Goal: Task Accomplishment & Management: Use online tool/utility

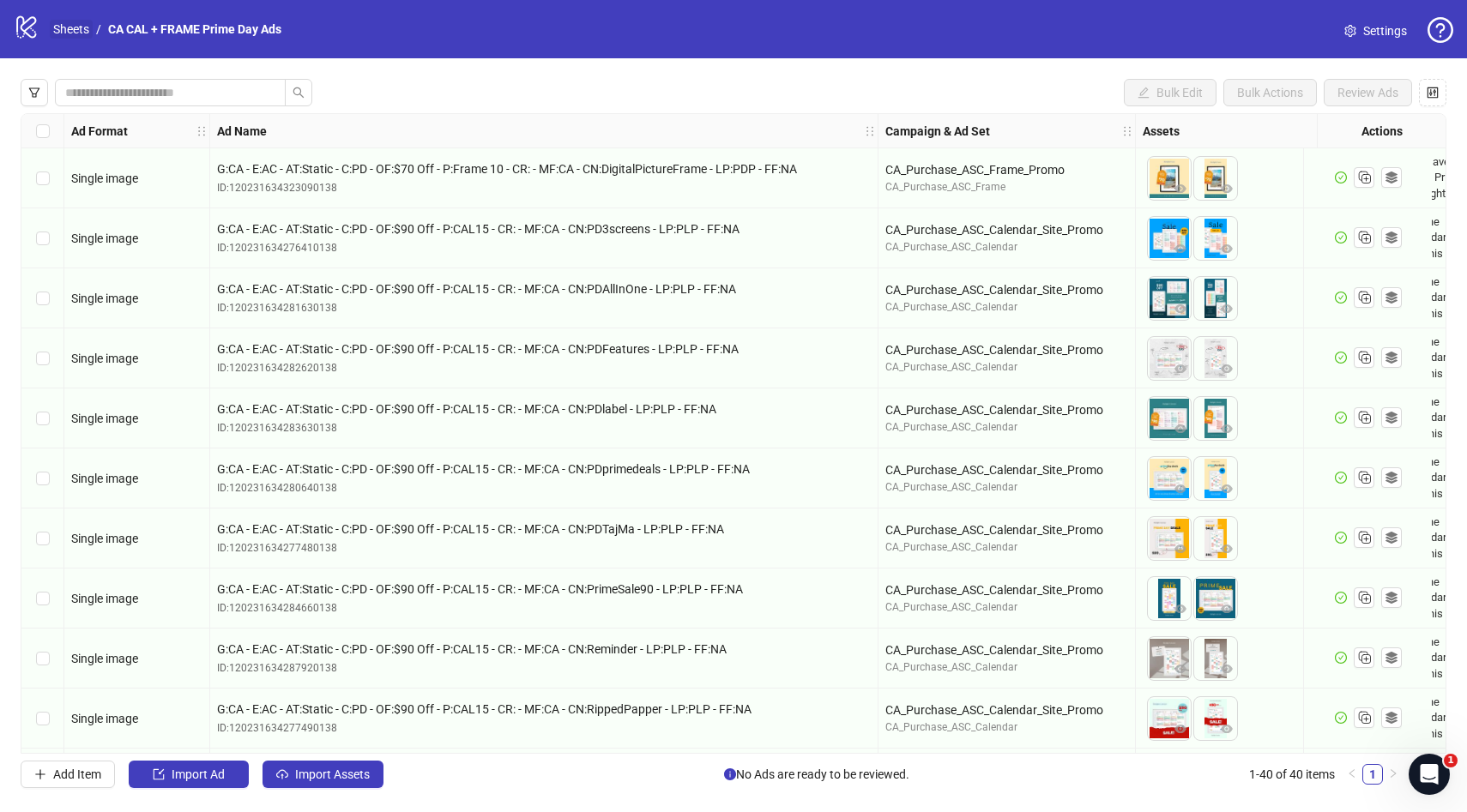
click at [77, 25] on link "Sheets" at bounding box center [71, 28] width 43 height 19
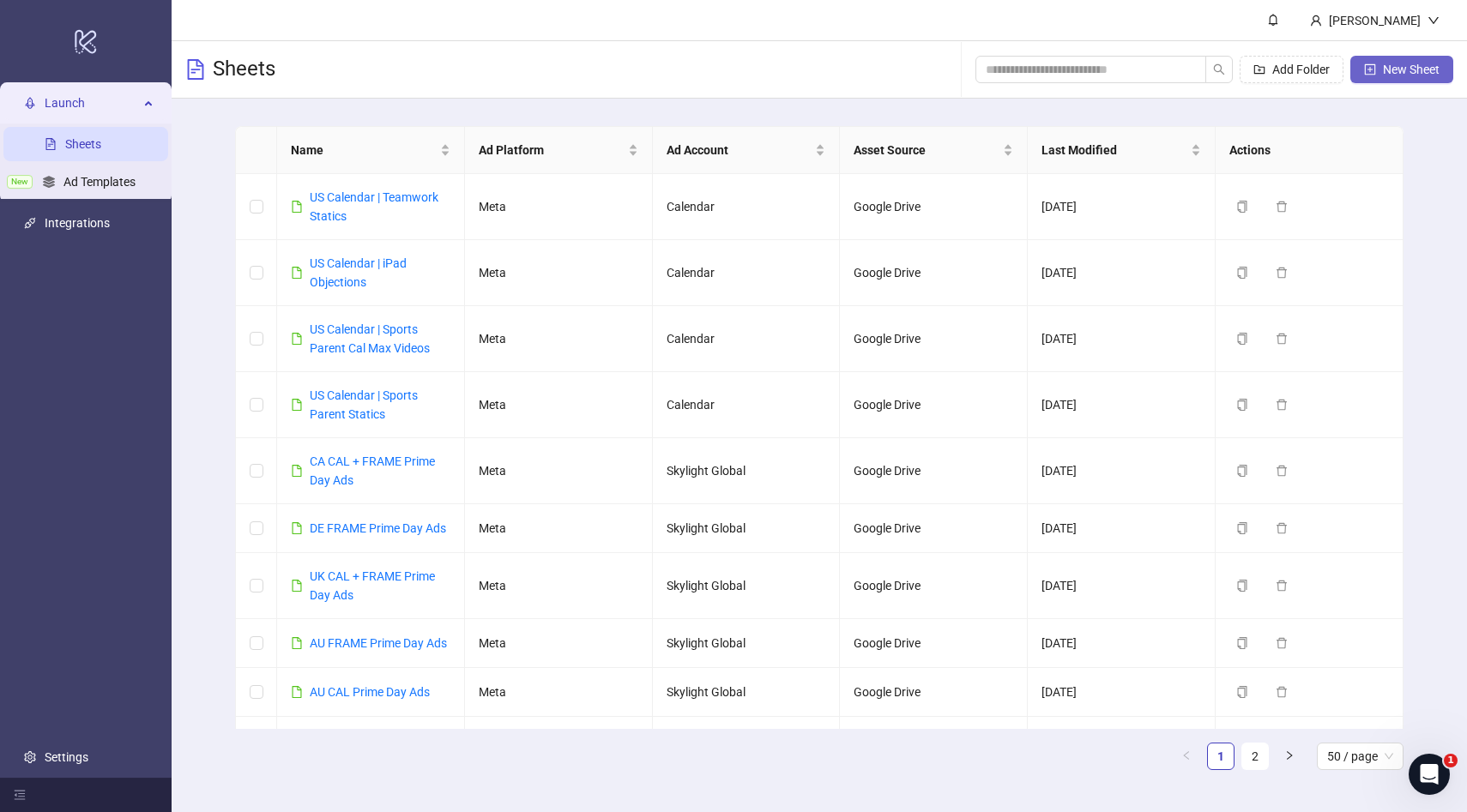
click at [1395, 73] on span "New Sheet" at bounding box center [1411, 70] width 57 height 14
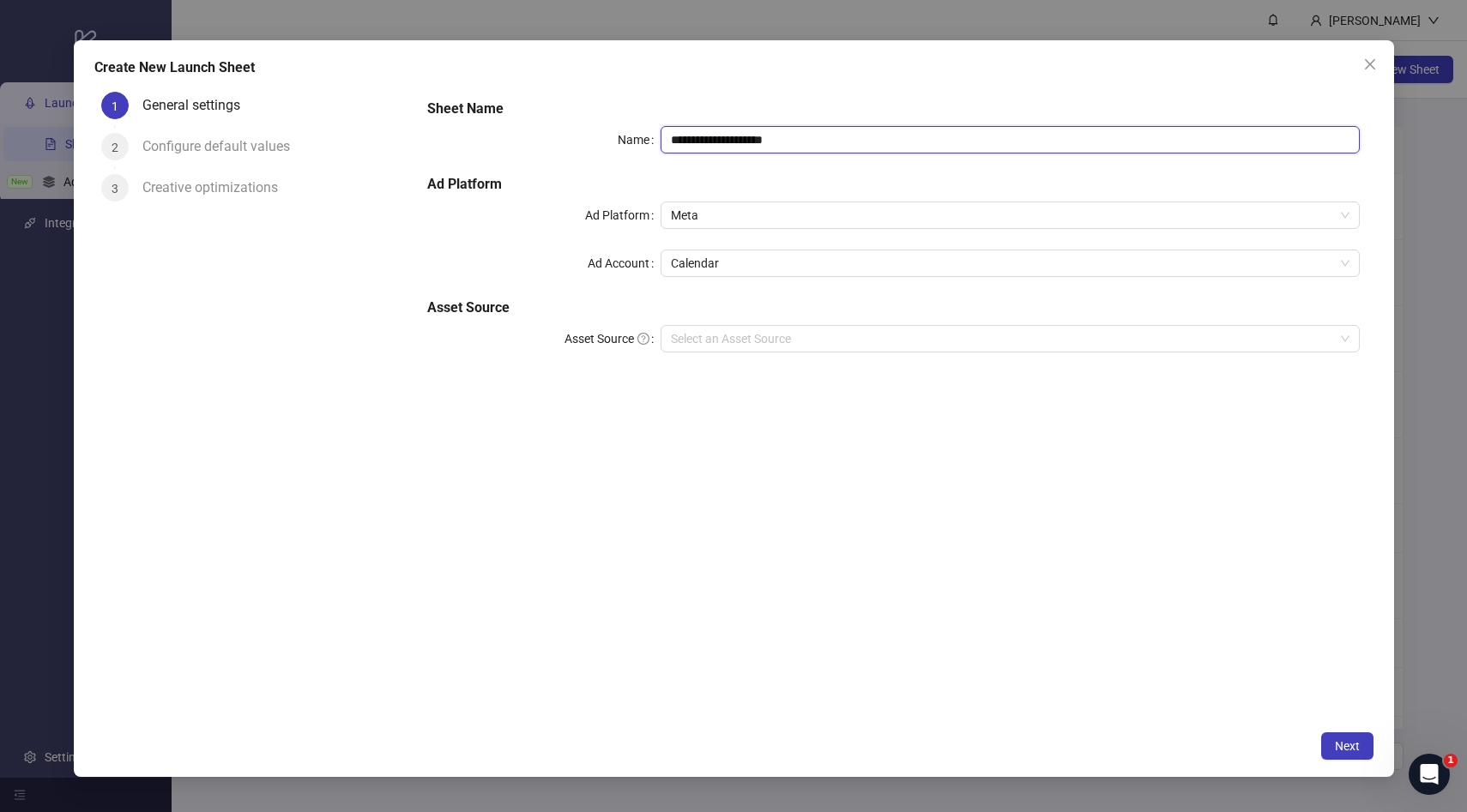
drag, startPoint x: 819, startPoint y: 135, endPoint x: 563, endPoint y: 145, distance: 256.2
click at [563, 145] on div "**********" at bounding box center [893, 140] width 931 height 27
click at [688, 209] on span "Meta" at bounding box center [1010, 215] width 679 height 26
type input "**********"
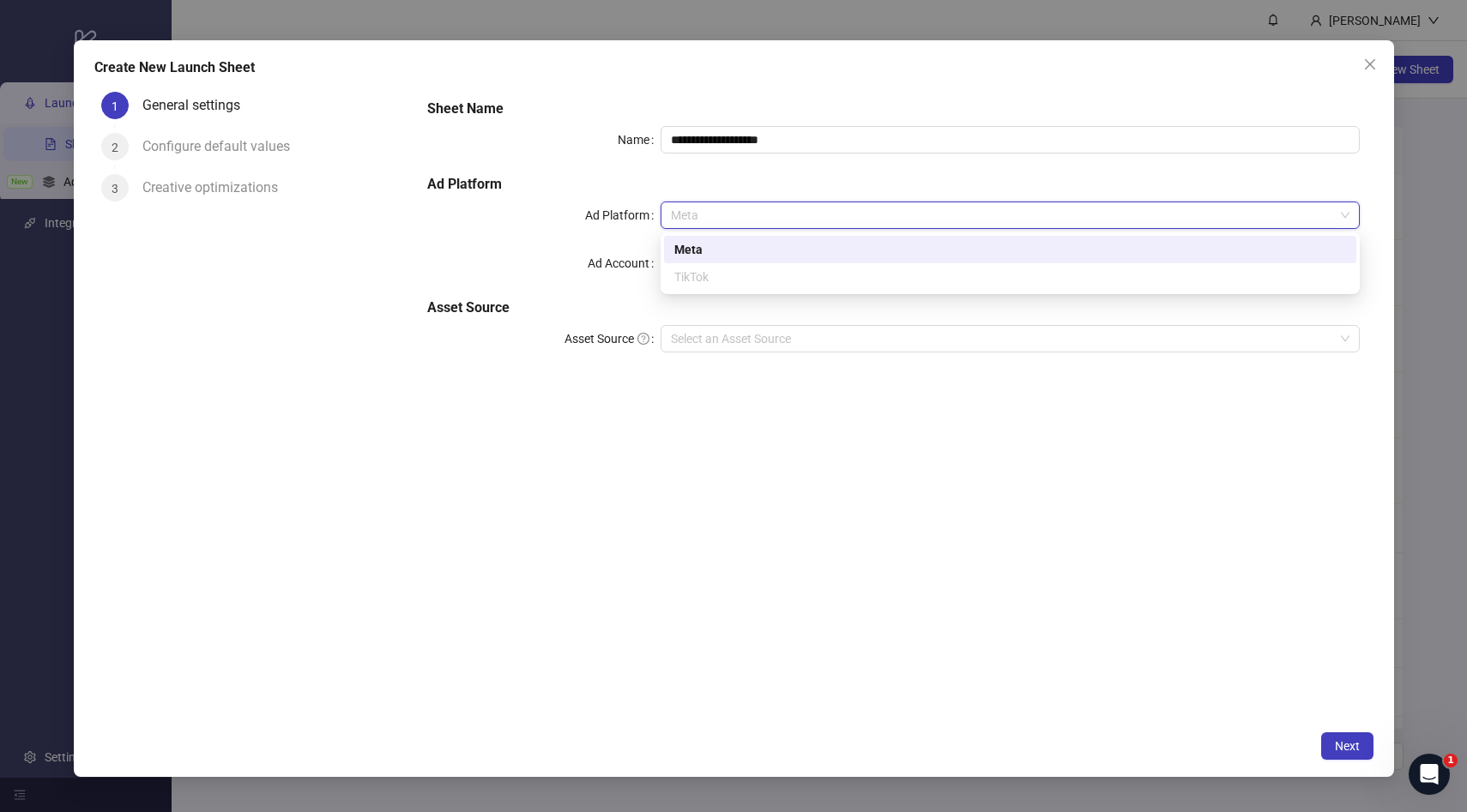
click at [726, 251] on div "Meta" at bounding box center [1010, 249] width 672 height 19
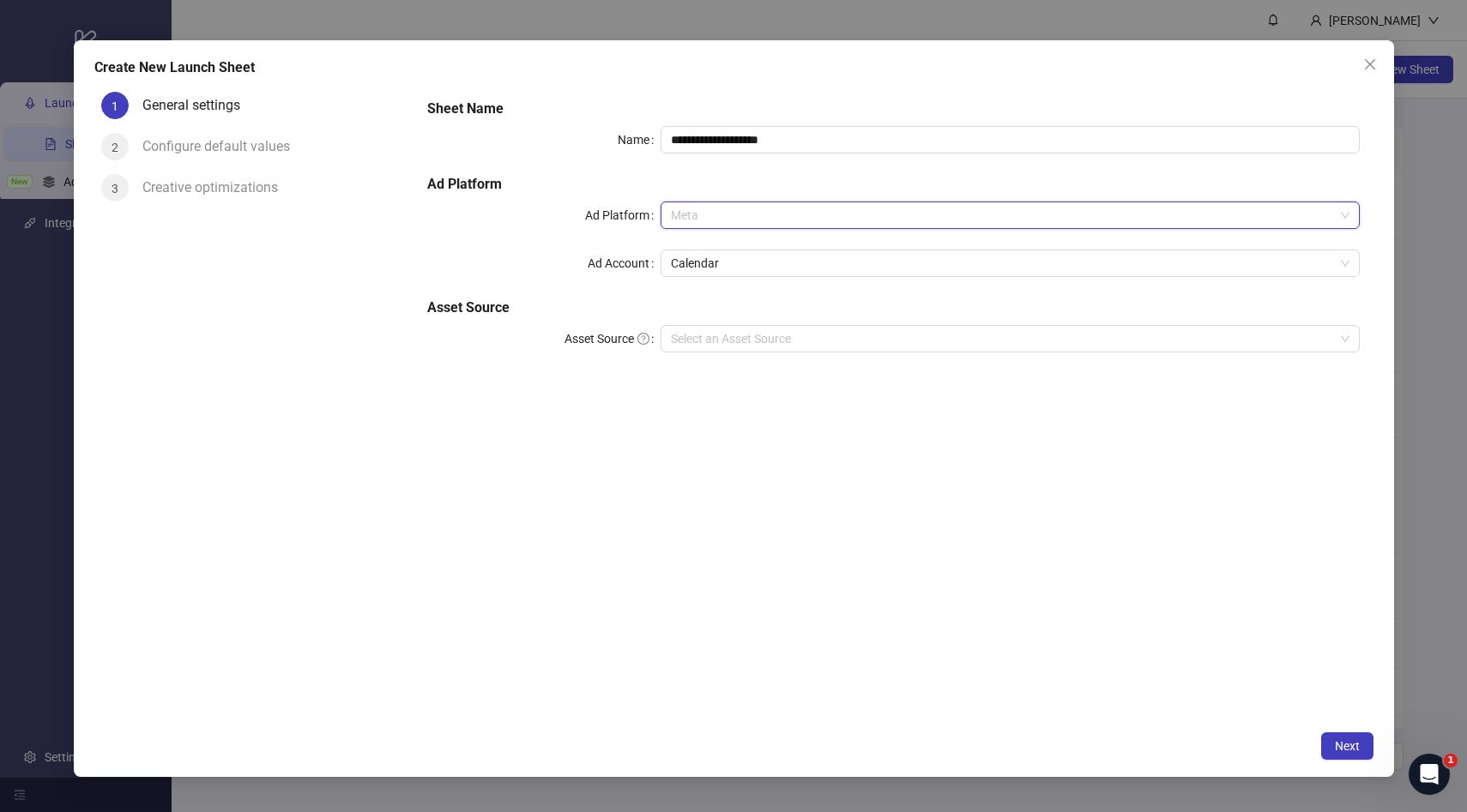
click at [725, 220] on span "Meta" at bounding box center [1010, 215] width 679 height 26
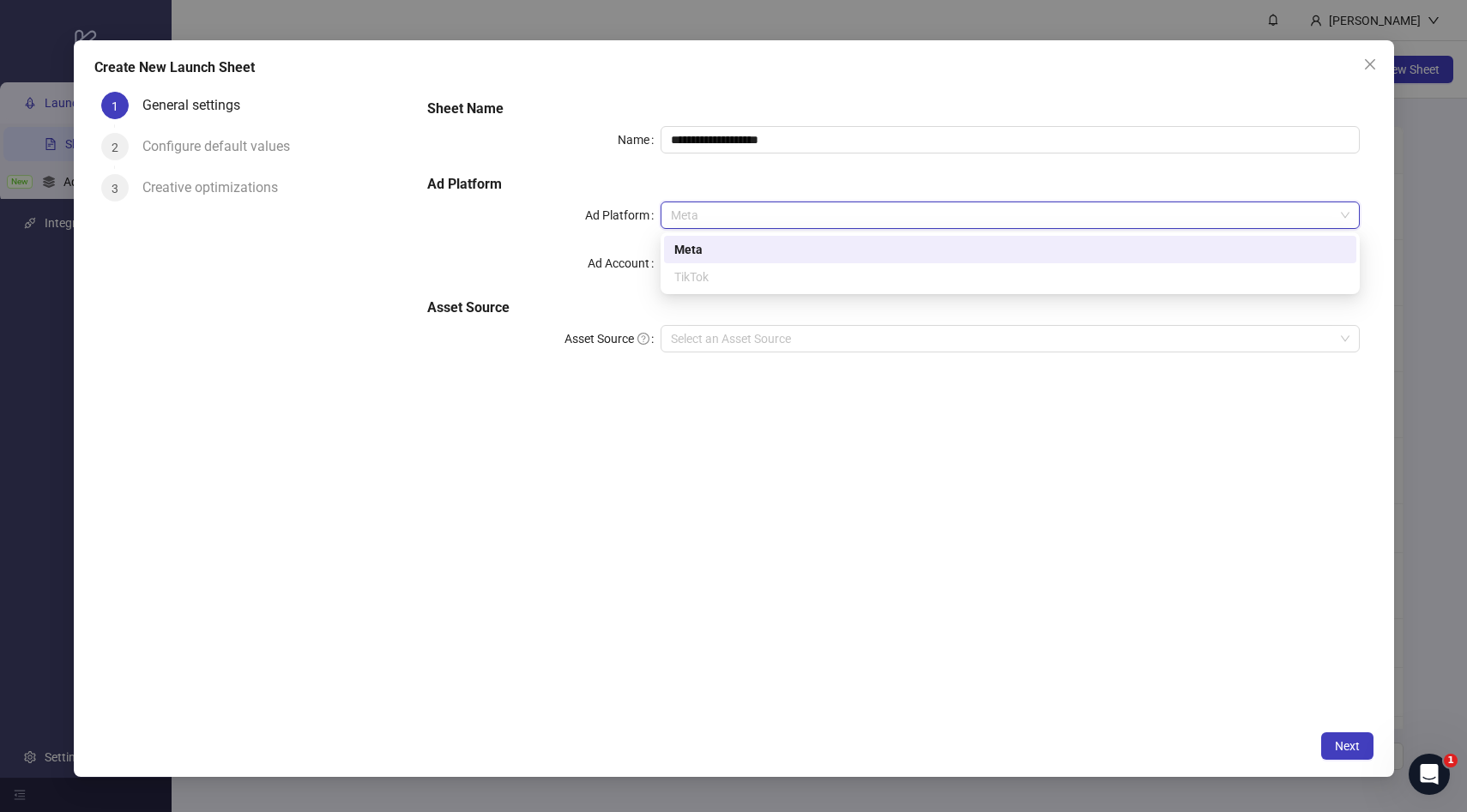
click at [698, 250] on div "Meta" at bounding box center [1010, 249] width 672 height 19
click at [717, 263] on div "TikTok" at bounding box center [1009, 277] width 692 height 27
click at [552, 281] on div "**********" at bounding box center [893, 236] width 946 height 288
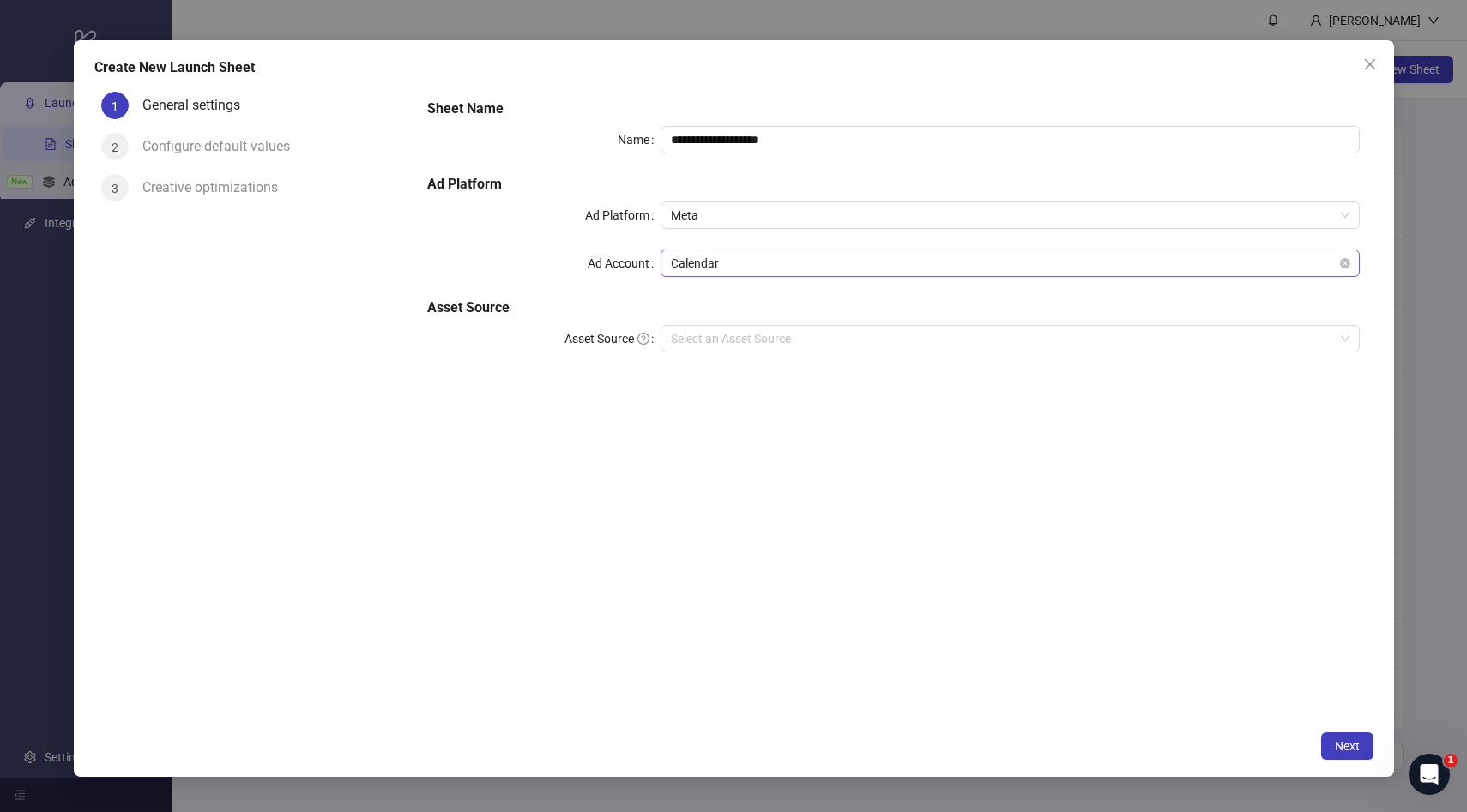
click at [704, 272] on span "Calendar" at bounding box center [1010, 262] width 679 height 26
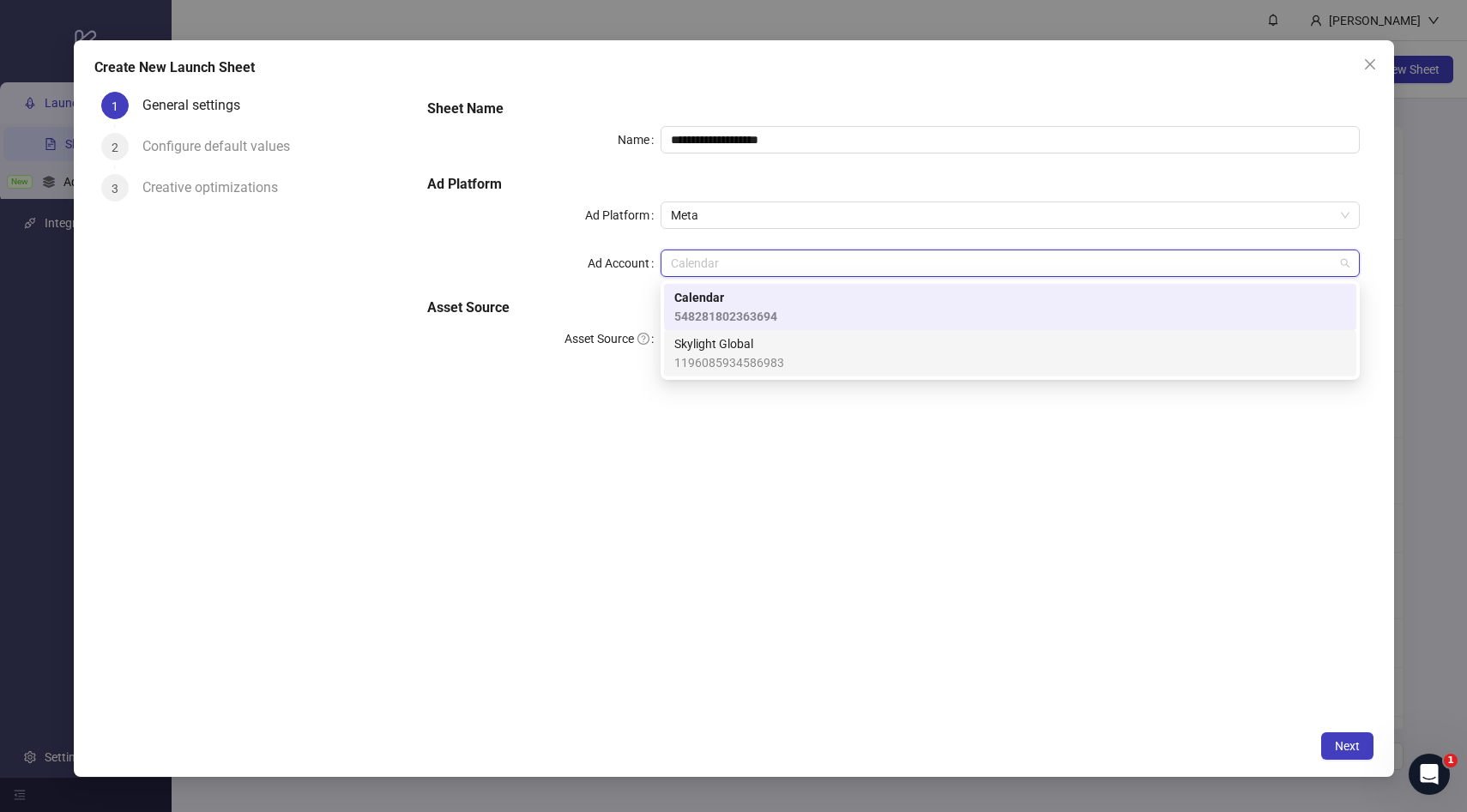
click at [725, 353] on span "1196085934586983" at bounding box center [729, 362] width 110 height 19
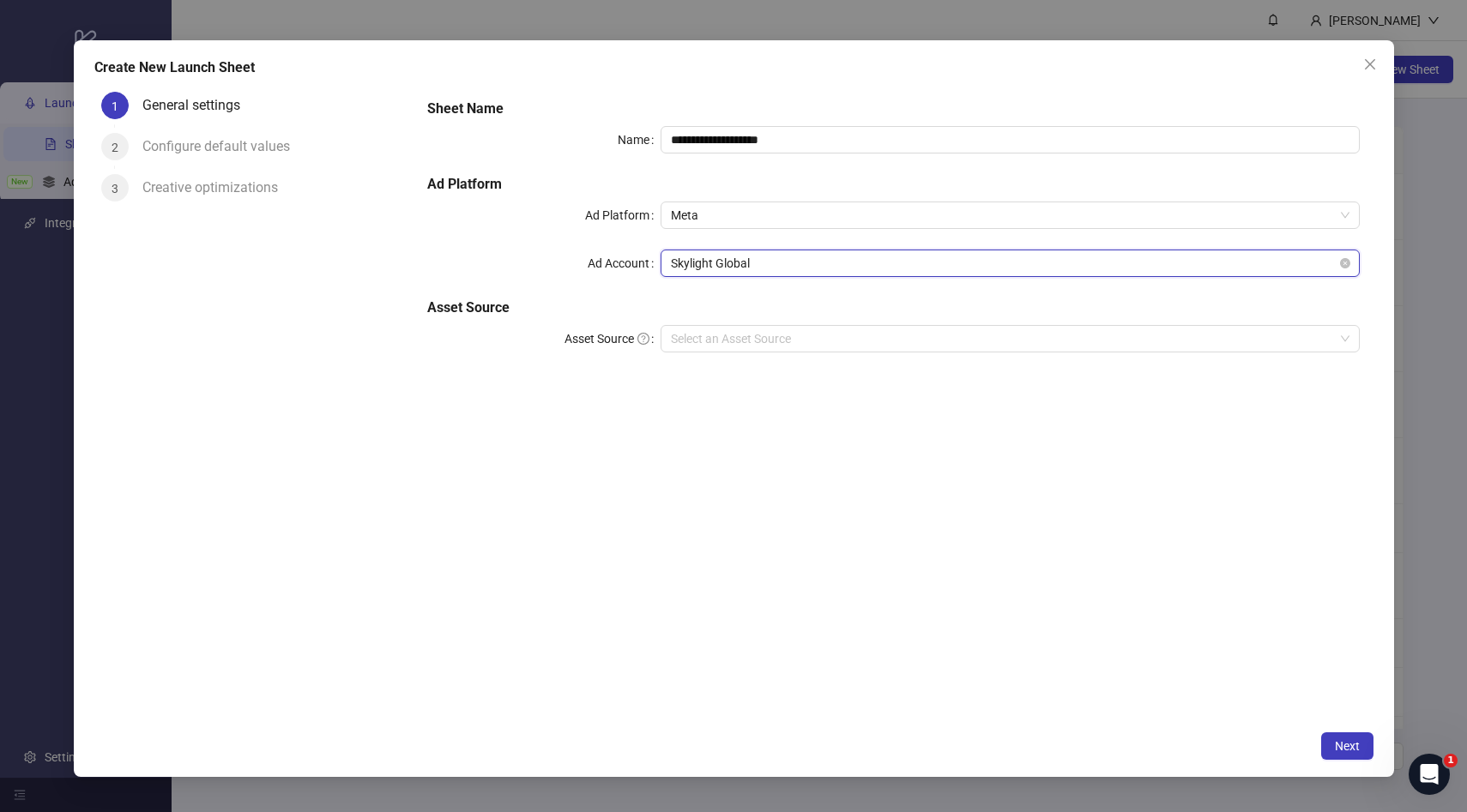
click at [720, 269] on span "Skylight Global" at bounding box center [1010, 262] width 679 height 26
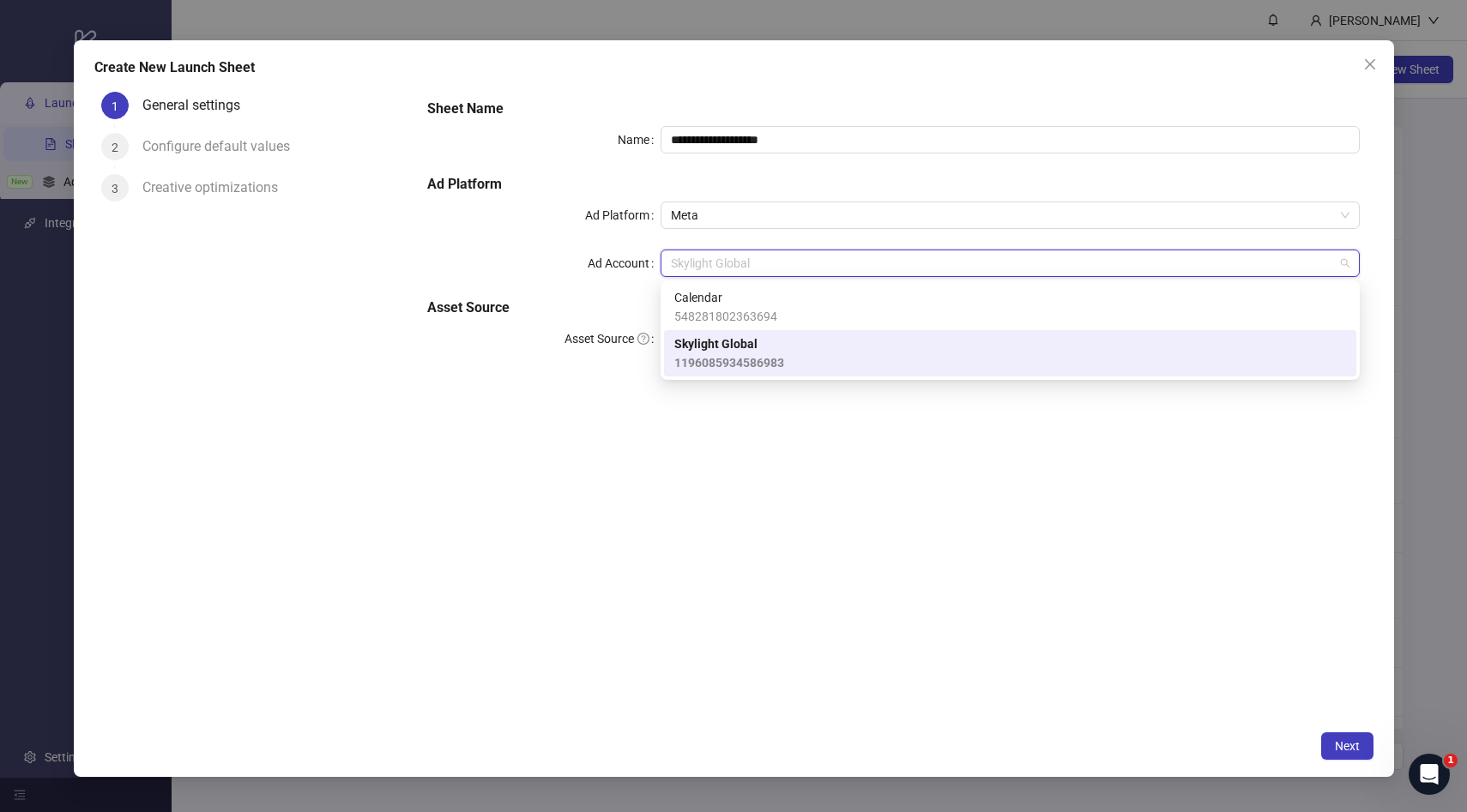
click at [728, 350] on span "Skylight Global" at bounding box center [729, 344] width 110 height 19
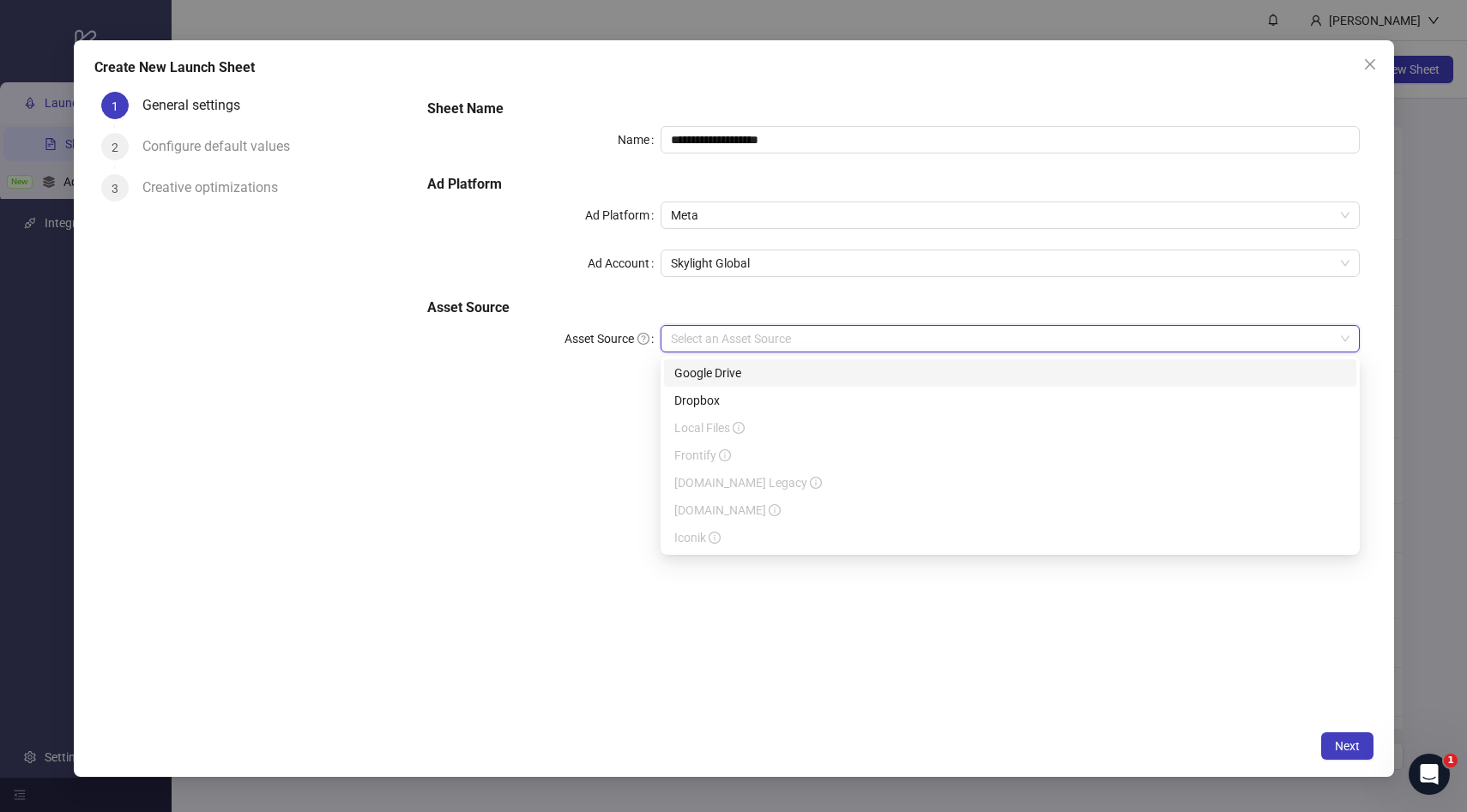
click at [687, 332] on input "Asset Source" at bounding box center [1002, 338] width 663 height 26
click at [737, 375] on div "Google Drive" at bounding box center [1010, 373] width 672 height 19
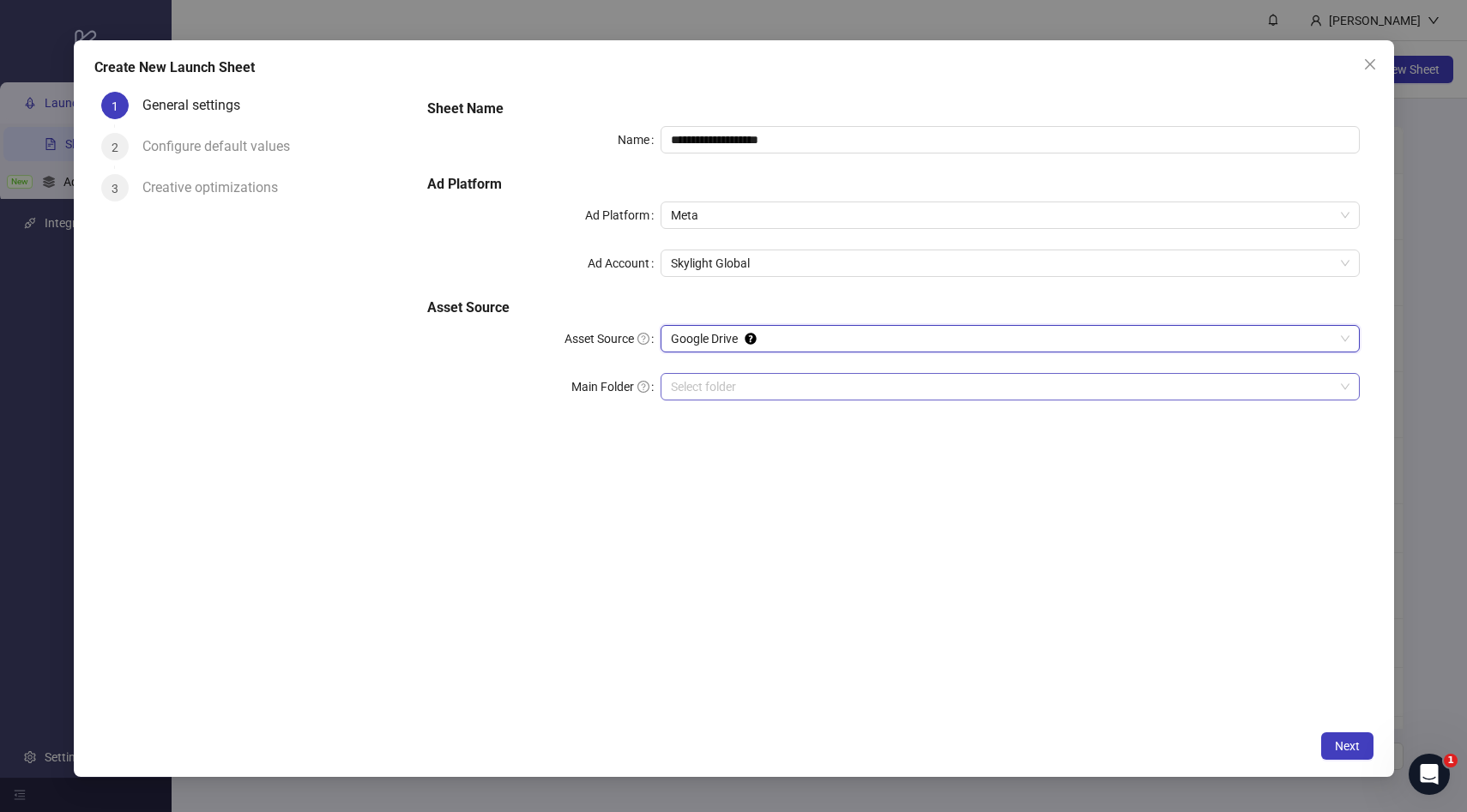
click at [690, 381] on input "Main Folder" at bounding box center [1002, 386] width 663 height 26
click at [1349, 727] on div "**********" at bounding box center [734, 408] width 1320 height 736
click at [1349, 741] on span "Next" at bounding box center [1348, 747] width 25 height 14
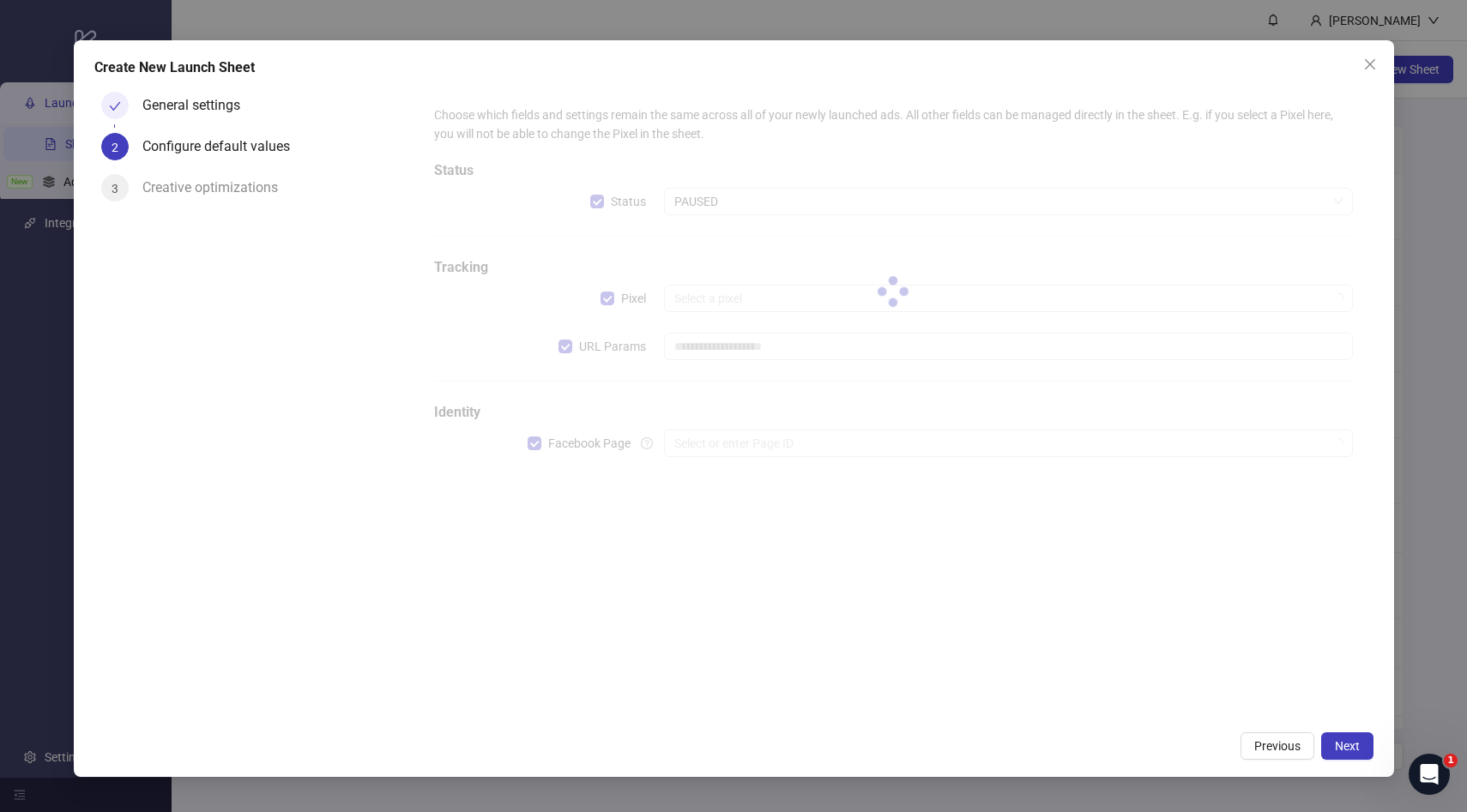
type input "**********"
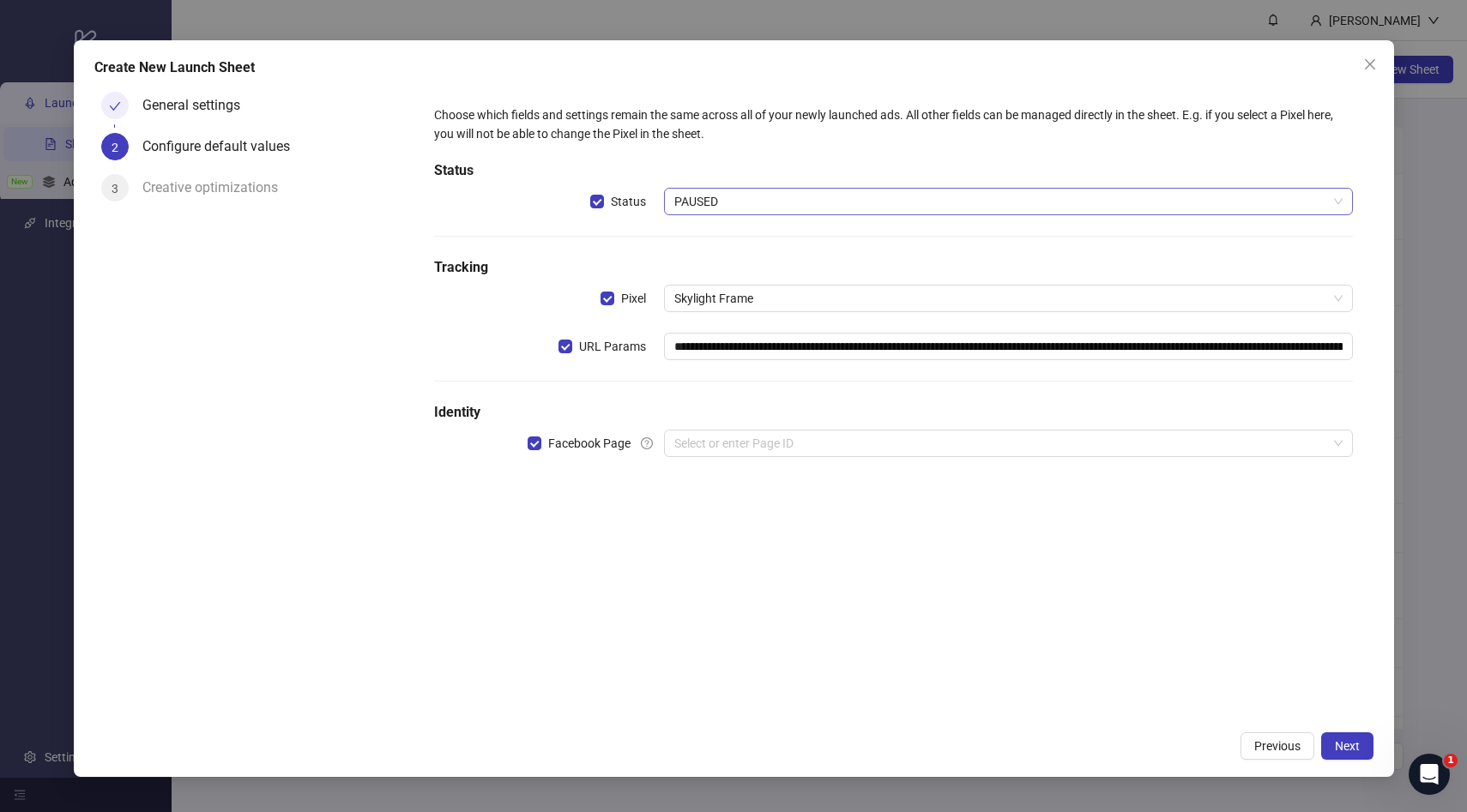
click at [726, 201] on span "PAUSED" at bounding box center [1008, 201] width 668 height 26
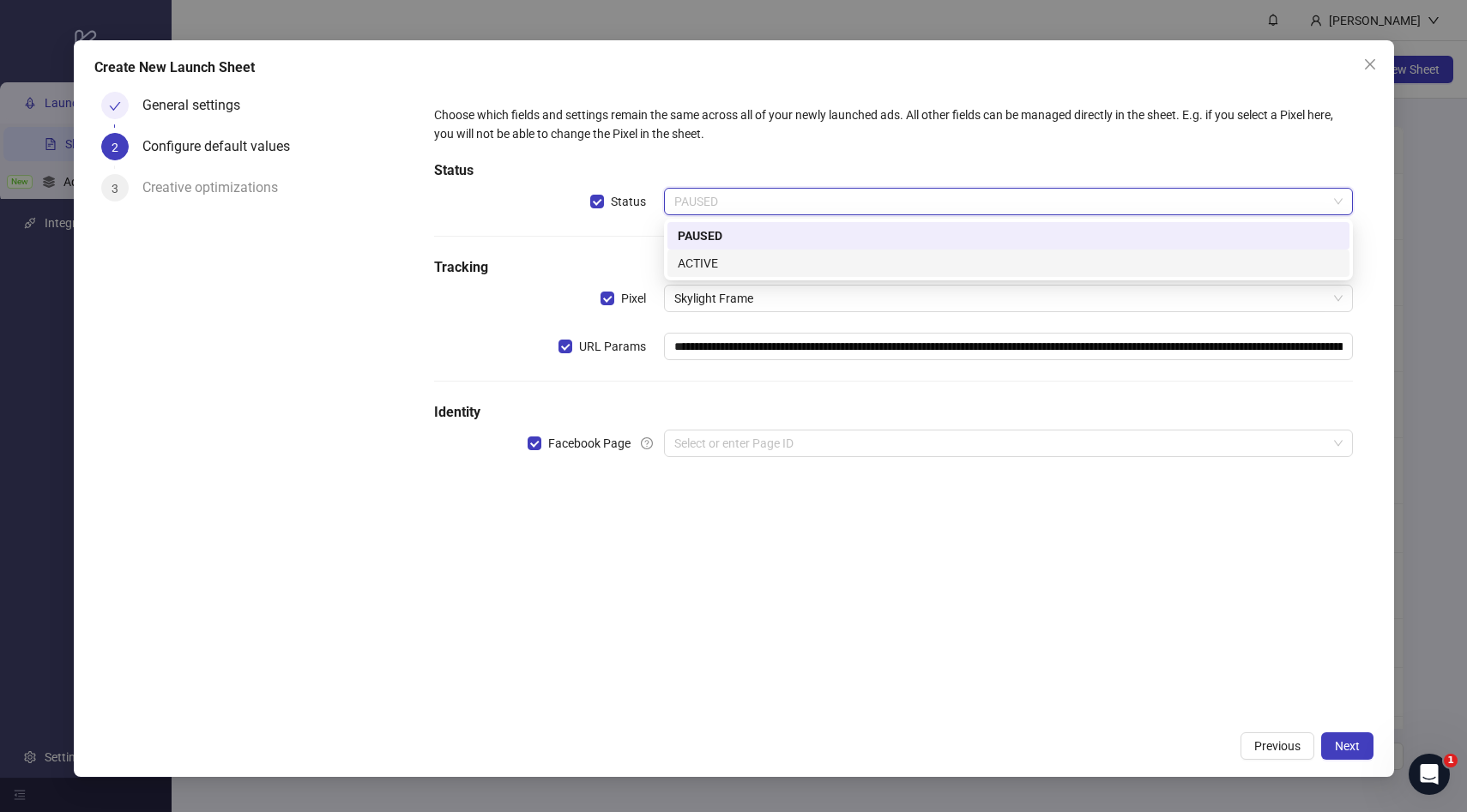
click at [727, 261] on div "ACTIVE" at bounding box center [1008, 262] width 661 height 19
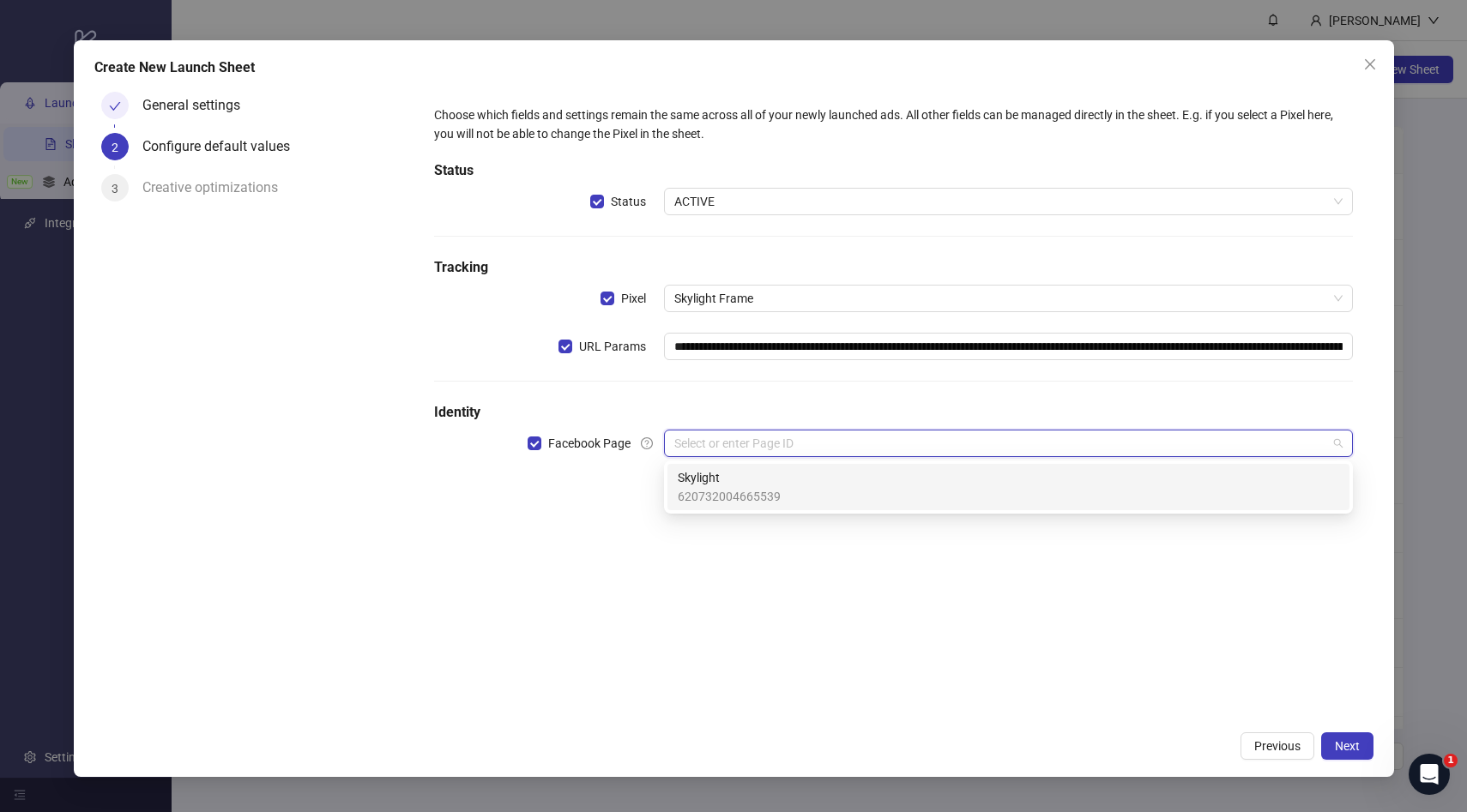
click at [747, 449] on input "search" at bounding box center [1000, 443] width 653 height 26
click at [748, 469] on span "Skylight" at bounding box center [729, 477] width 103 height 19
click at [752, 497] on input "search" at bounding box center [1000, 491] width 653 height 26
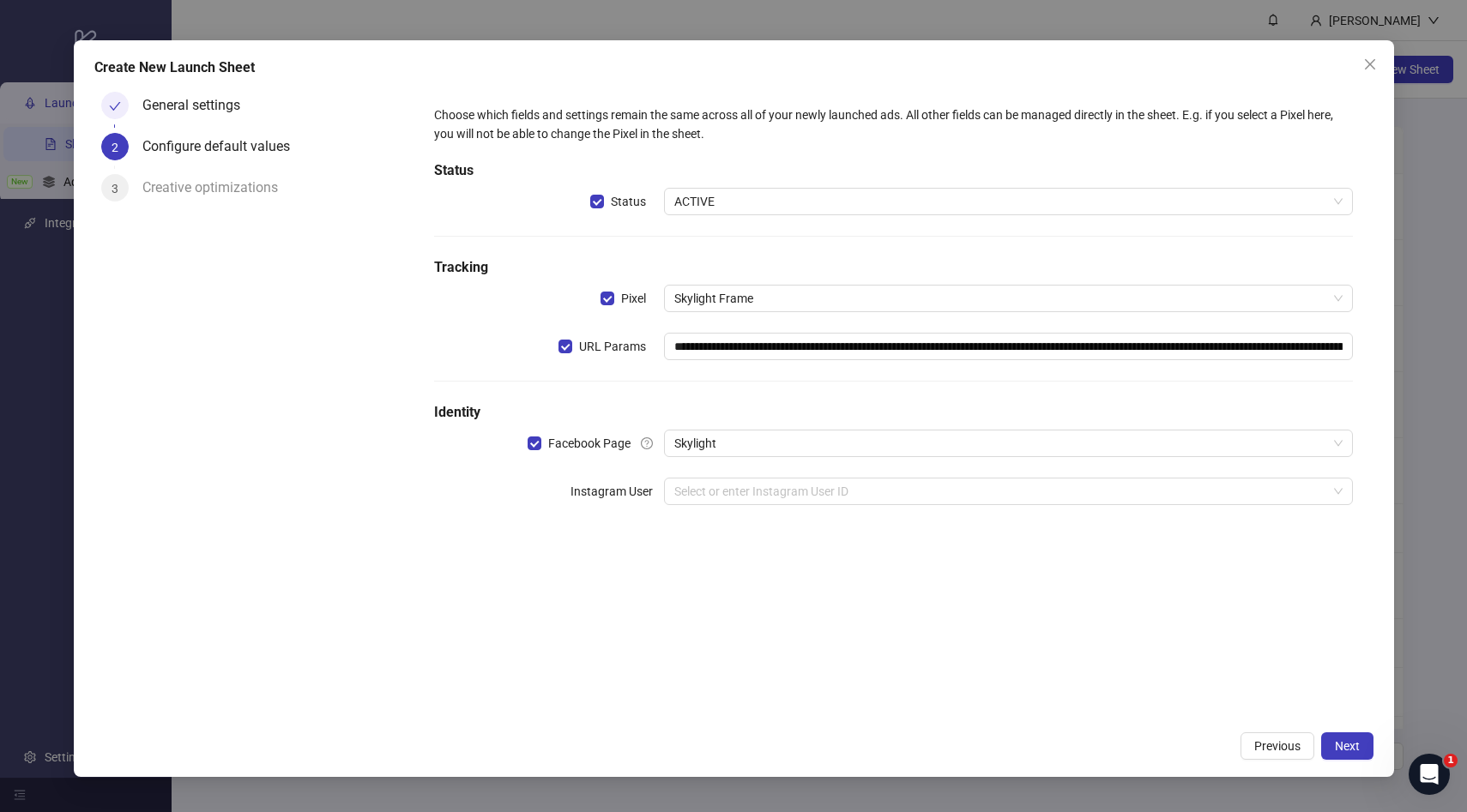
click at [673, 629] on div "**********" at bounding box center [893, 403] width 959 height 636
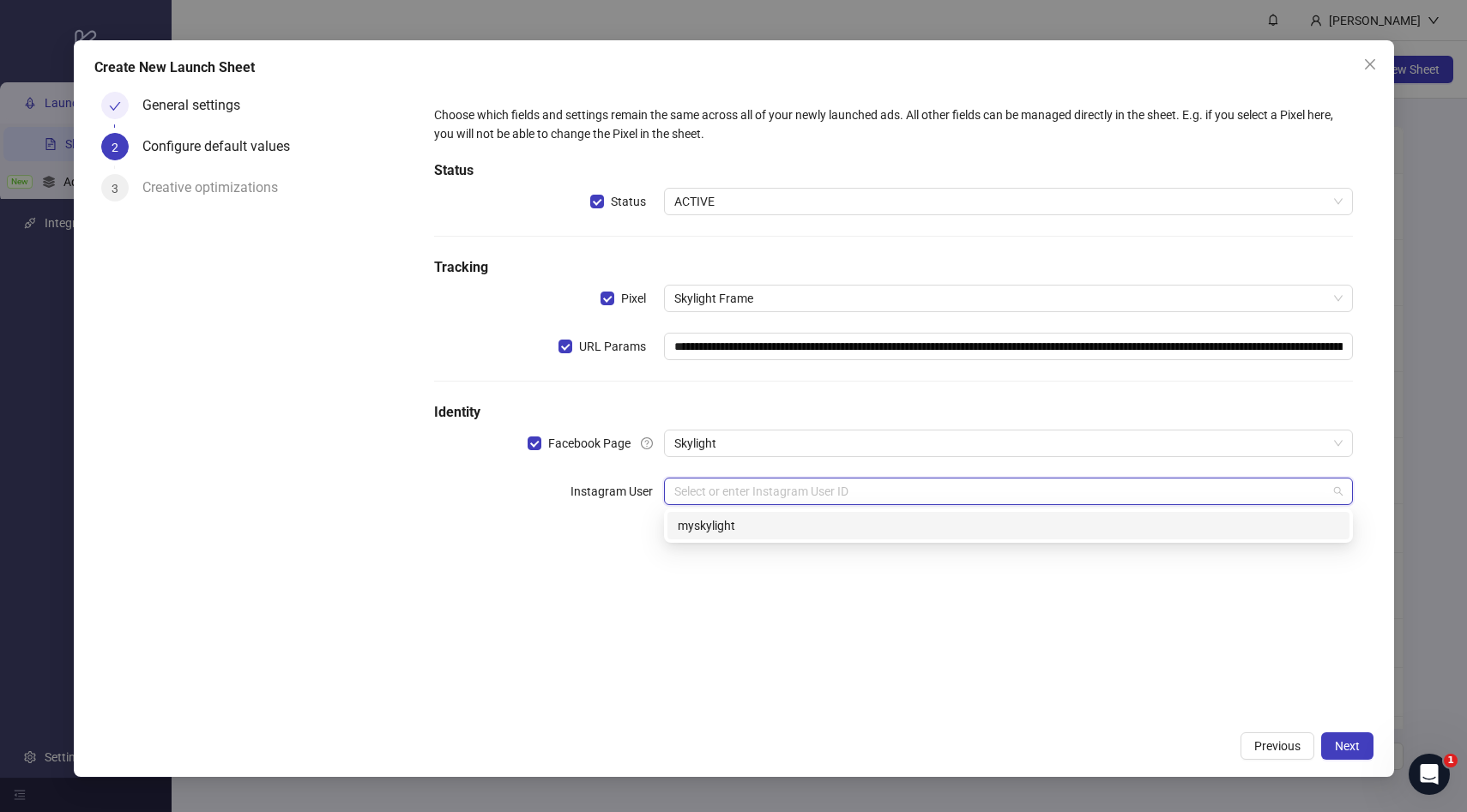
click at [714, 490] on input "search" at bounding box center [1000, 491] width 653 height 26
click at [717, 522] on div "myskylight" at bounding box center [1008, 525] width 661 height 19
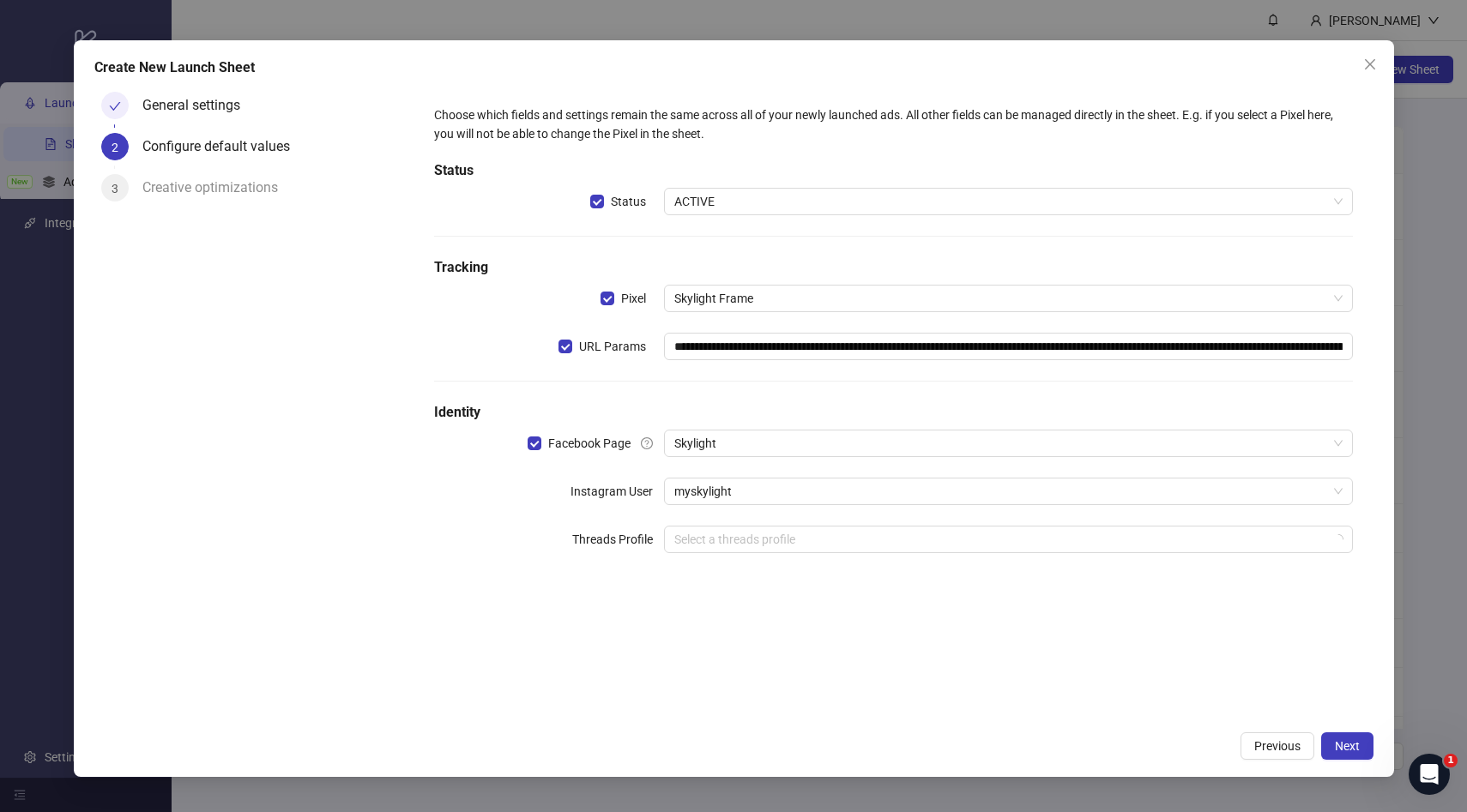
click at [779, 609] on div "**********" at bounding box center [893, 403] width 959 height 636
click at [1354, 744] on span "Next" at bounding box center [1348, 747] width 25 height 14
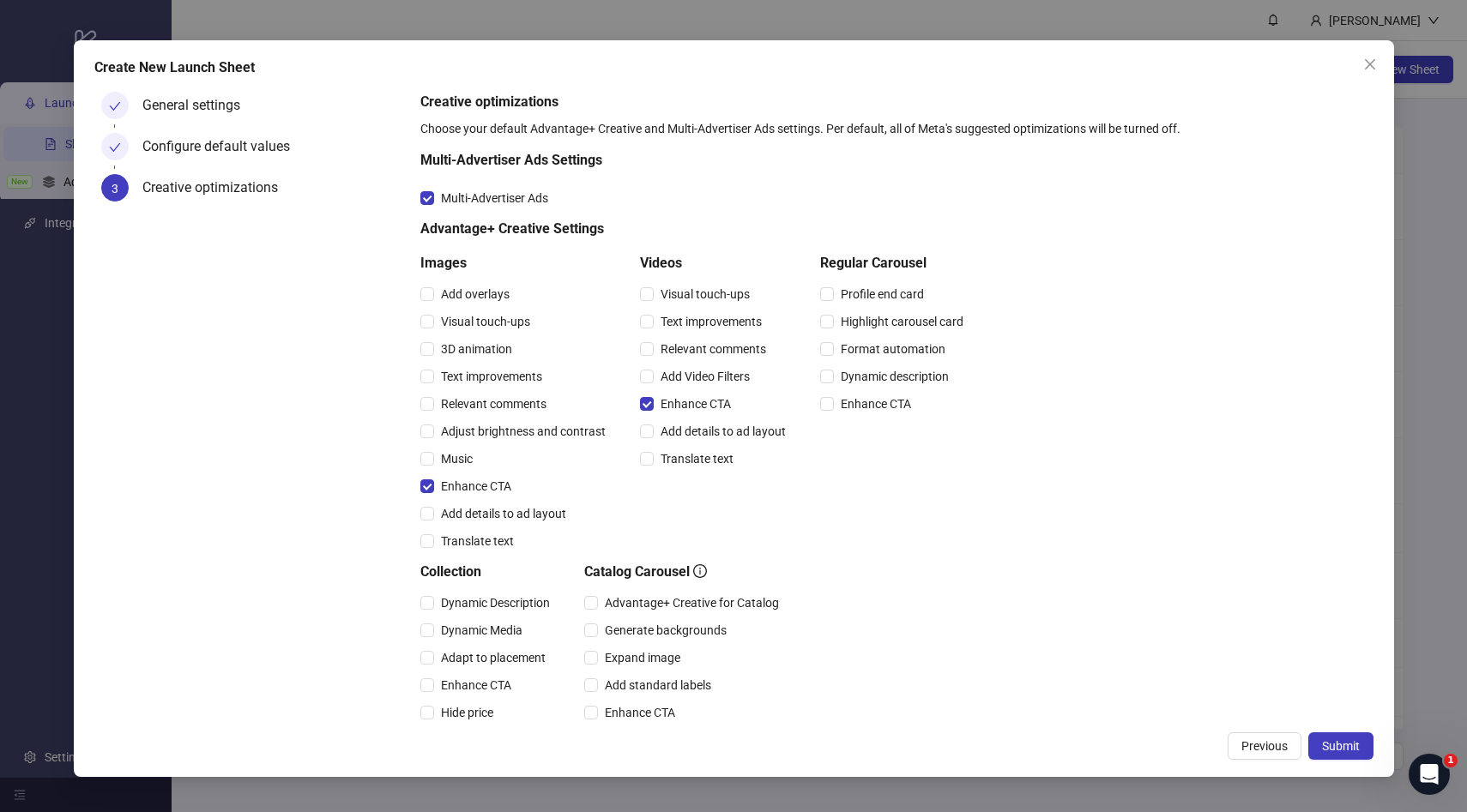
scroll to position [238, 0]
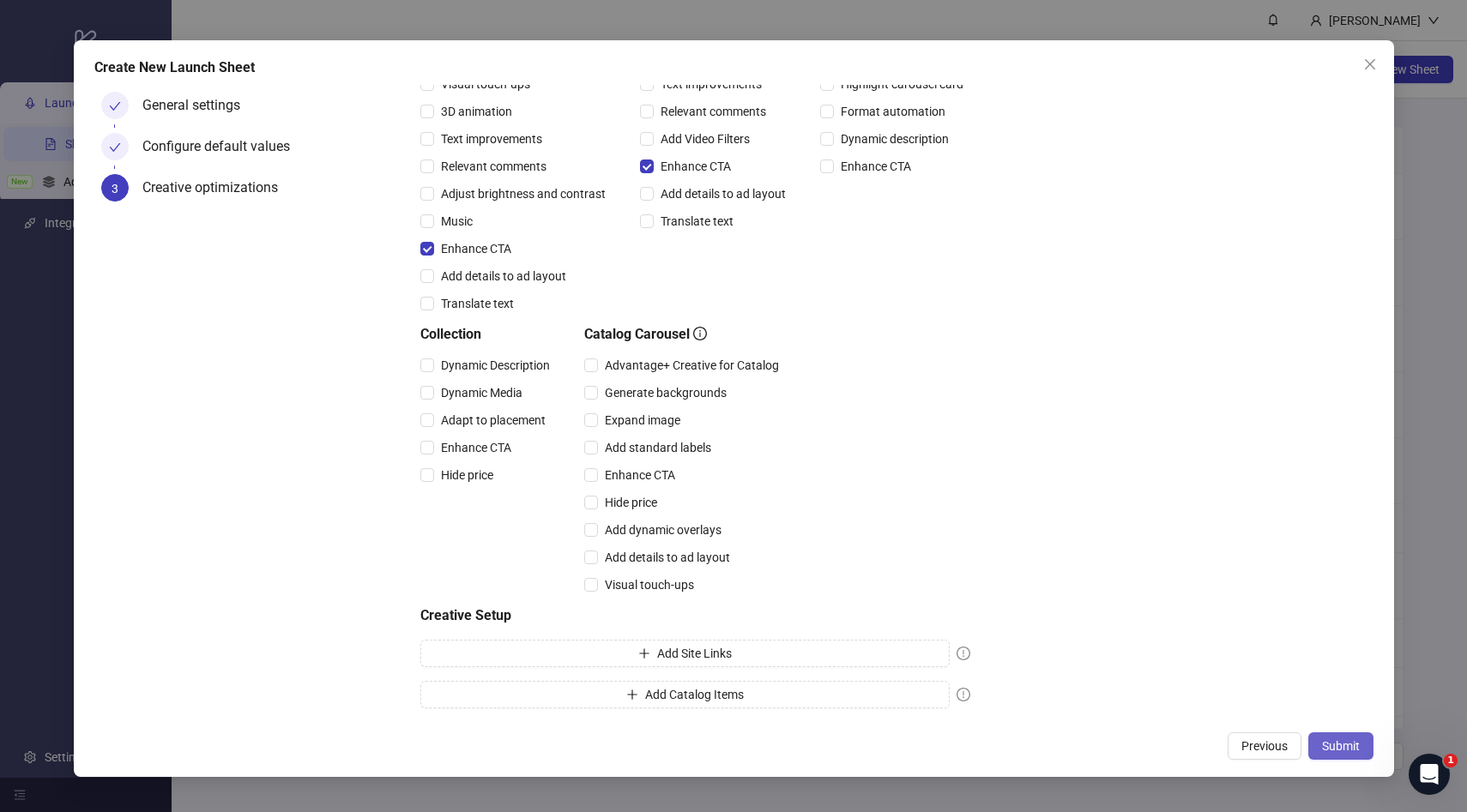
click at [1343, 744] on span "Submit" at bounding box center [1341, 747] width 38 height 14
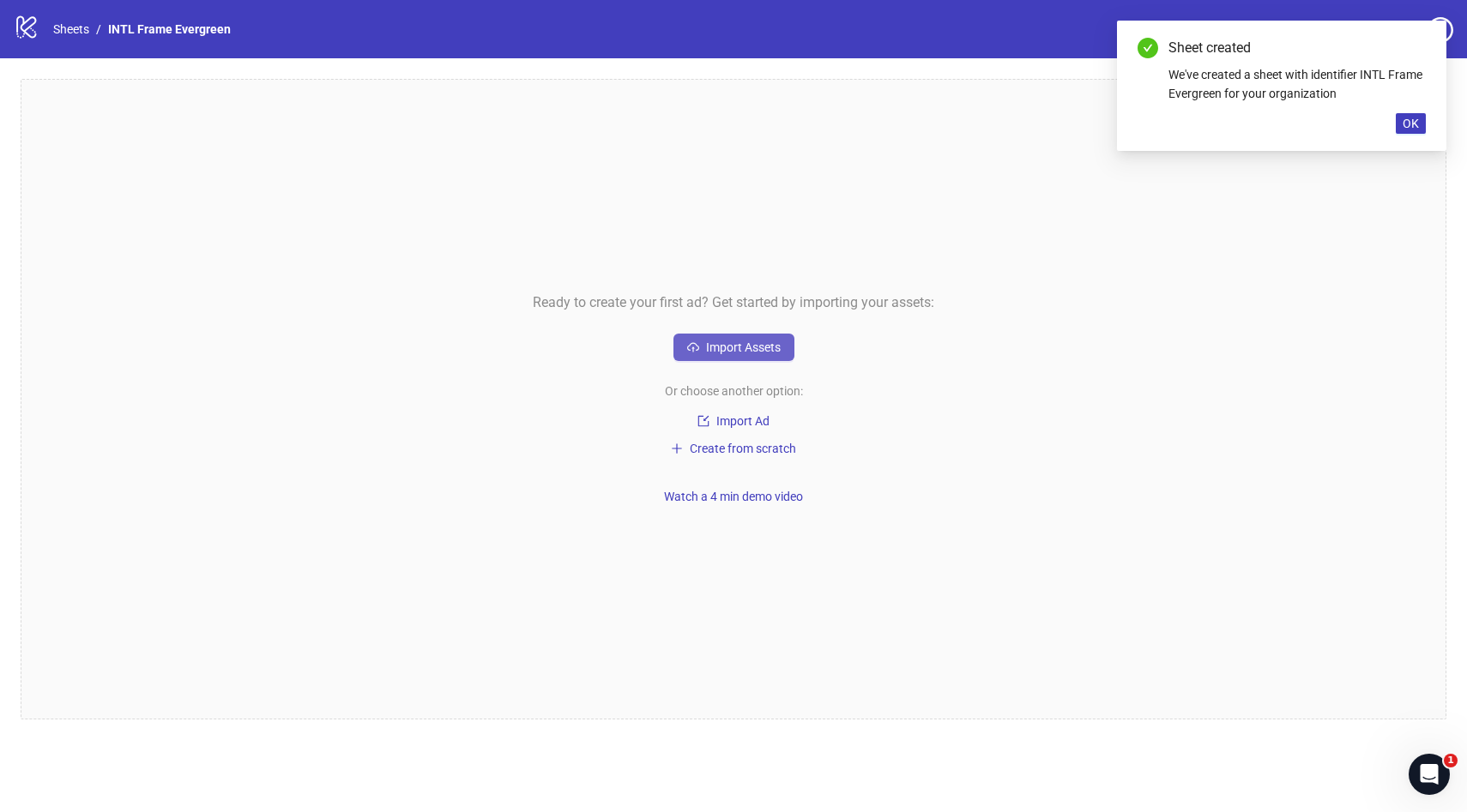
click at [727, 350] on span "Import Assets" at bounding box center [743, 347] width 74 height 14
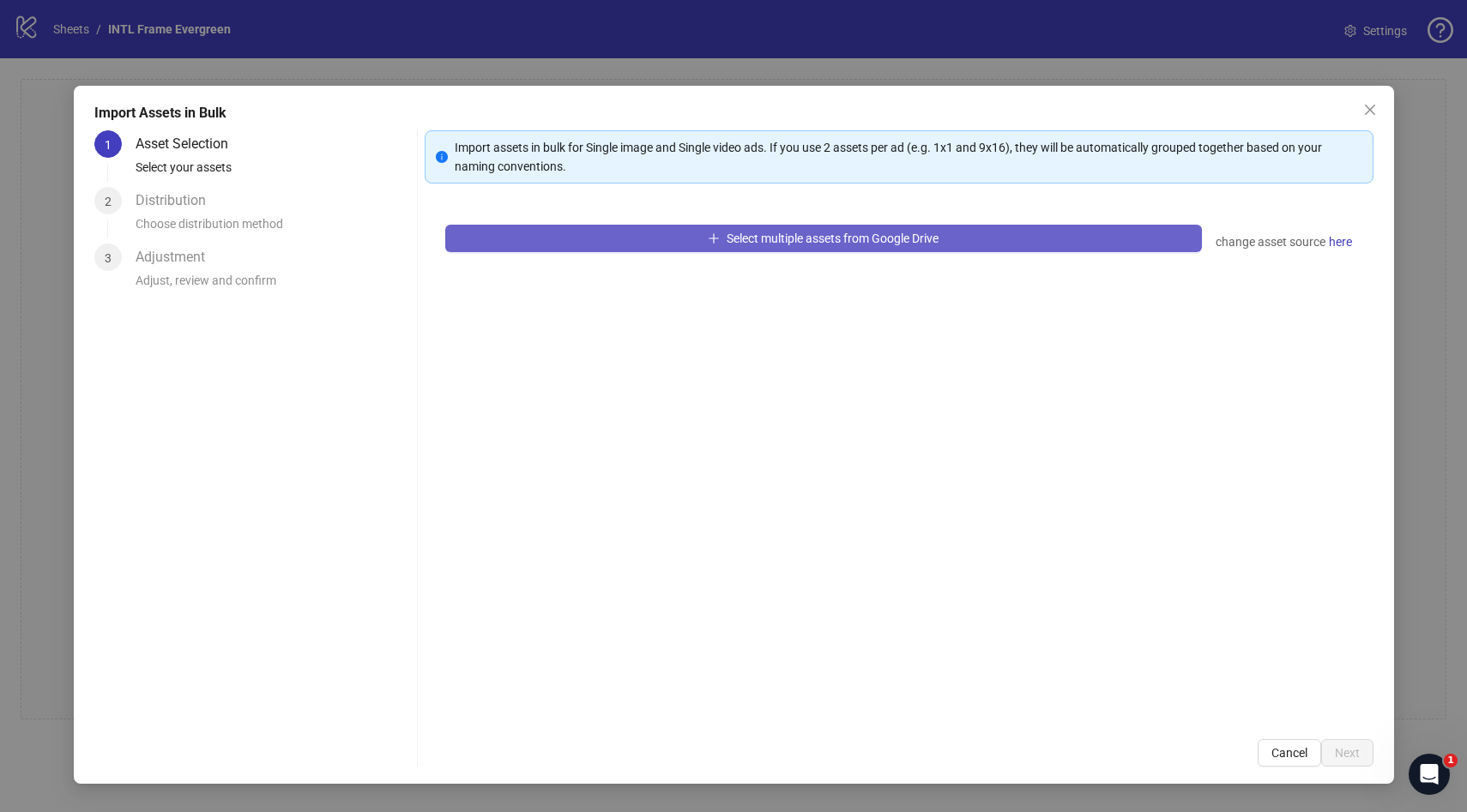
click at [802, 236] on span "Select multiple assets from Google Drive" at bounding box center [832, 239] width 212 height 14
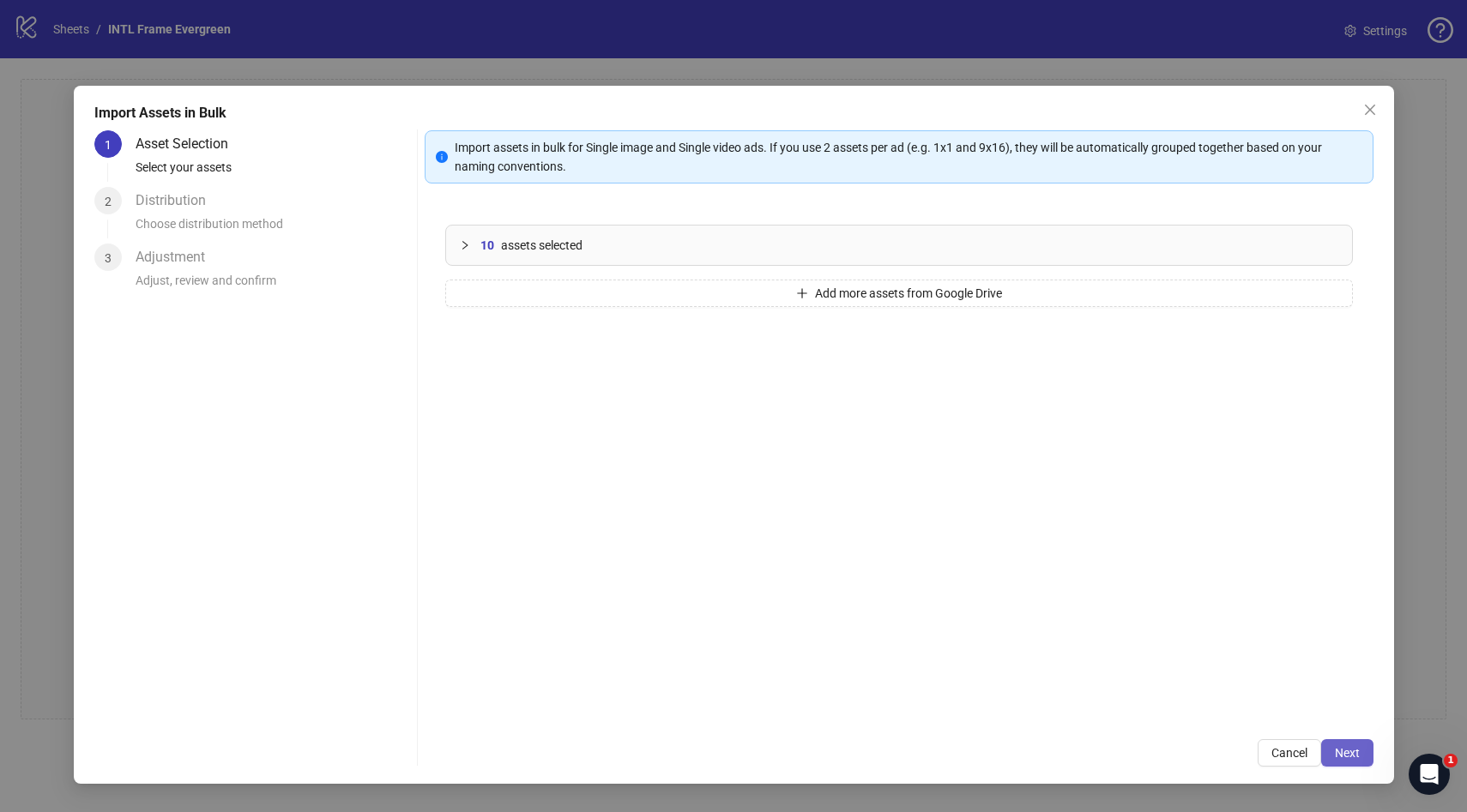
click at [1351, 752] on span "Next" at bounding box center [1348, 754] width 25 height 14
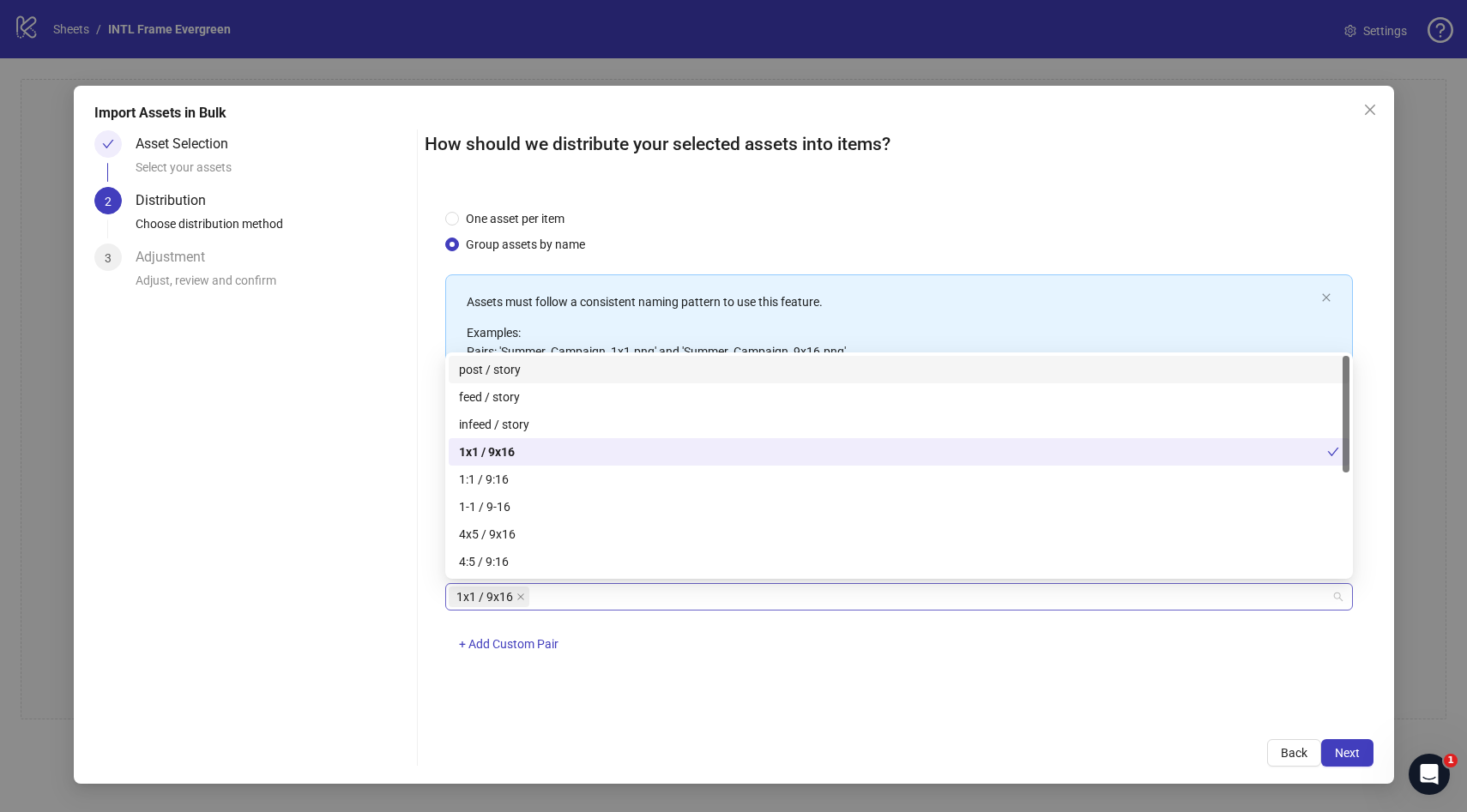
click at [562, 602] on div "1x1 / 9x16" at bounding box center [890, 596] width 883 height 24
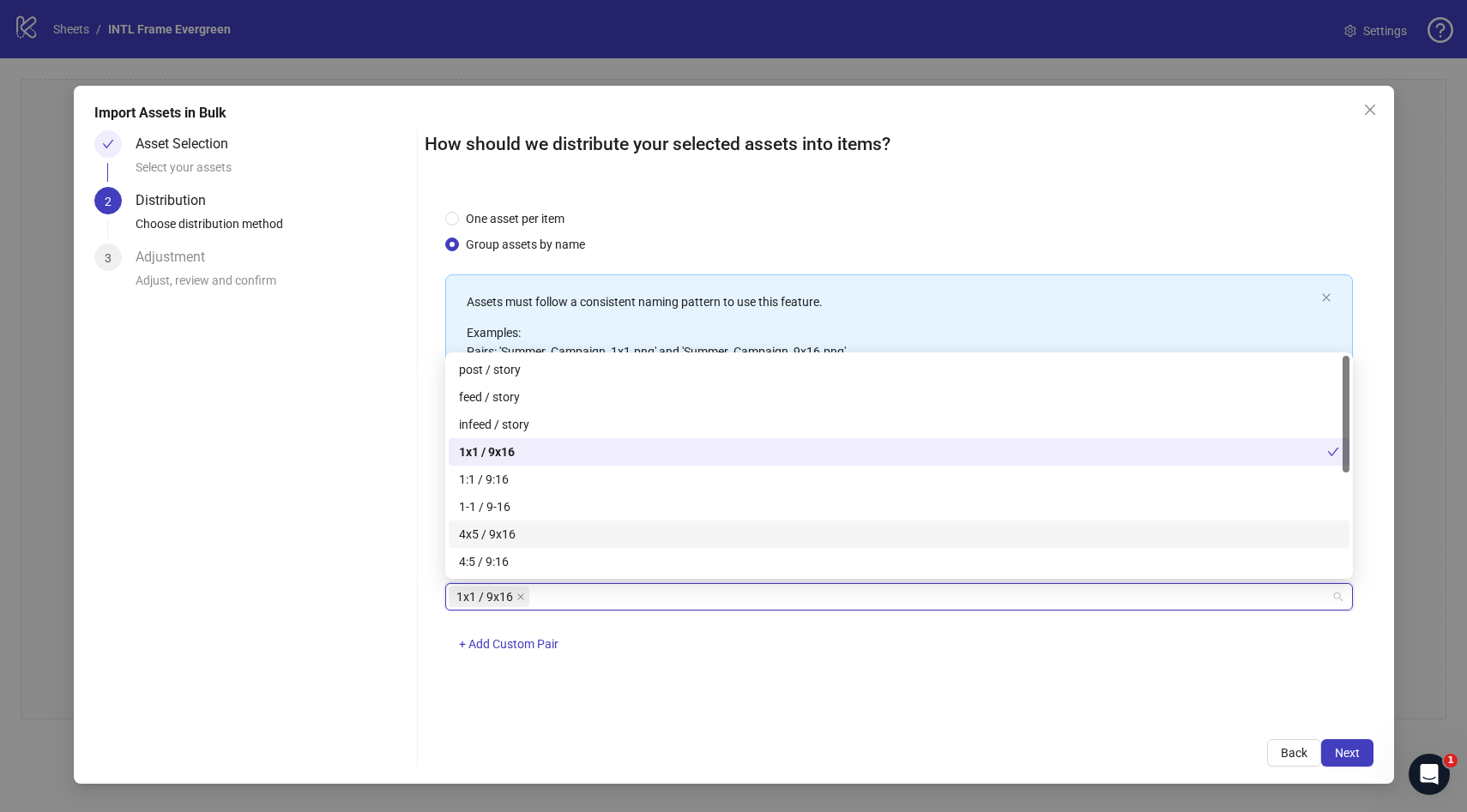
click at [560, 535] on div "4x5 / 9x16" at bounding box center [899, 534] width 880 height 19
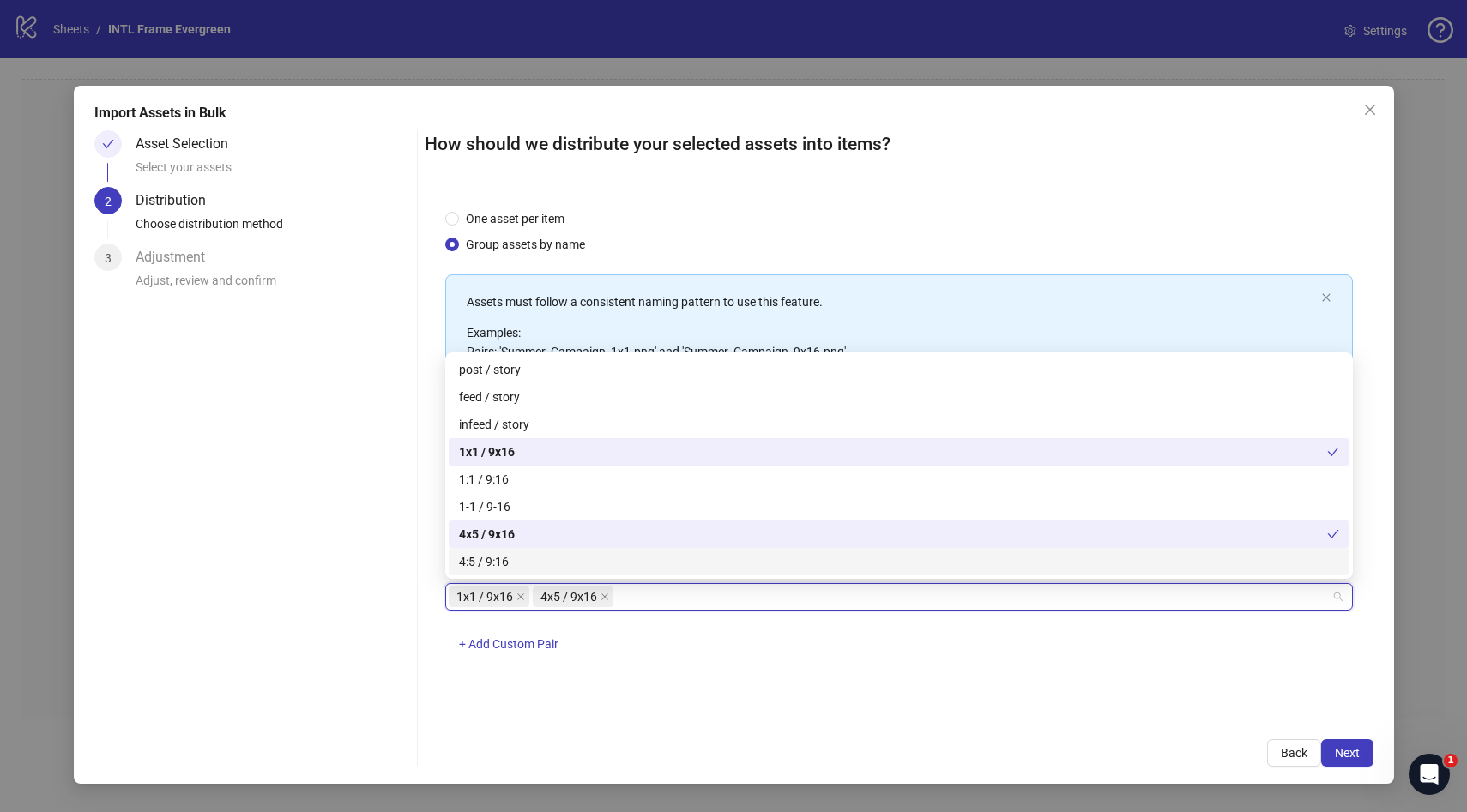
click at [774, 698] on div "One asset per item Group assets by name Assets must follow a consistent naming …" at bounding box center [900, 454] width 949 height 531
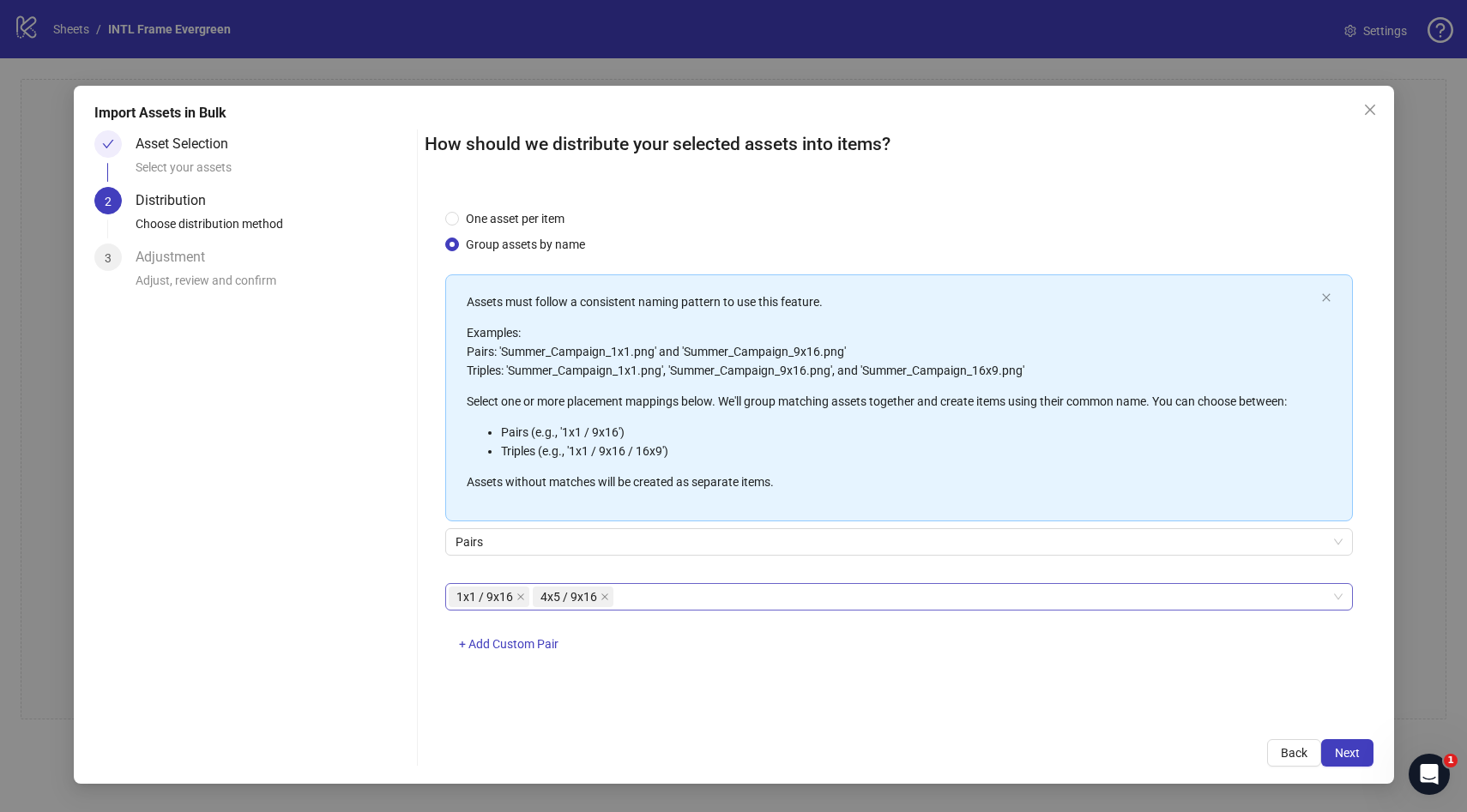
click at [637, 603] on div "1x1 / 9x16 4x5 / 9x16" at bounding box center [890, 596] width 883 height 24
click at [653, 695] on div "One asset per item Group assets by name Assets must follow a consistent naming …" at bounding box center [900, 454] width 949 height 531
click at [1339, 754] on span "Next" at bounding box center [1348, 754] width 25 height 14
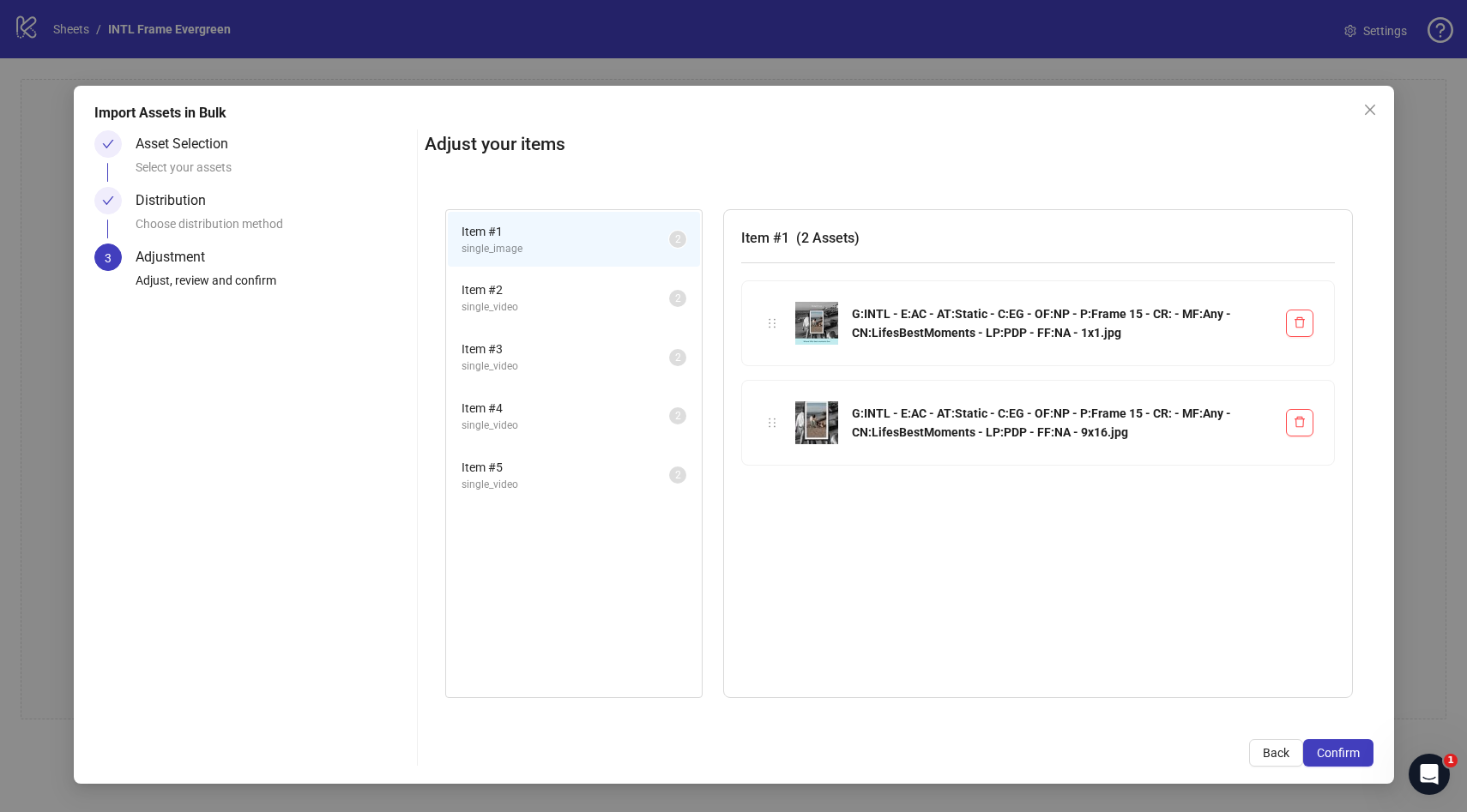
click at [569, 315] on span "single_video" at bounding box center [565, 307] width 208 height 16
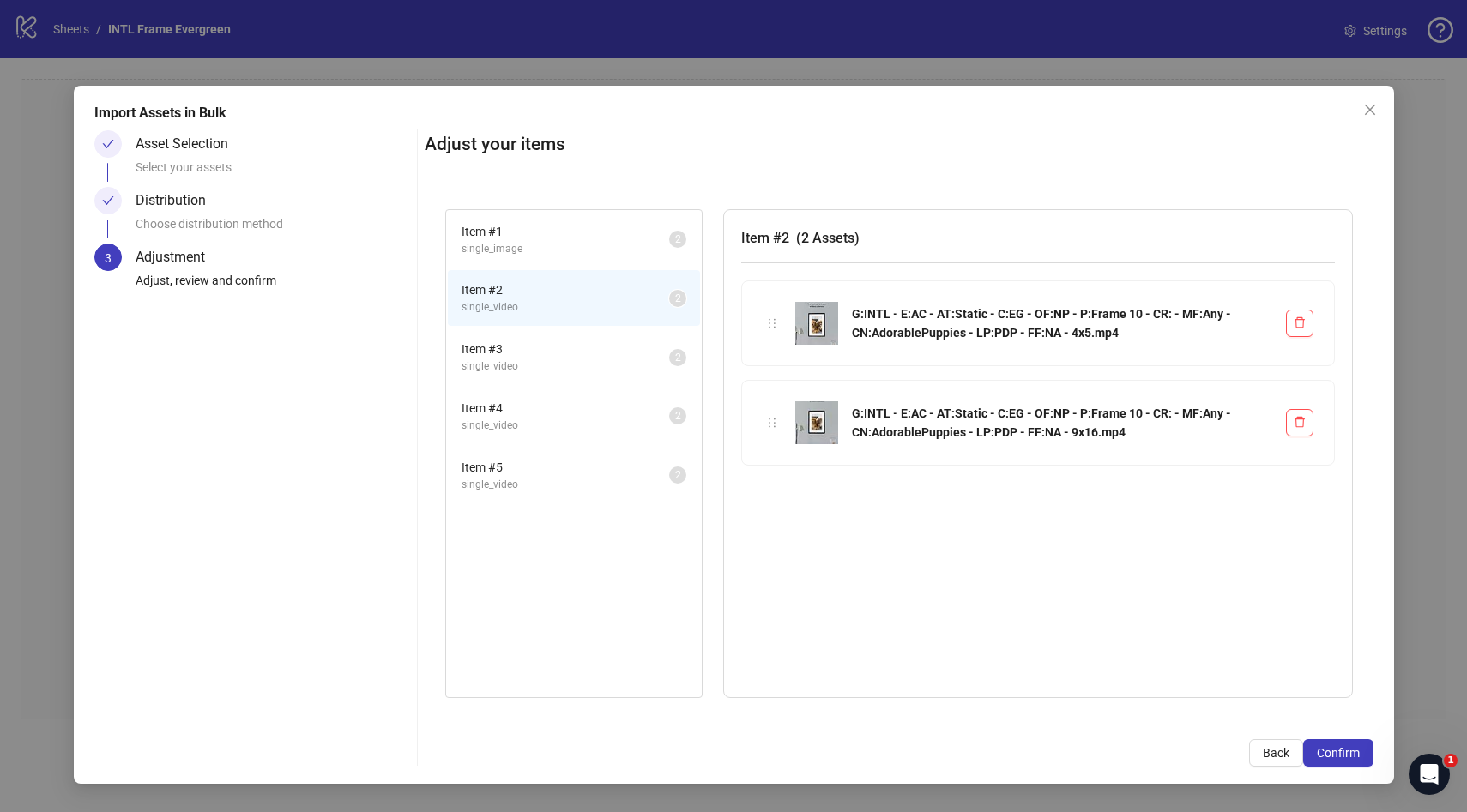
click at [519, 348] on span "Item # 3" at bounding box center [565, 348] width 208 height 19
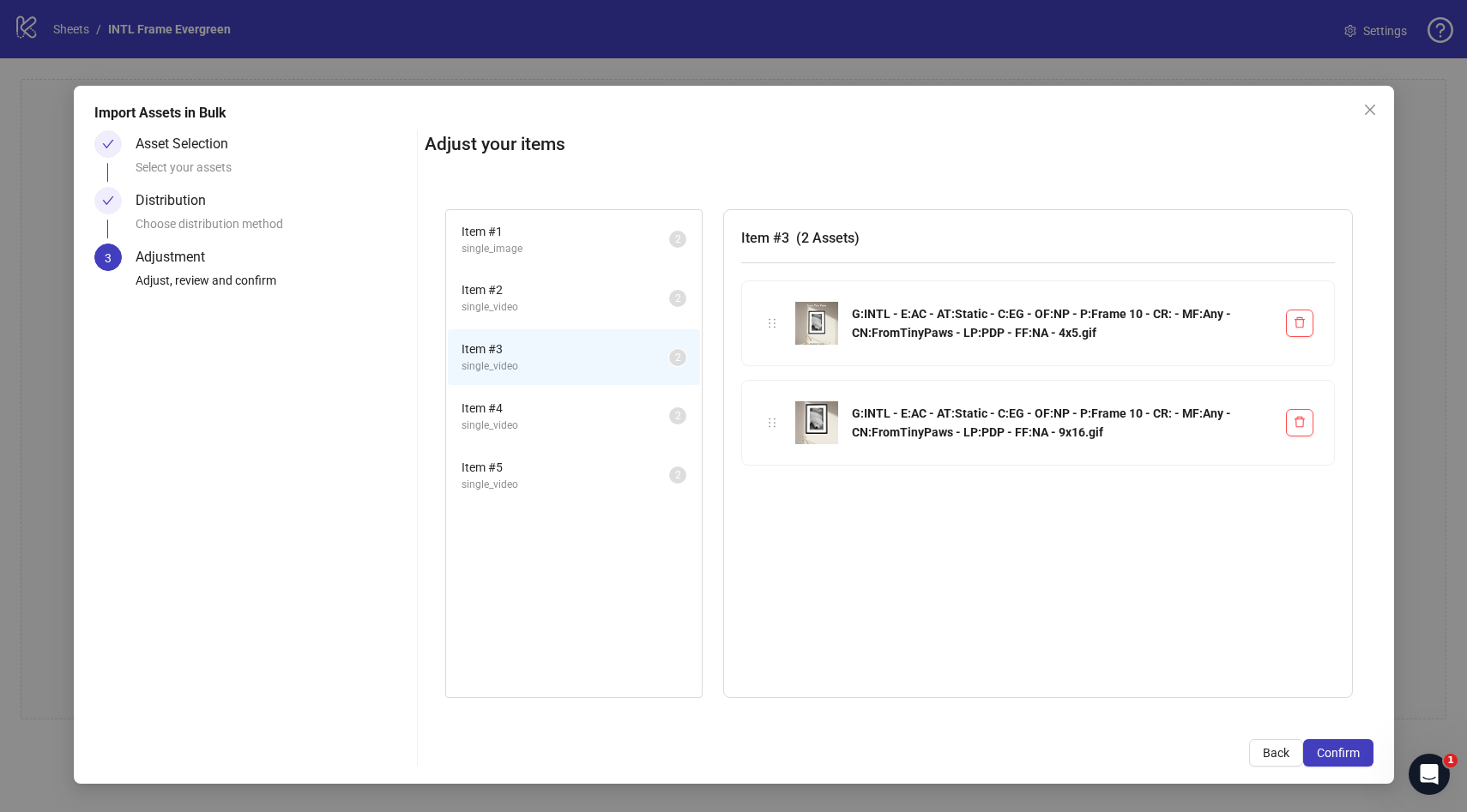
click at [516, 402] on span "Item # 4" at bounding box center [565, 407] width 208 height 19
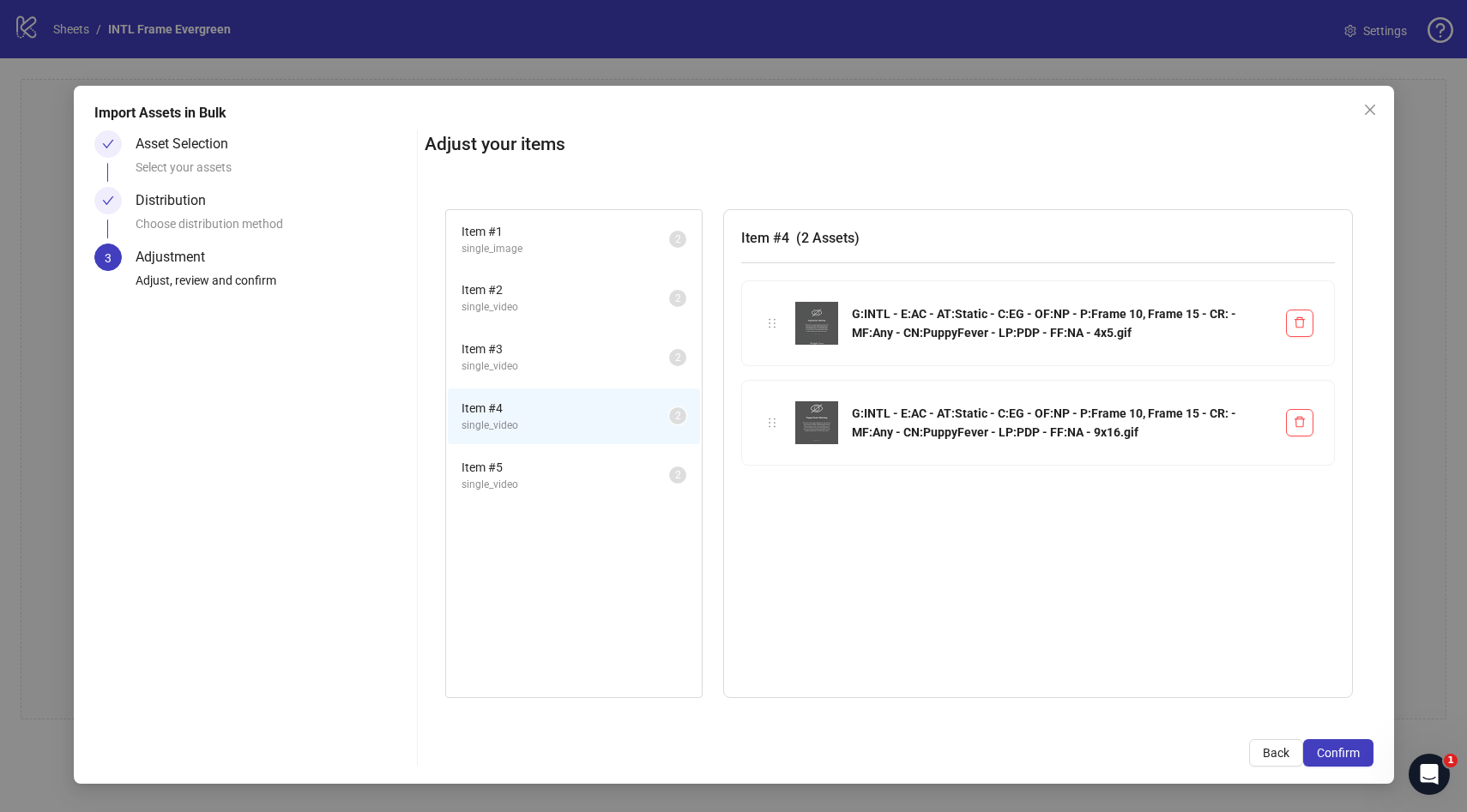
click at [540, 461] on span "Item # 5" at bounding box center [565, 467] width 208 height 19
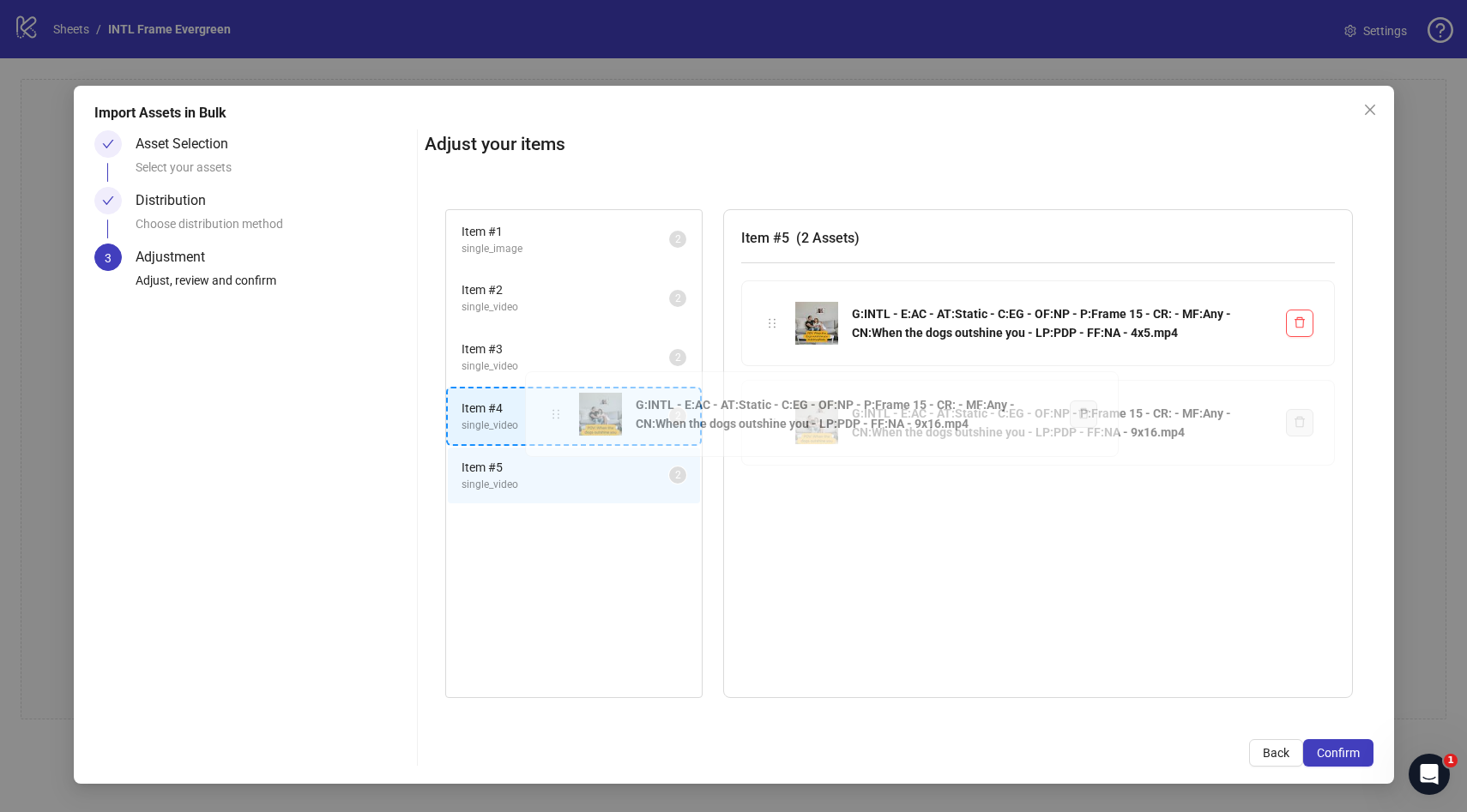
drag, startPoint x: 779, startPoint y: 427, endPoint x: 562, endPoint y: 419, distance: 217.1
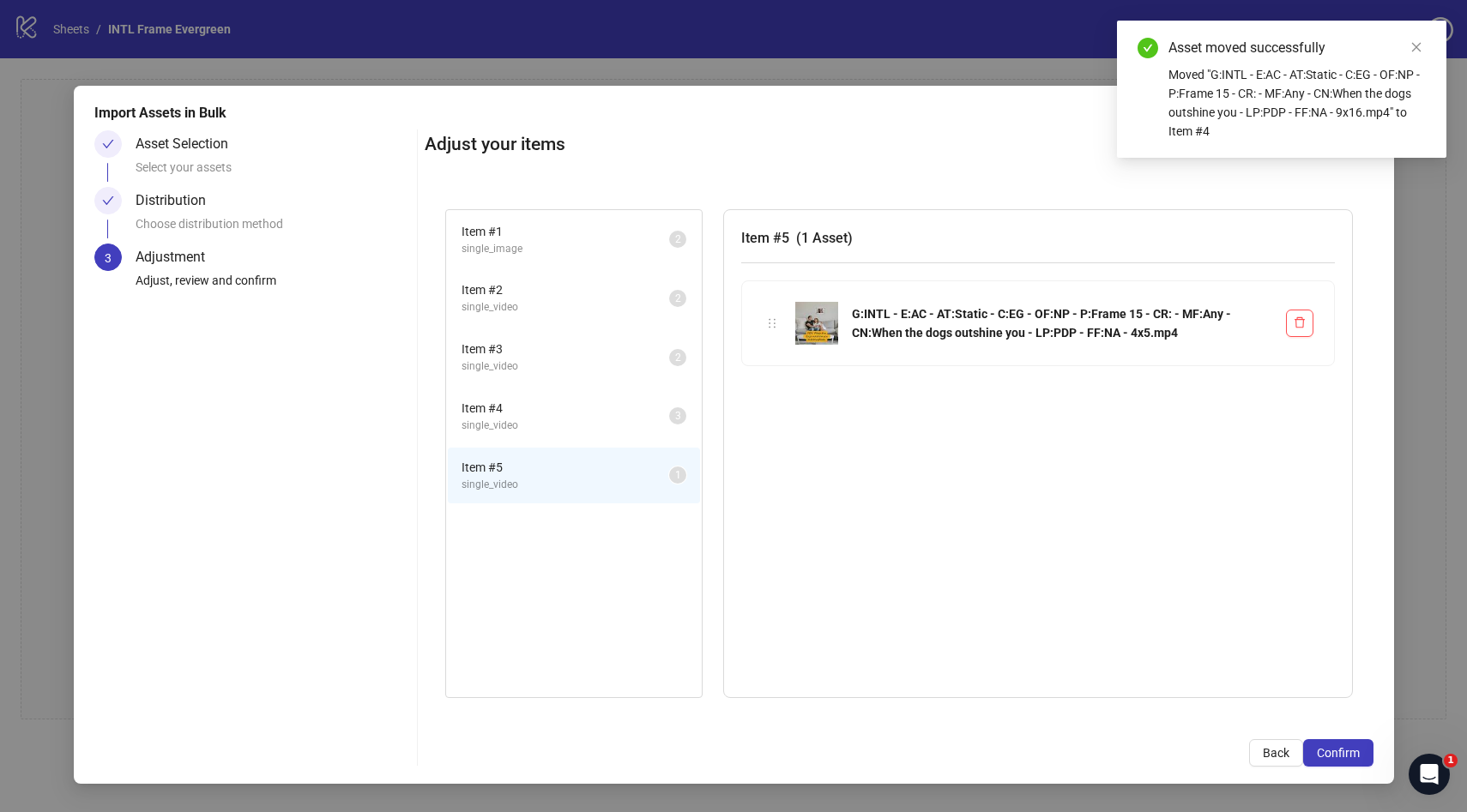
click at [562, 419] on span "single_video" at bounding box center [565, 426] width 208 height 16
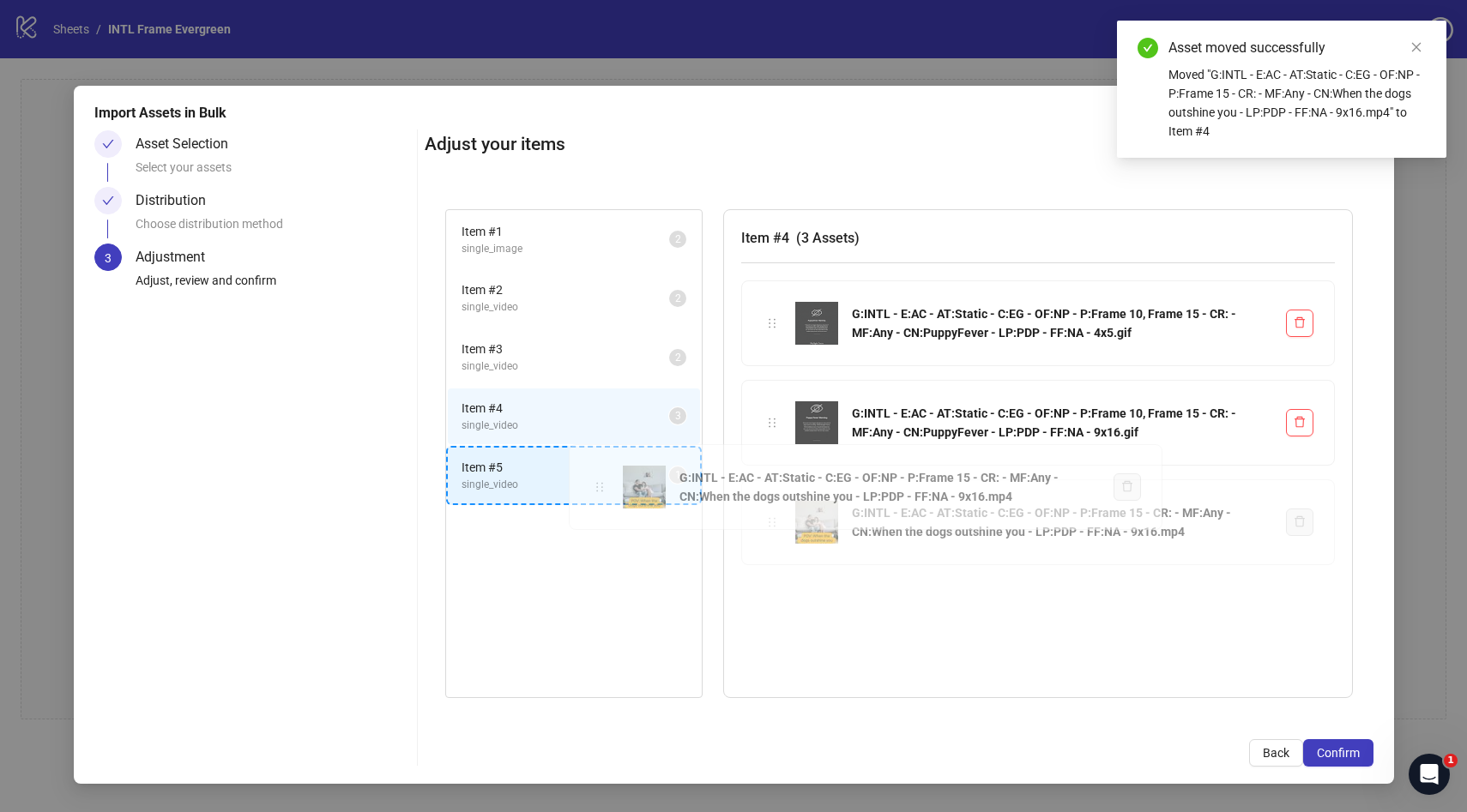
drag, startPoint x: 776, startPoint y: 521, endPoint x: 603, endPoint y: 486, distance: 176.5
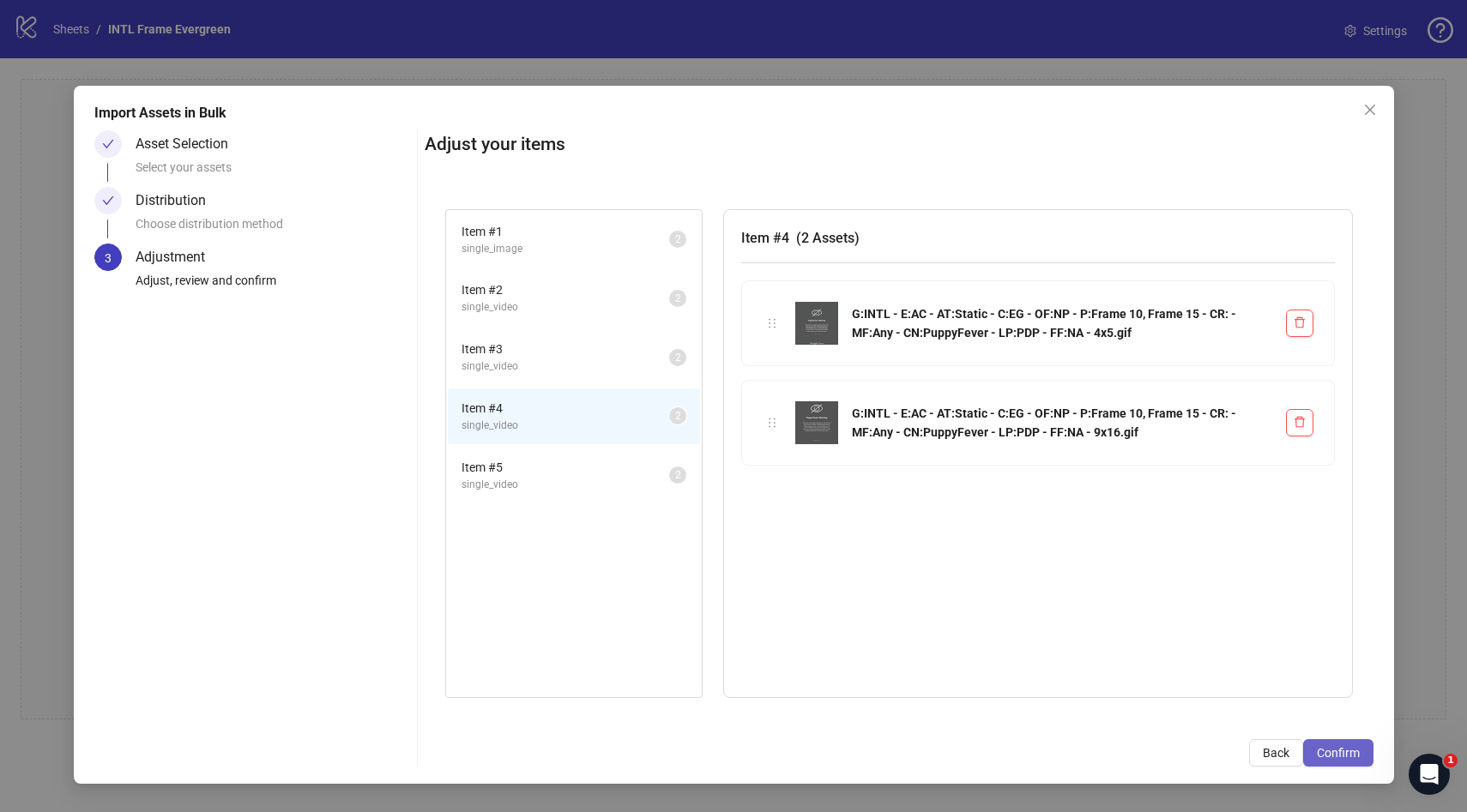
click at [1338, 751] on span "Confirm" at bounding box center [1338, 754] width 43 height 14
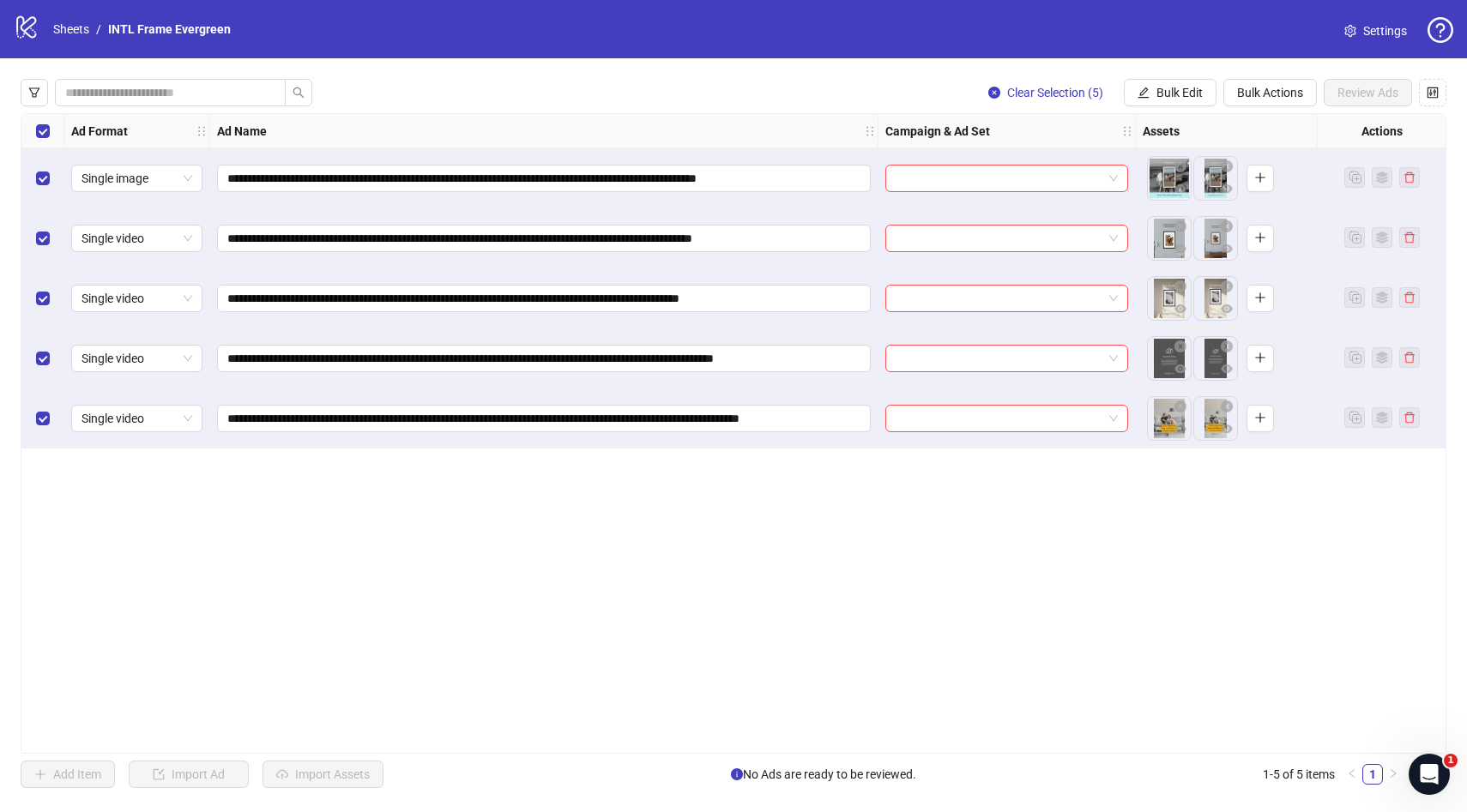
click at [924, 634] on div "**********" at bounding box center [733, 433] width 1425 height 641
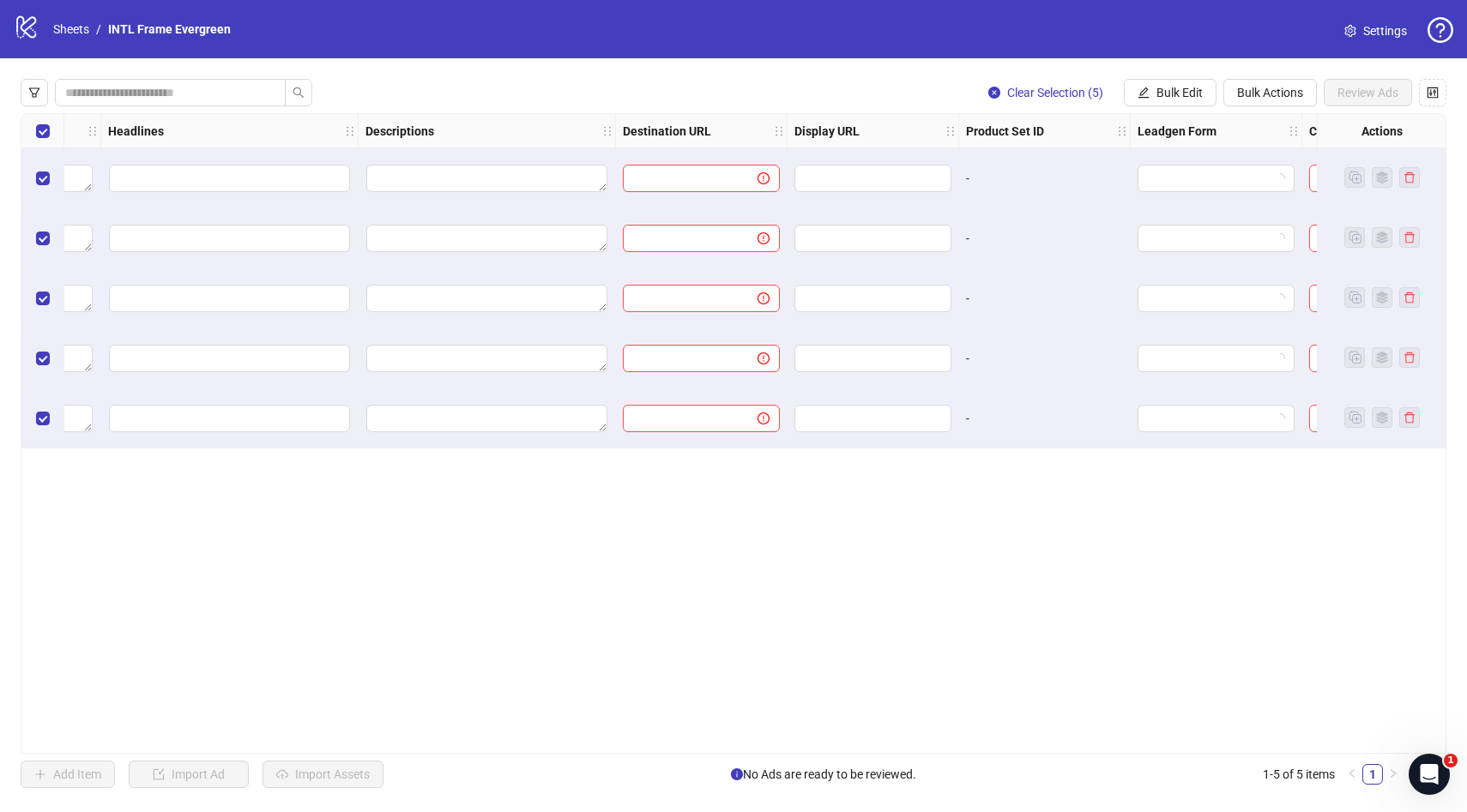
scroll to position [0, 1535]
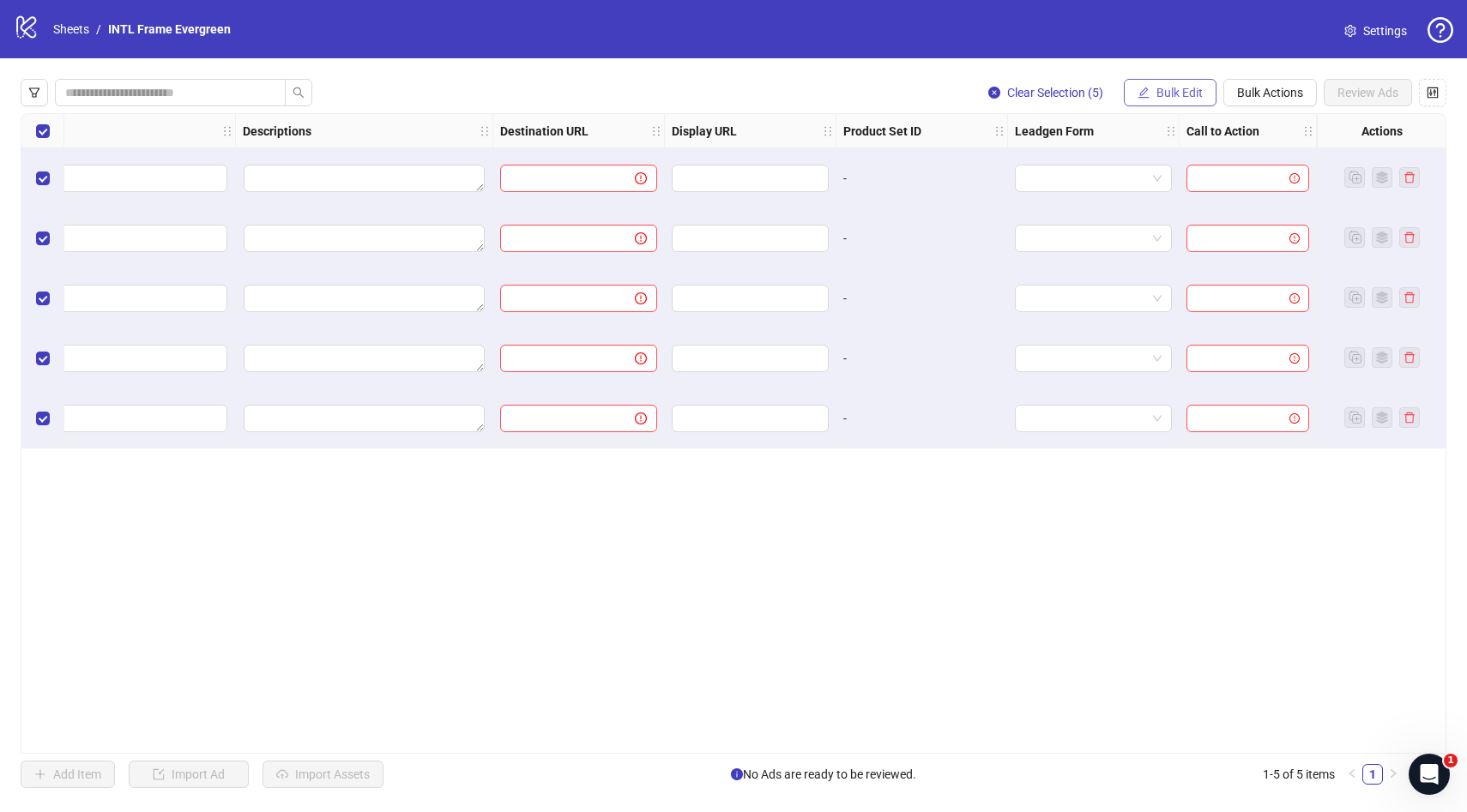
click at [1182, 95] on span "Bulk Edit" at bounding box center [1180, 93] width 46 height 14
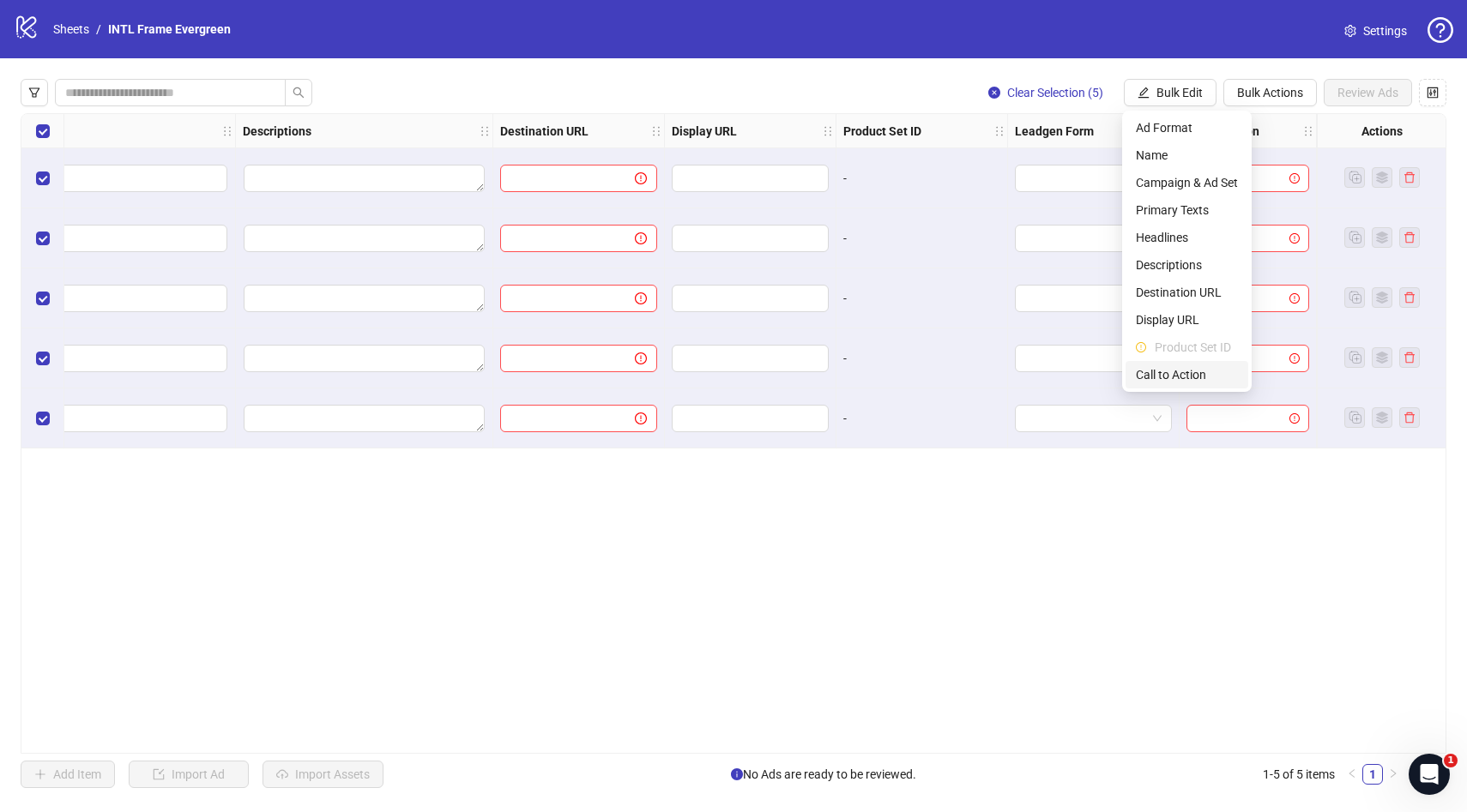
click at [1168, 369] on span "Call to Action" at bounding box center [1187, 375] width 103 height 19
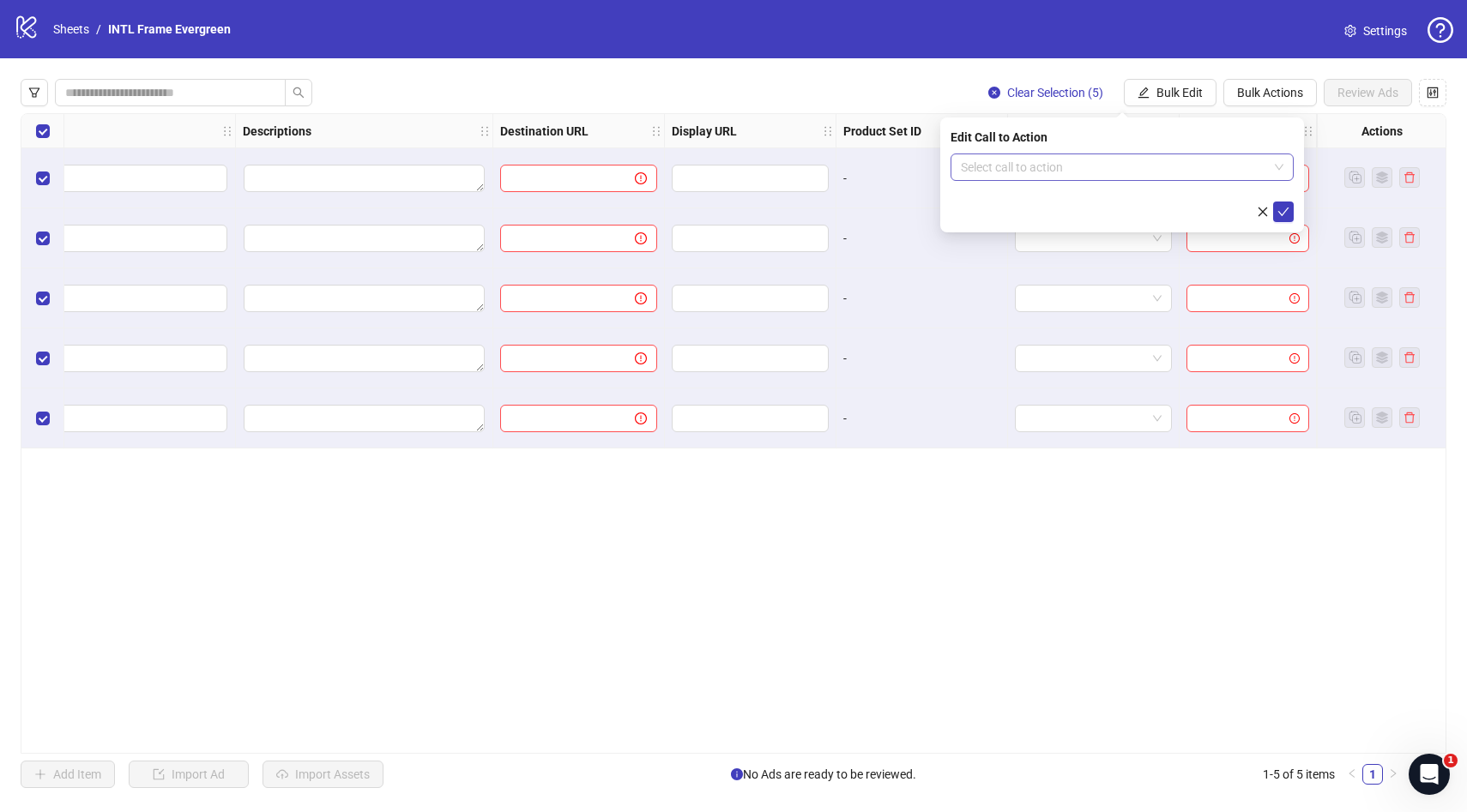
click at [1070, 167] on input "search" at bounding box center [1114, 167] width 308 height 26
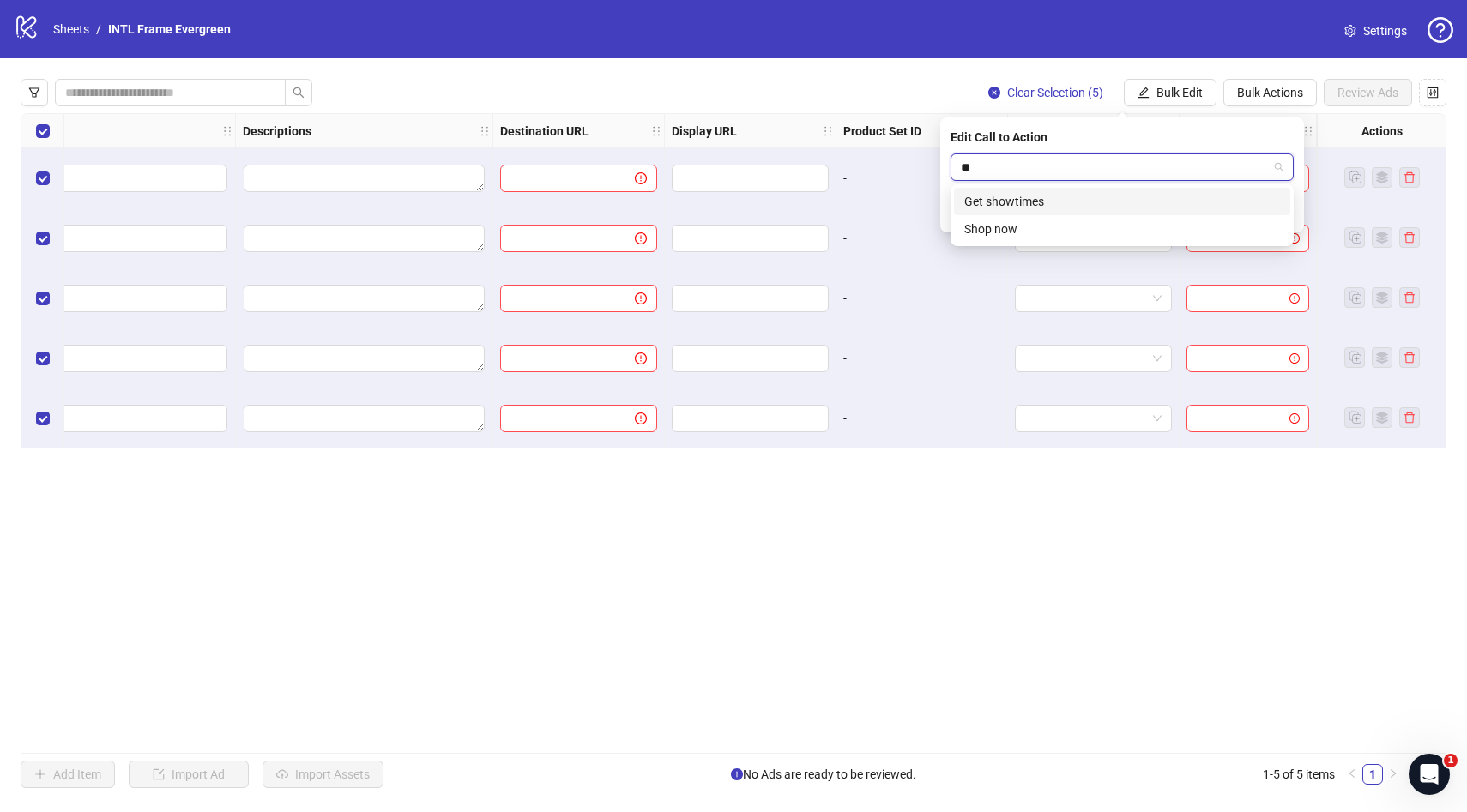
type input "***"
click at [1046, 231] on div "Shop now" at bounding box center [1121, 229] width 315 height 19
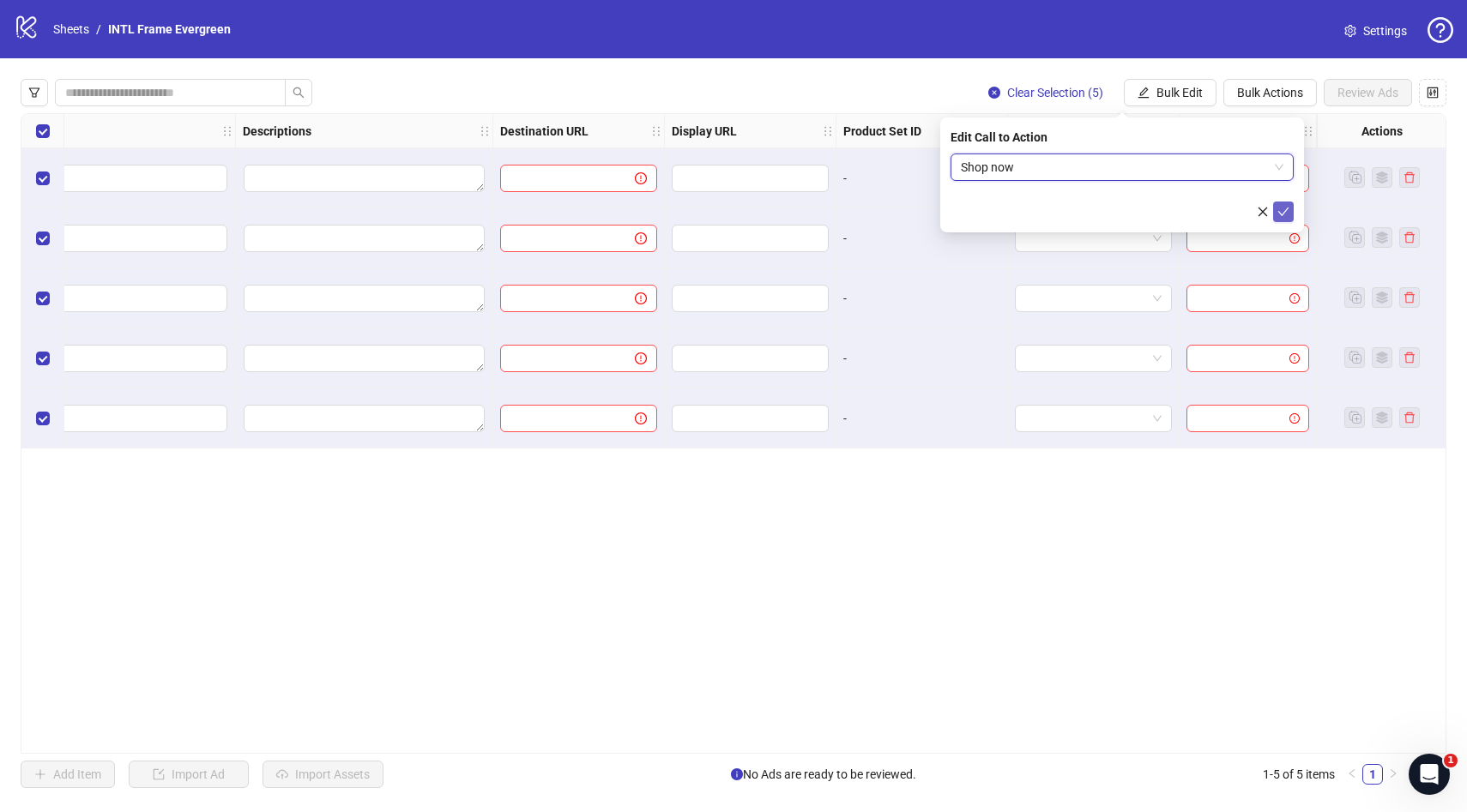
click at [1283, 217] on span "submit" at bounding box center [1284, 212] width 12 height 14
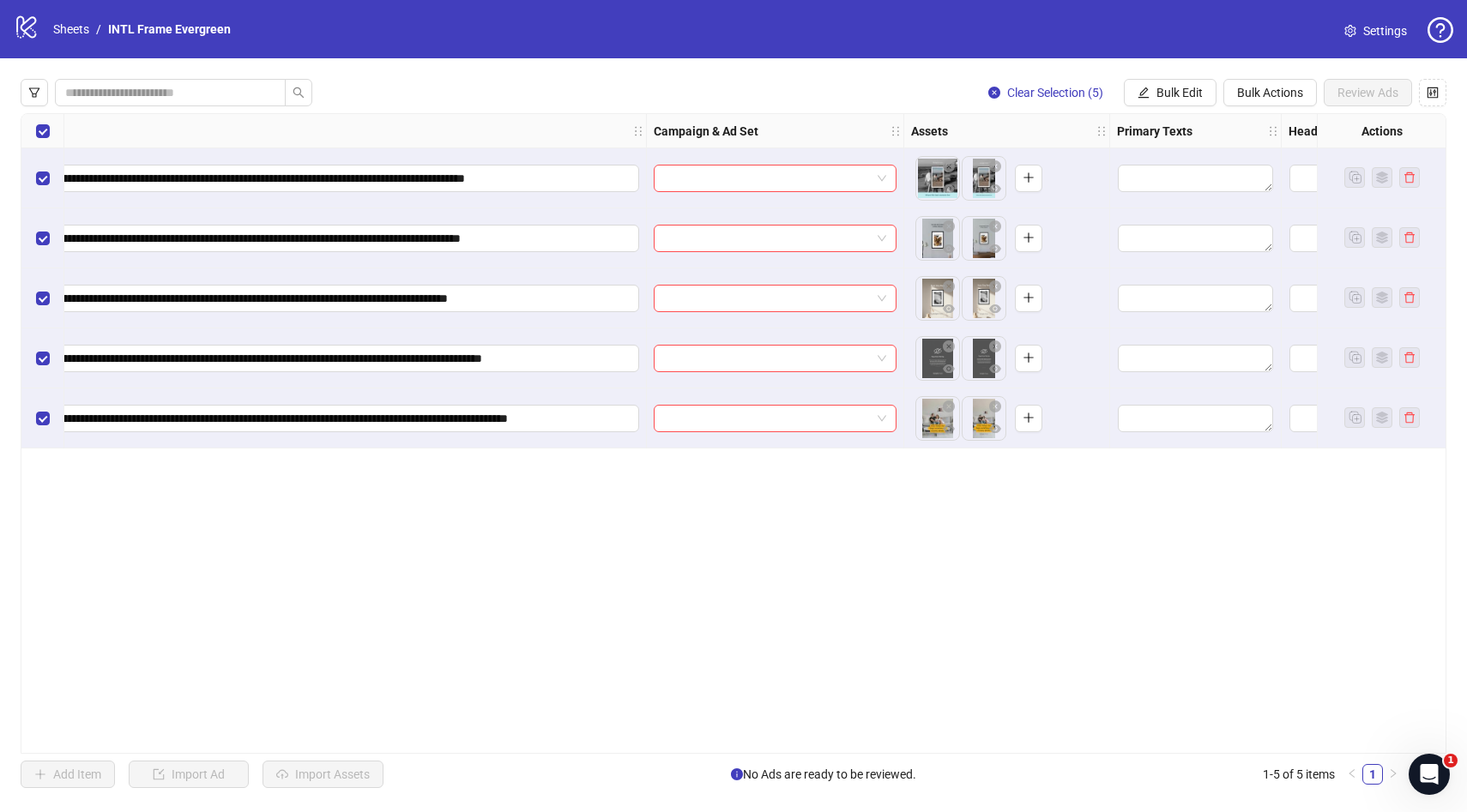
scroll to position [0, 0]
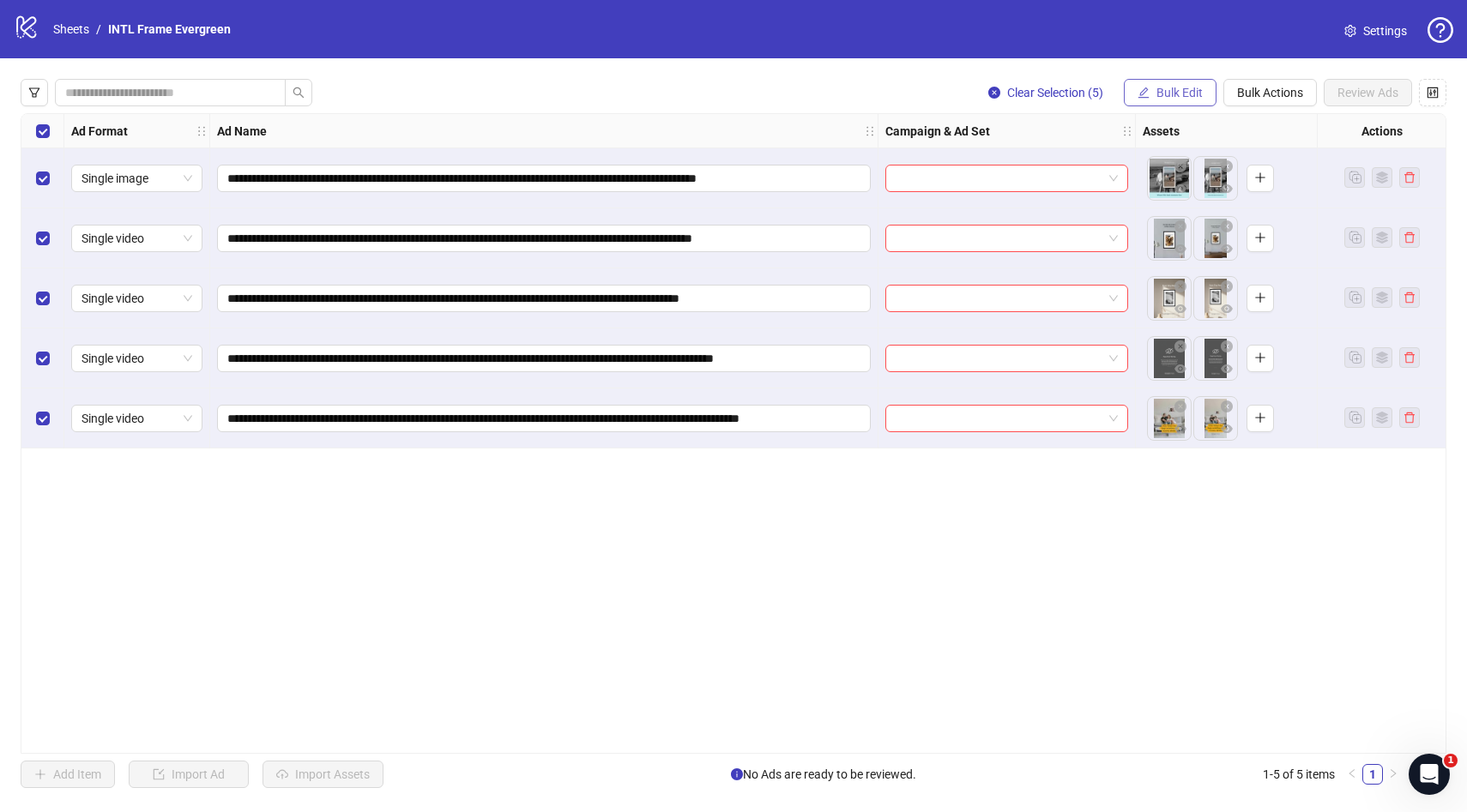
click at [1184, 95] on span "Bulk Edit" at bounding box center [1180, 93] width 46 height 14
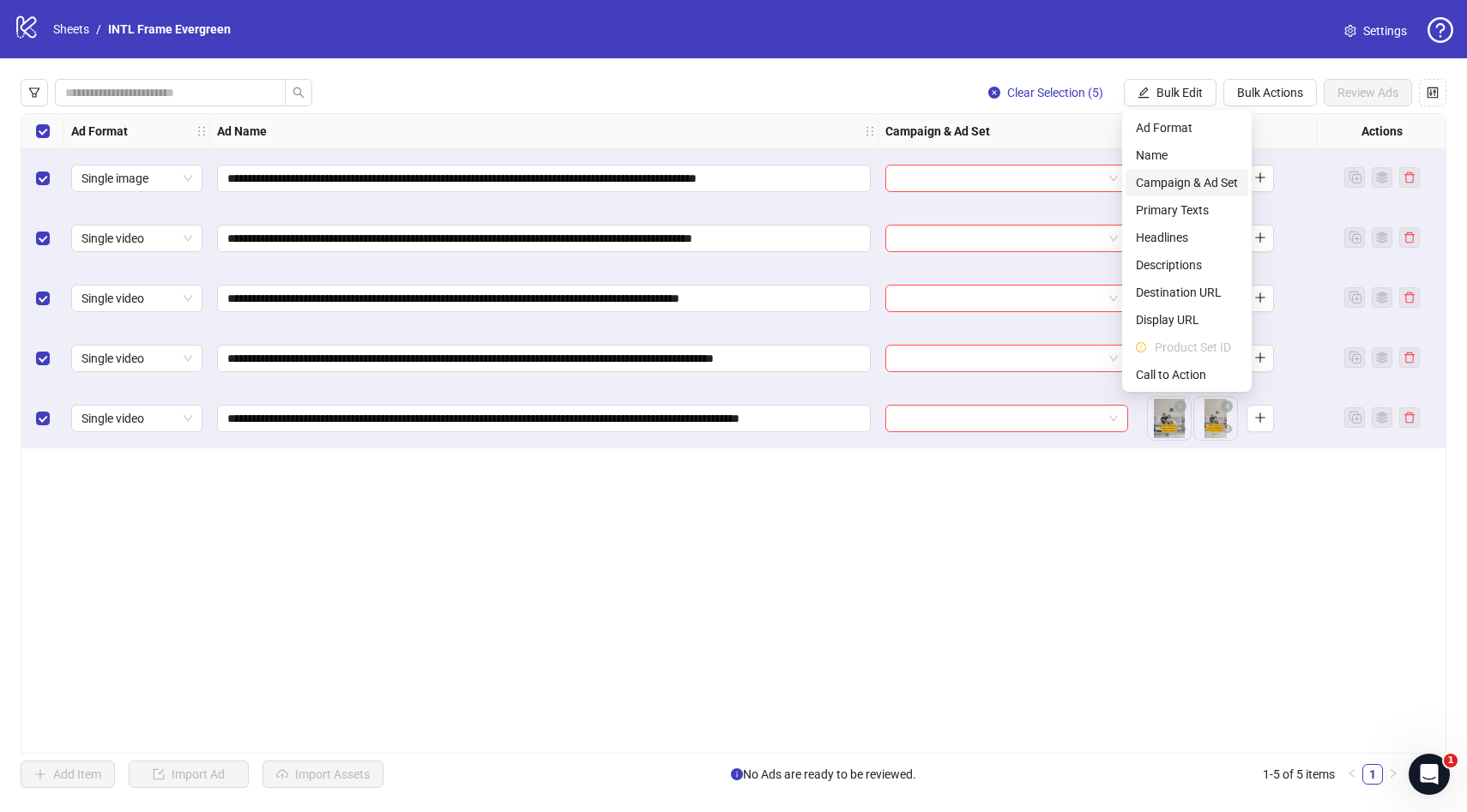
click at [1204, 181] on span "Campaign & Ad Set" at bounding box center [1187, 182] width 103 height 19
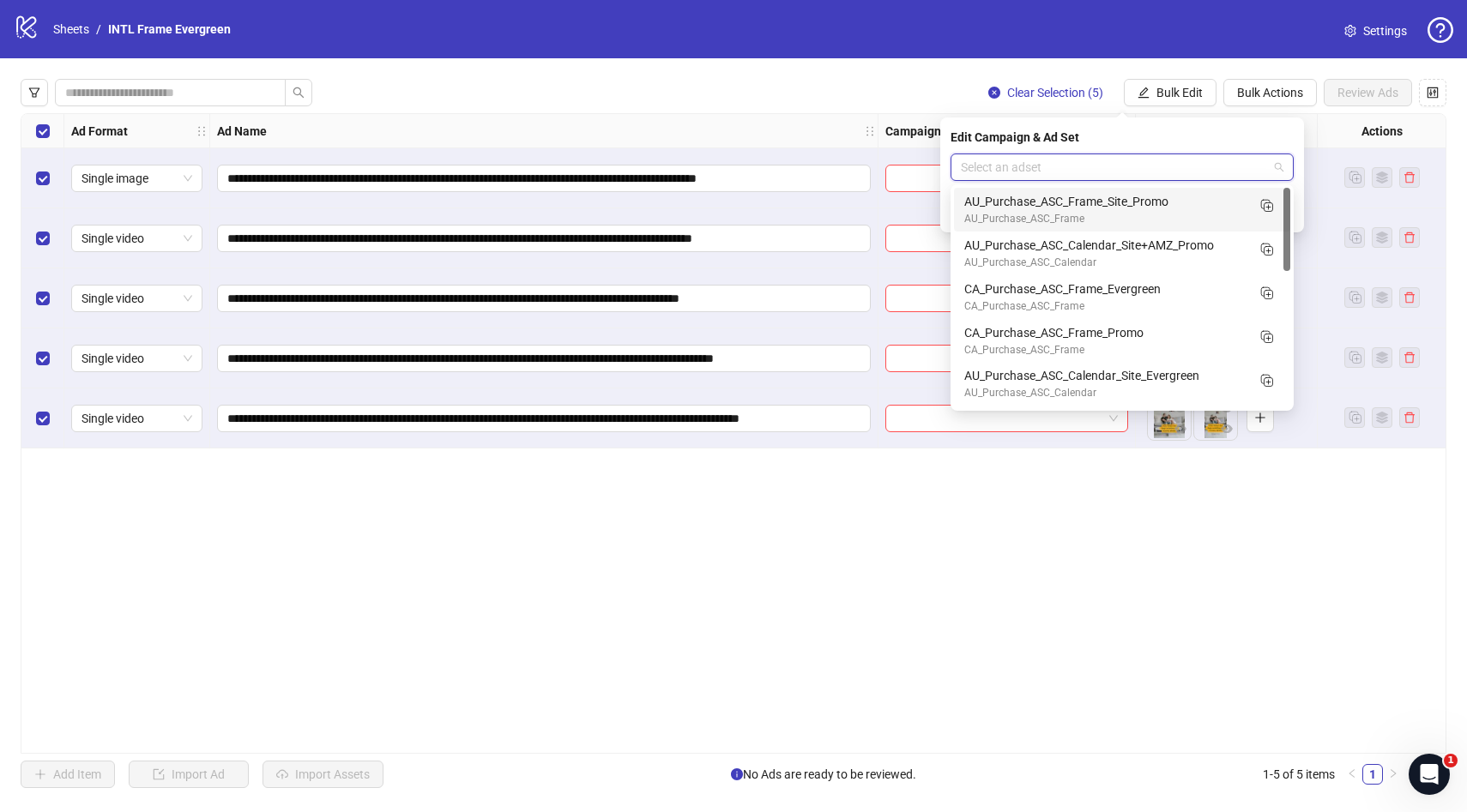
click at [1071, 176] on input "search" at bounding box center [1114, 167] width 308 height 26
type input "***"
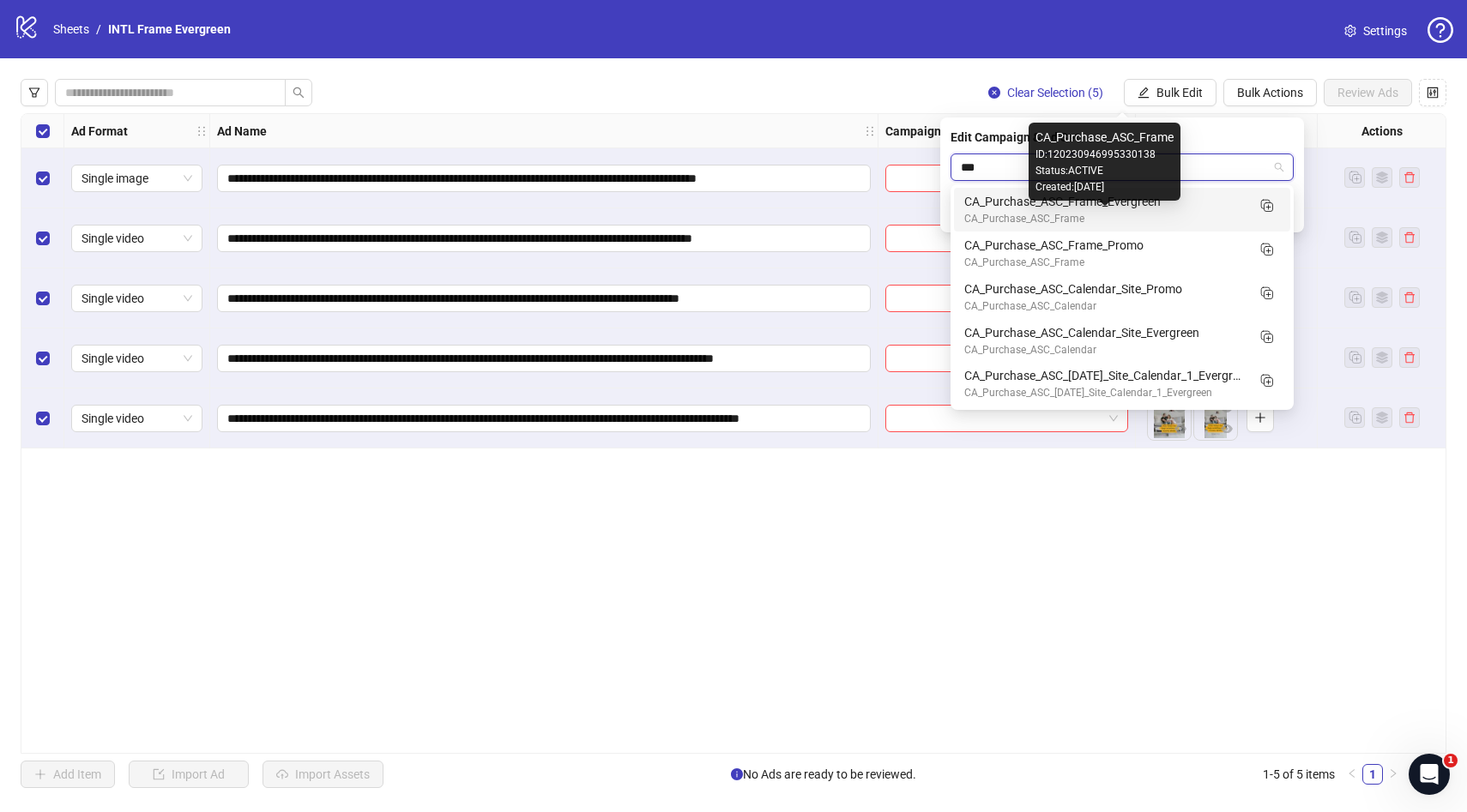
click at [1167, 211] on div "CA_Purchase_ASC_Frame" at bounding box center [1105, 219] width 281 height 16
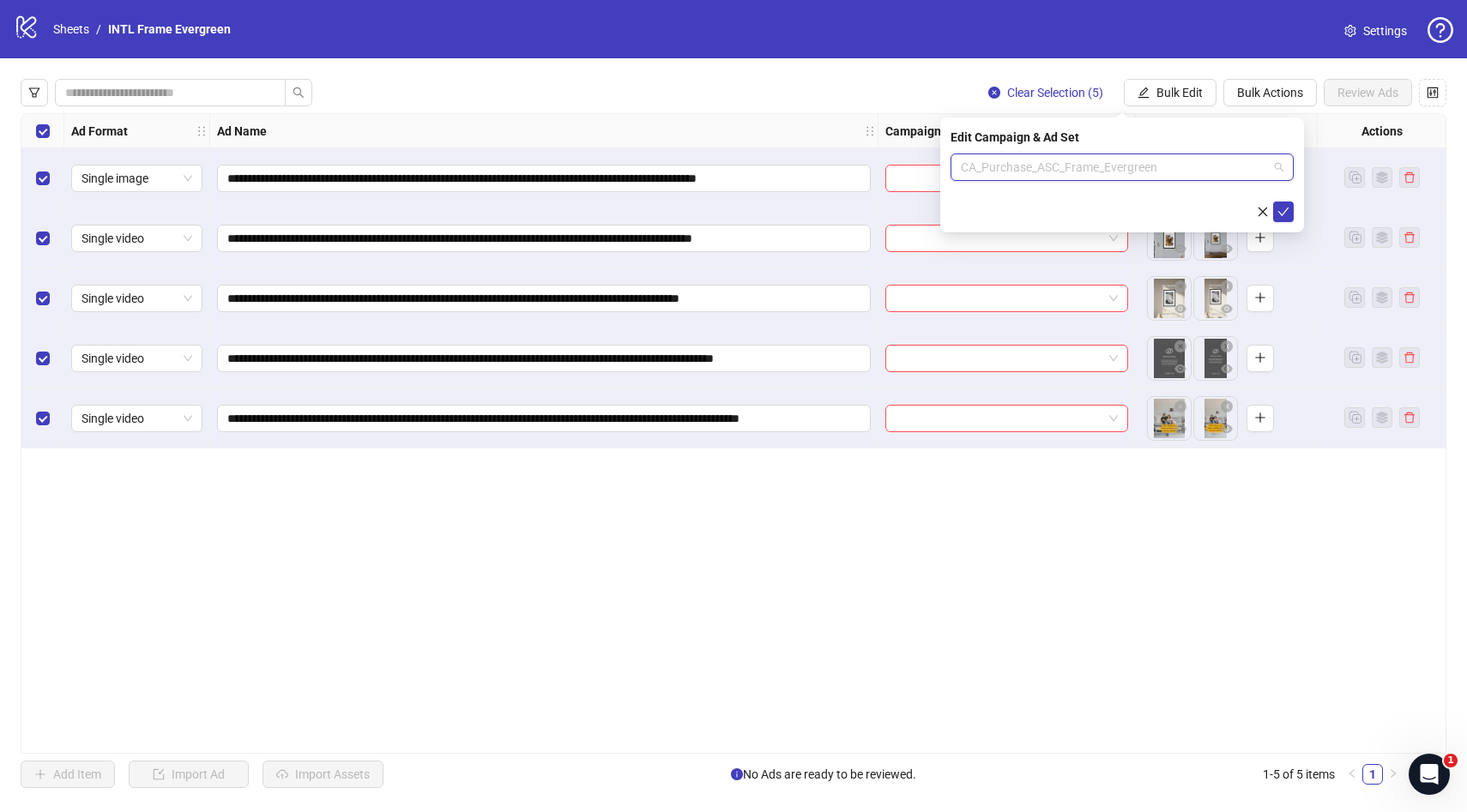
click at [1112, 166] on span "CA_Purchase_ASC_Frame_Evergreen" at bounding box center [1121, 167] width 323 height 26
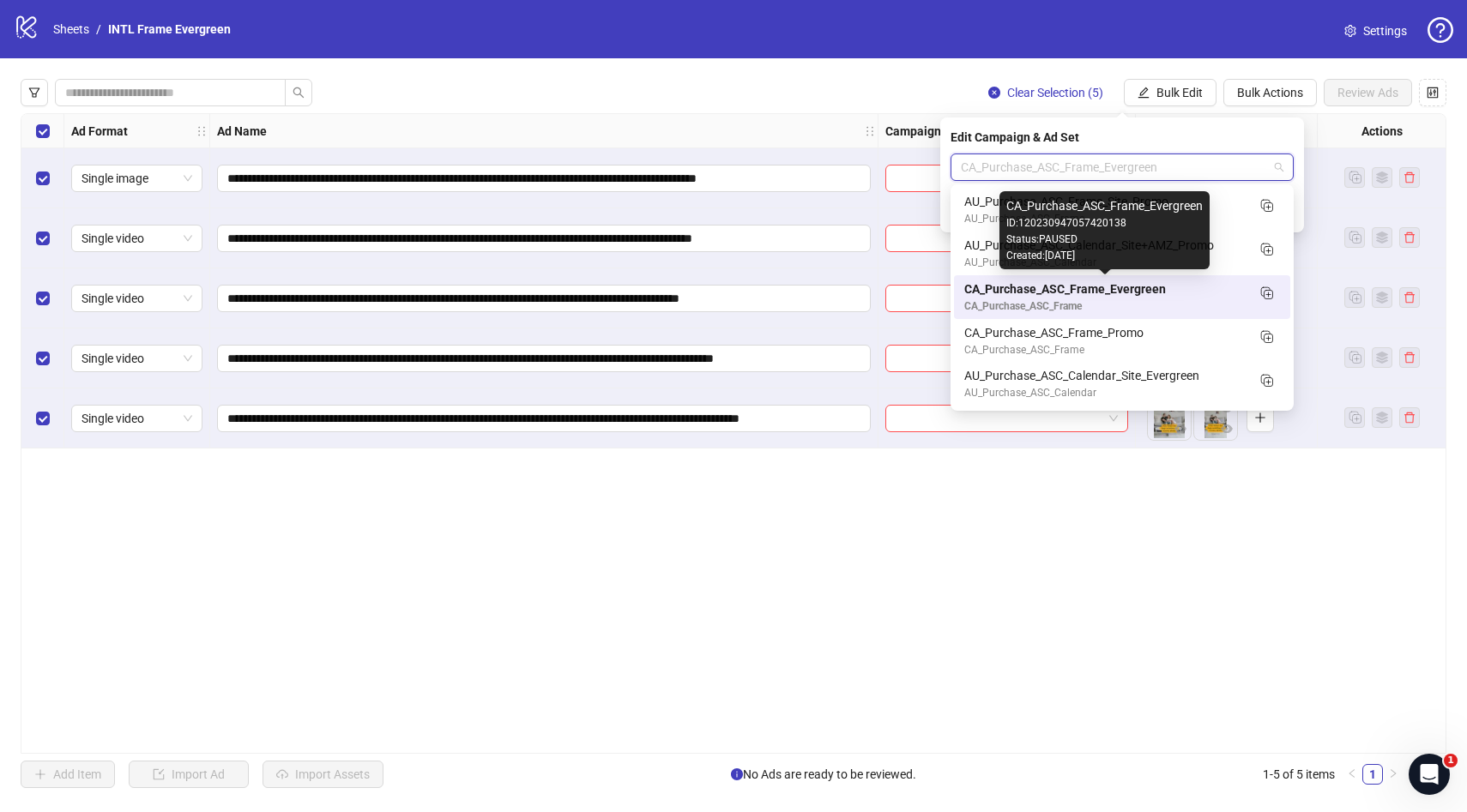
click at [1030, 292] on div "CA_Purchase_ASC_Frame_Evergreen" at bounding box center [1105, 288] width 281 height 19
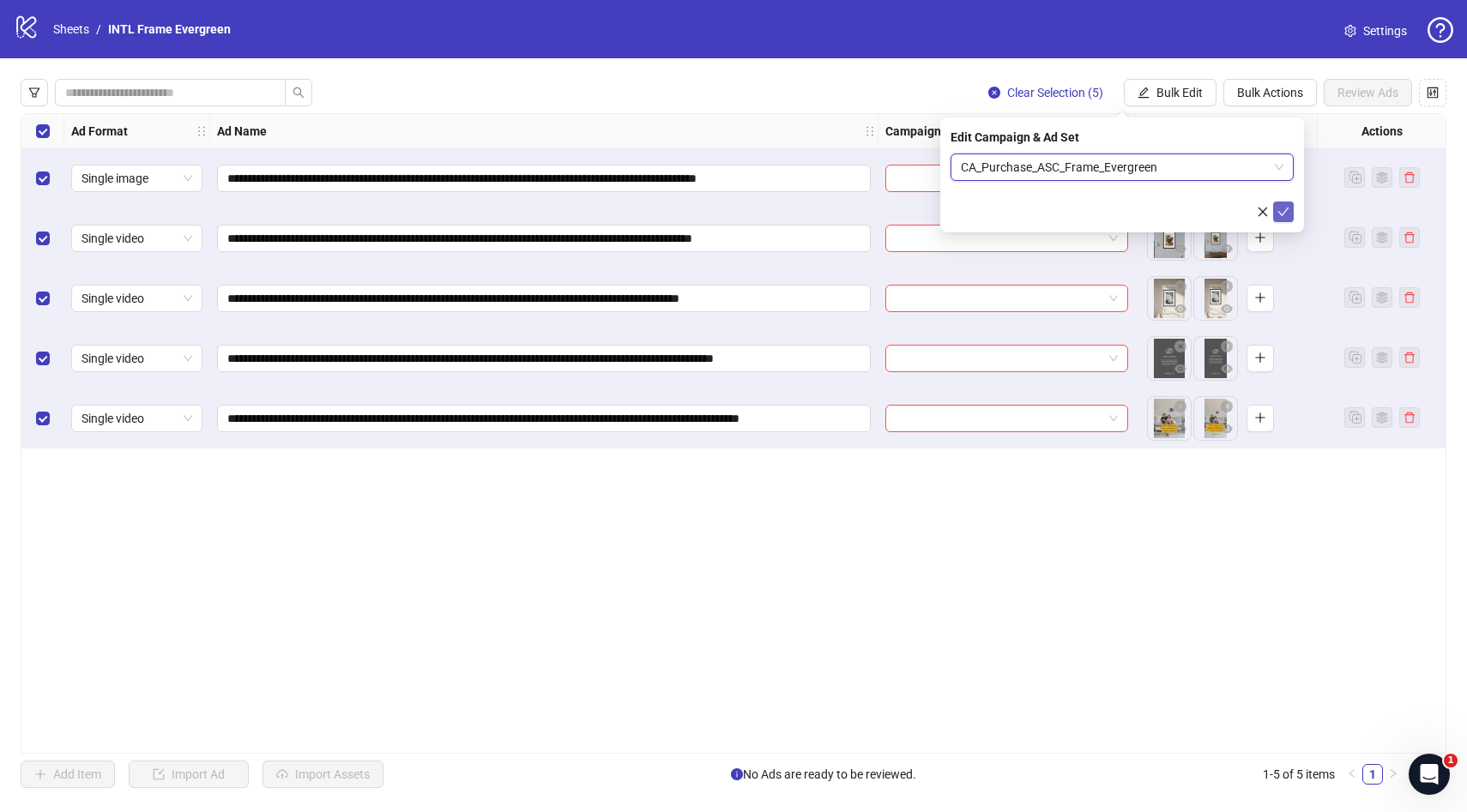
click at [1282, 216] on icon "check" at bounding box center [1284, 212] width 12 height 12
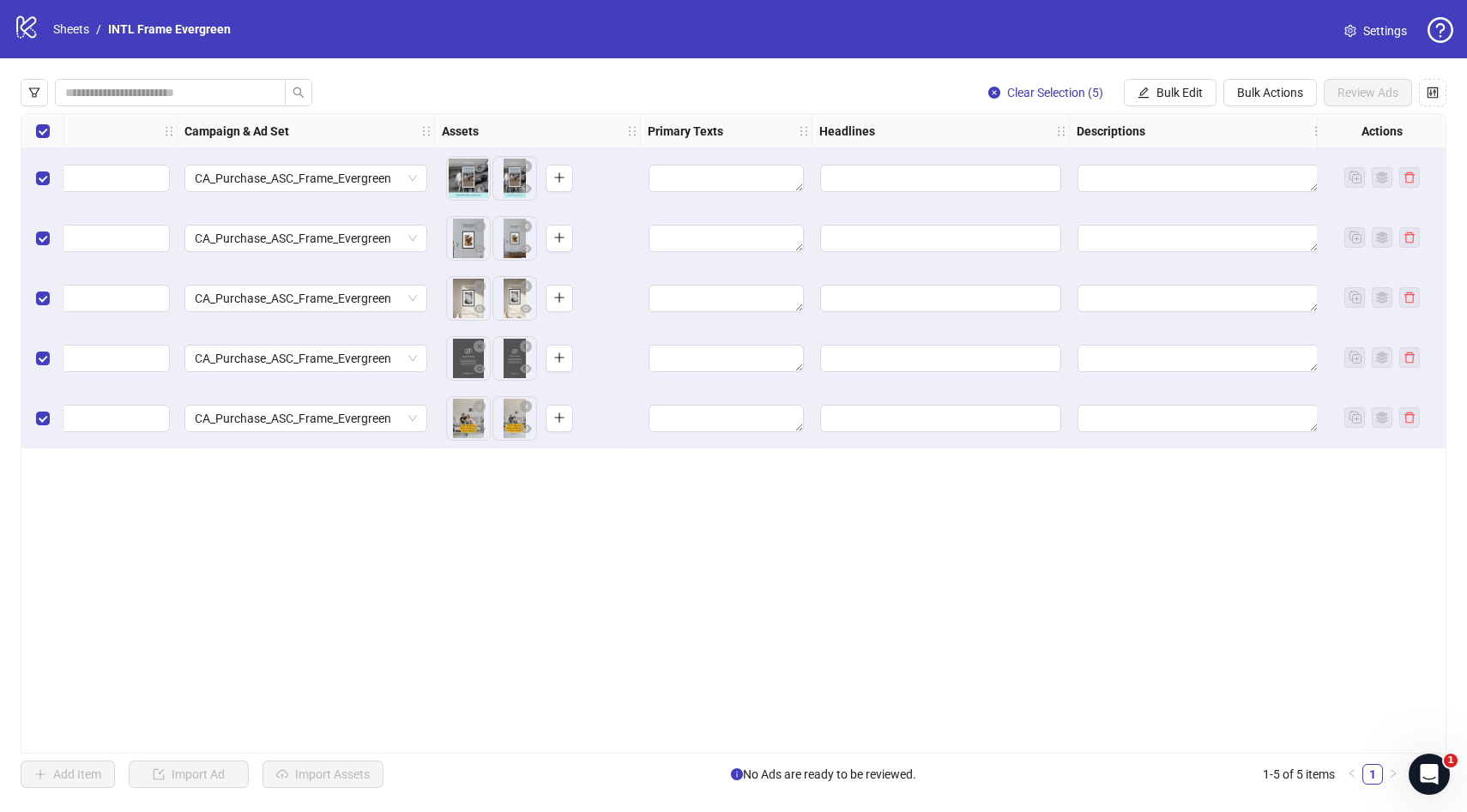
scroll to position [0, 704]
click at [1175, 94] on span "Bulk Edit" at bounding box center [1180, 93] width 46 height 14
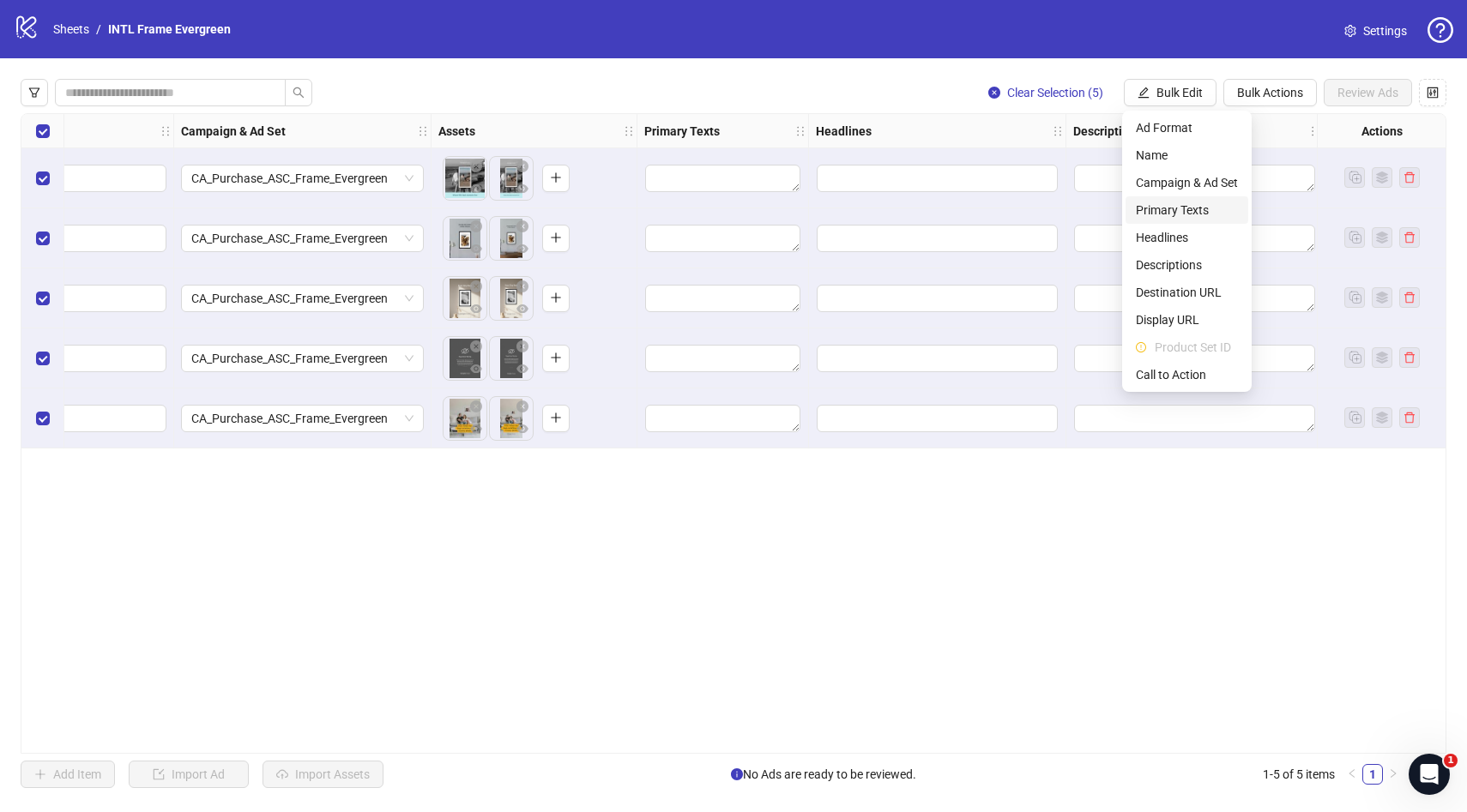
click at [1176, 211] on span "Primary Texts" at bounding box center [1187, 209] width 103 height 19
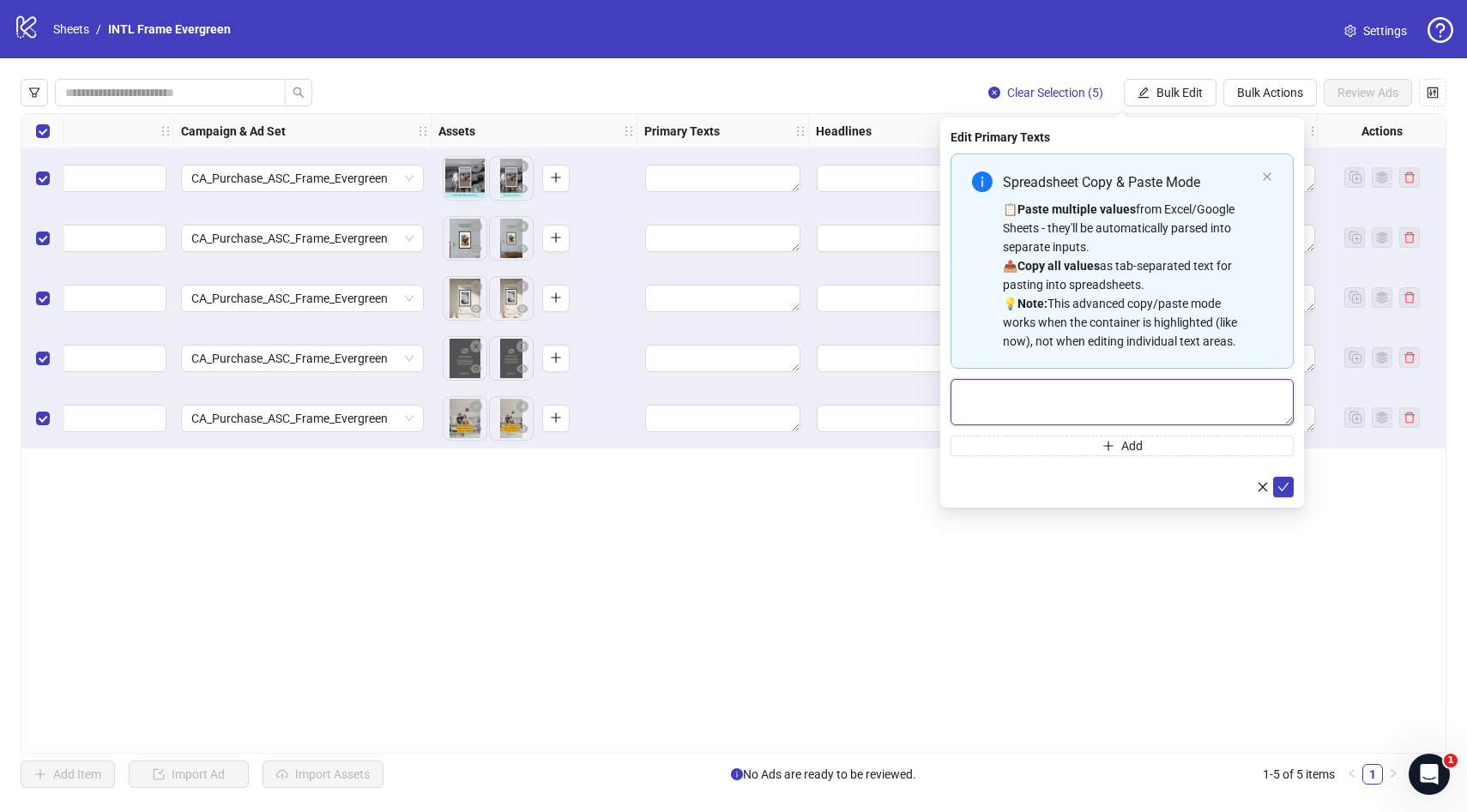
click at [1068, 404] on textarea "Multi-text input container - paste or copy values" at bounding box center [1122, 402] width 343 height 46
paste textarea "**********"
type textarea "**********"
click at [1285, 491] on icon "check" at bounding box center [1284, 488] width 12 height 12
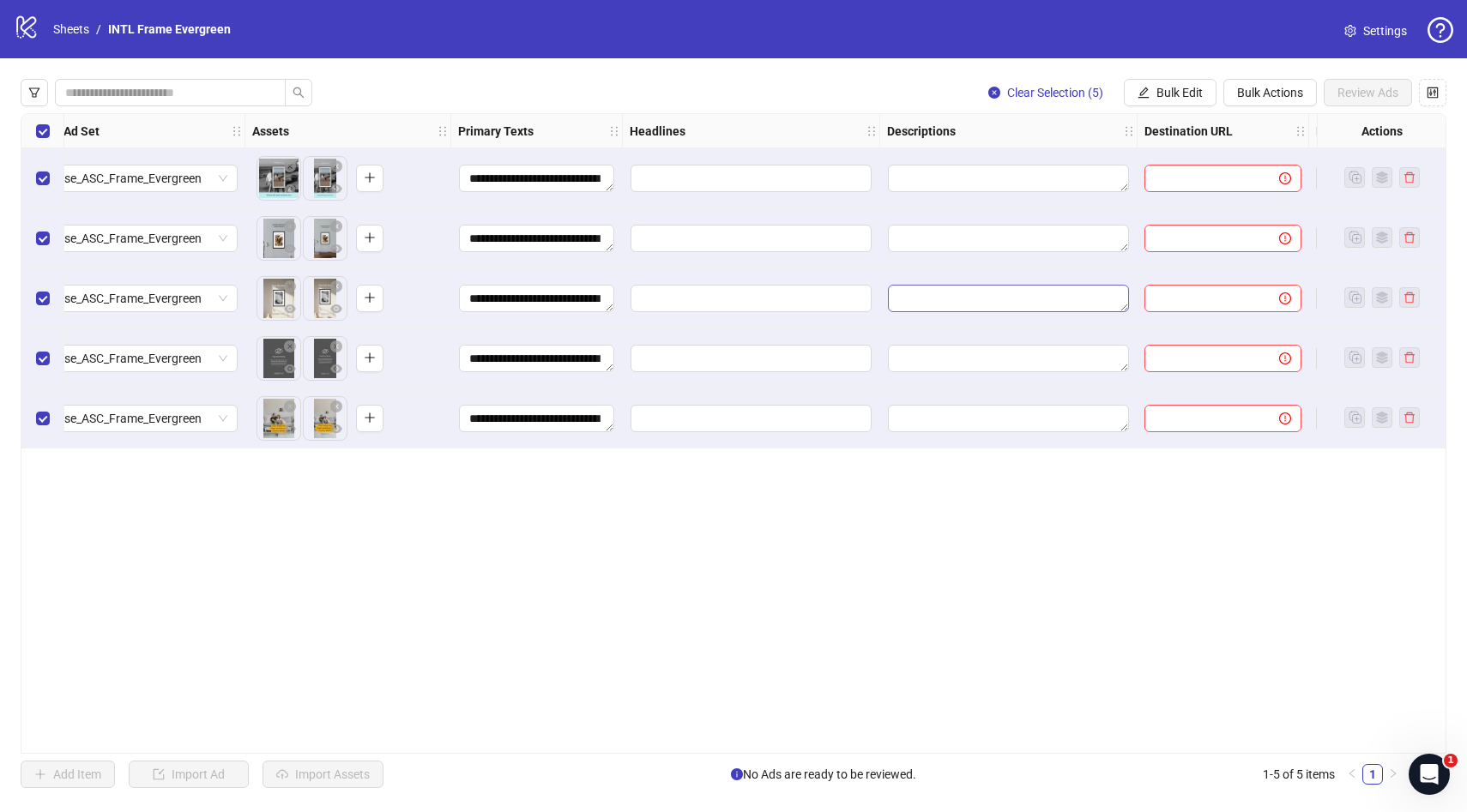
scroll to position [0, 897]
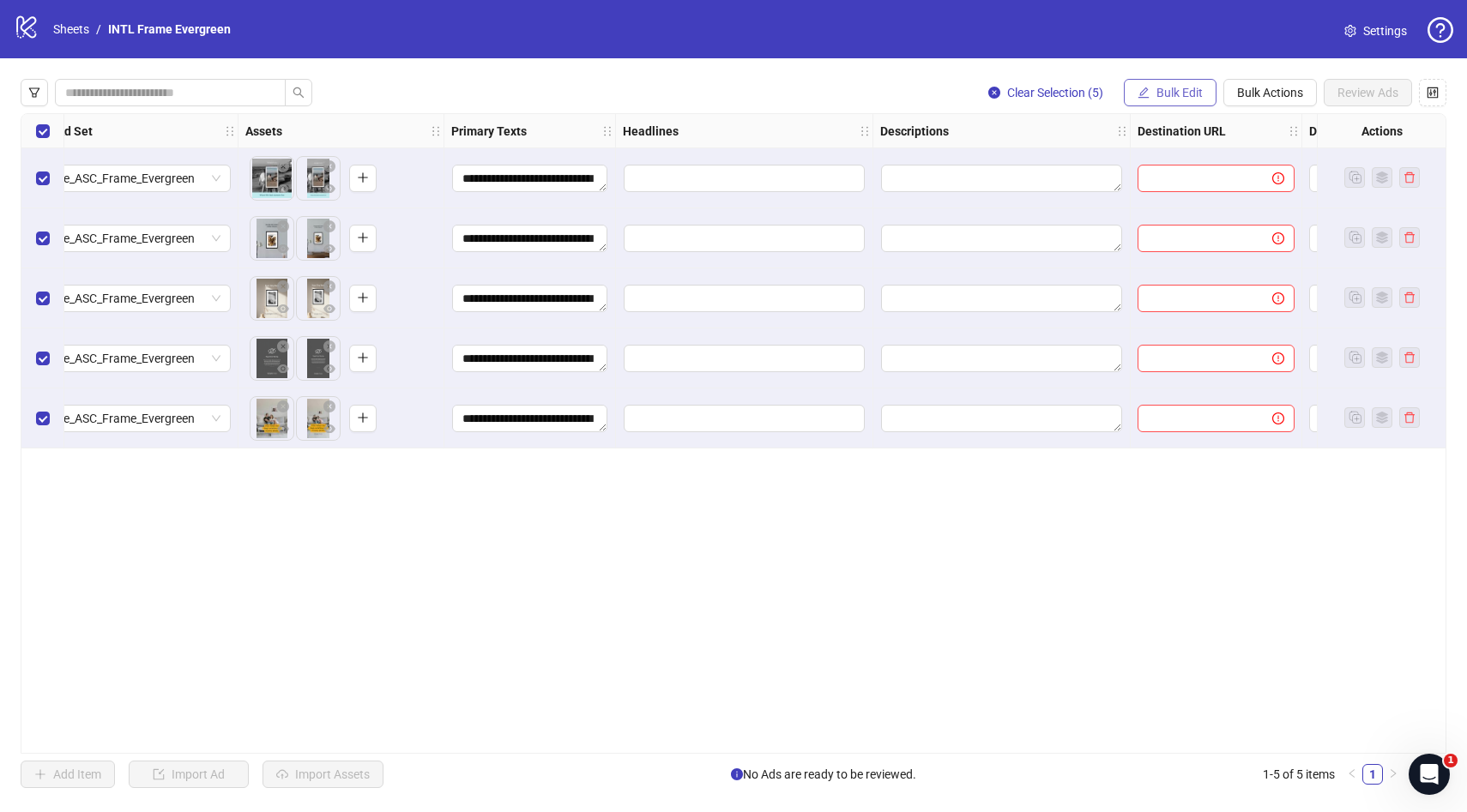
click at [1188, 101] on button "Bulk Edit" at bounding box center [1170, 92] width 93 height 27
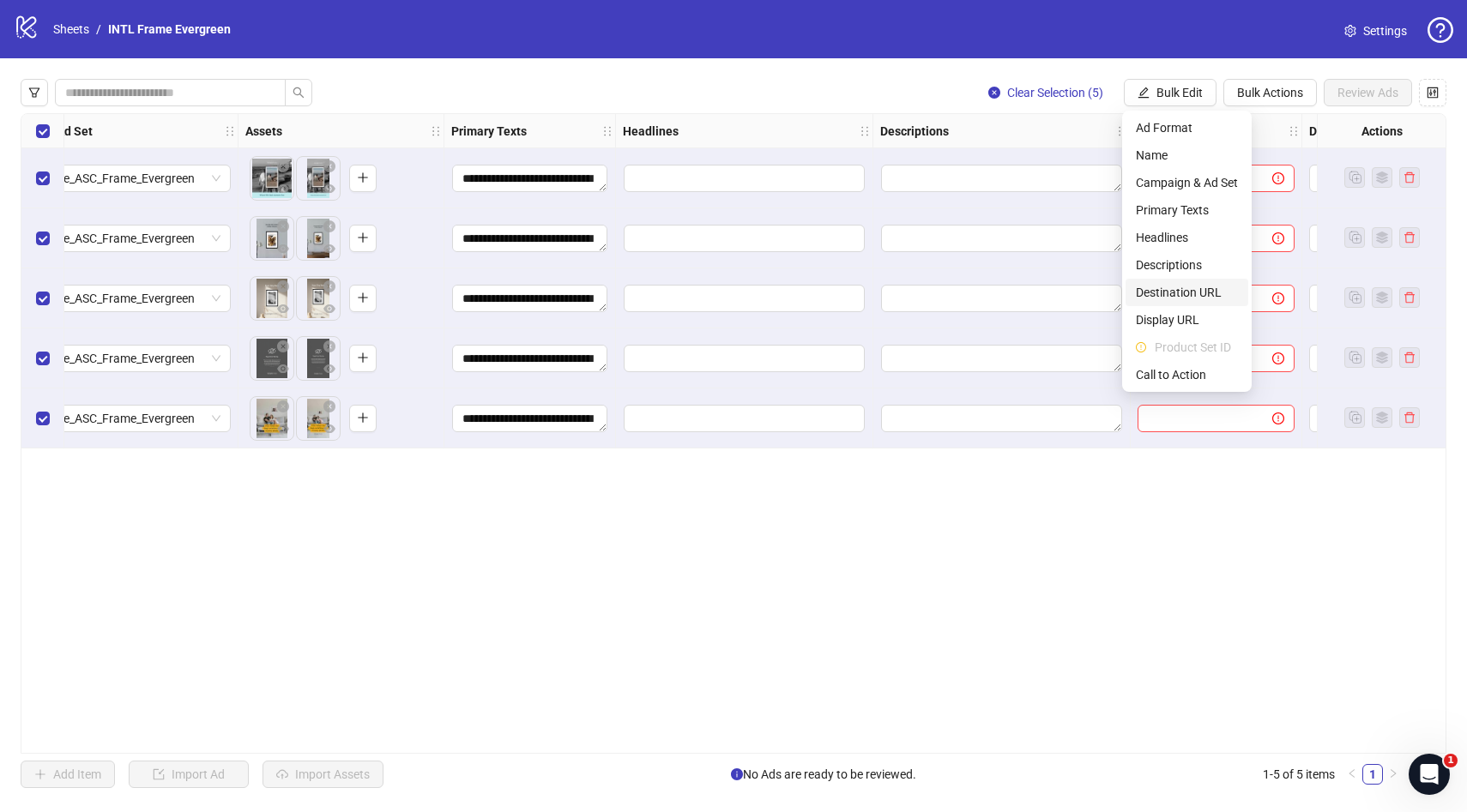
click at [1213, 294] on span "Destination URL" at bounding box center [1187, 292] width 103 height 19
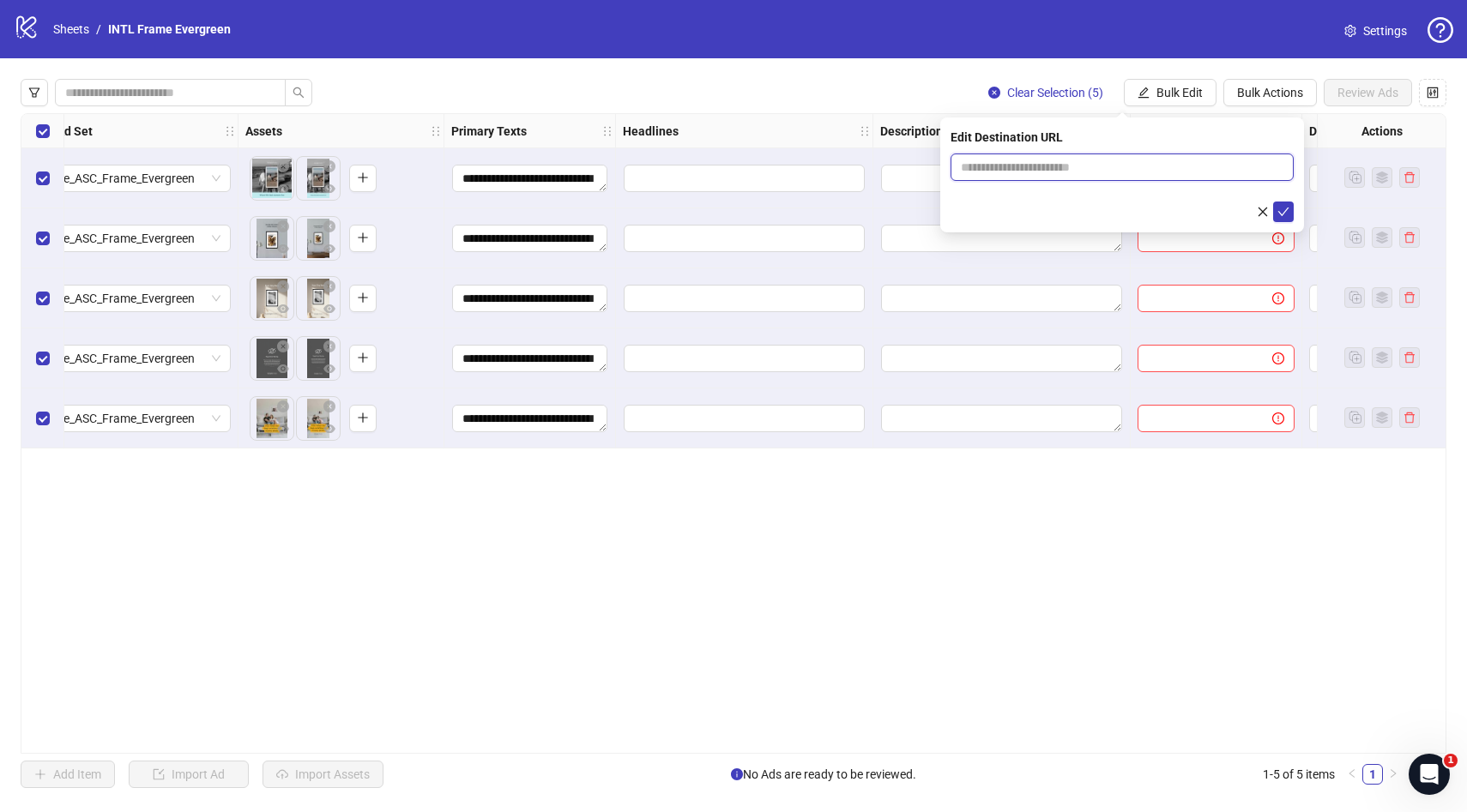
click at [1091, 163] on input "text" at bounding box center [1114, 167] width 308 height 19
paste input "**********"
type input "**********"
click at [1283, 209] on icon "check" at bounding box center [1284, 212] width 12 height 12
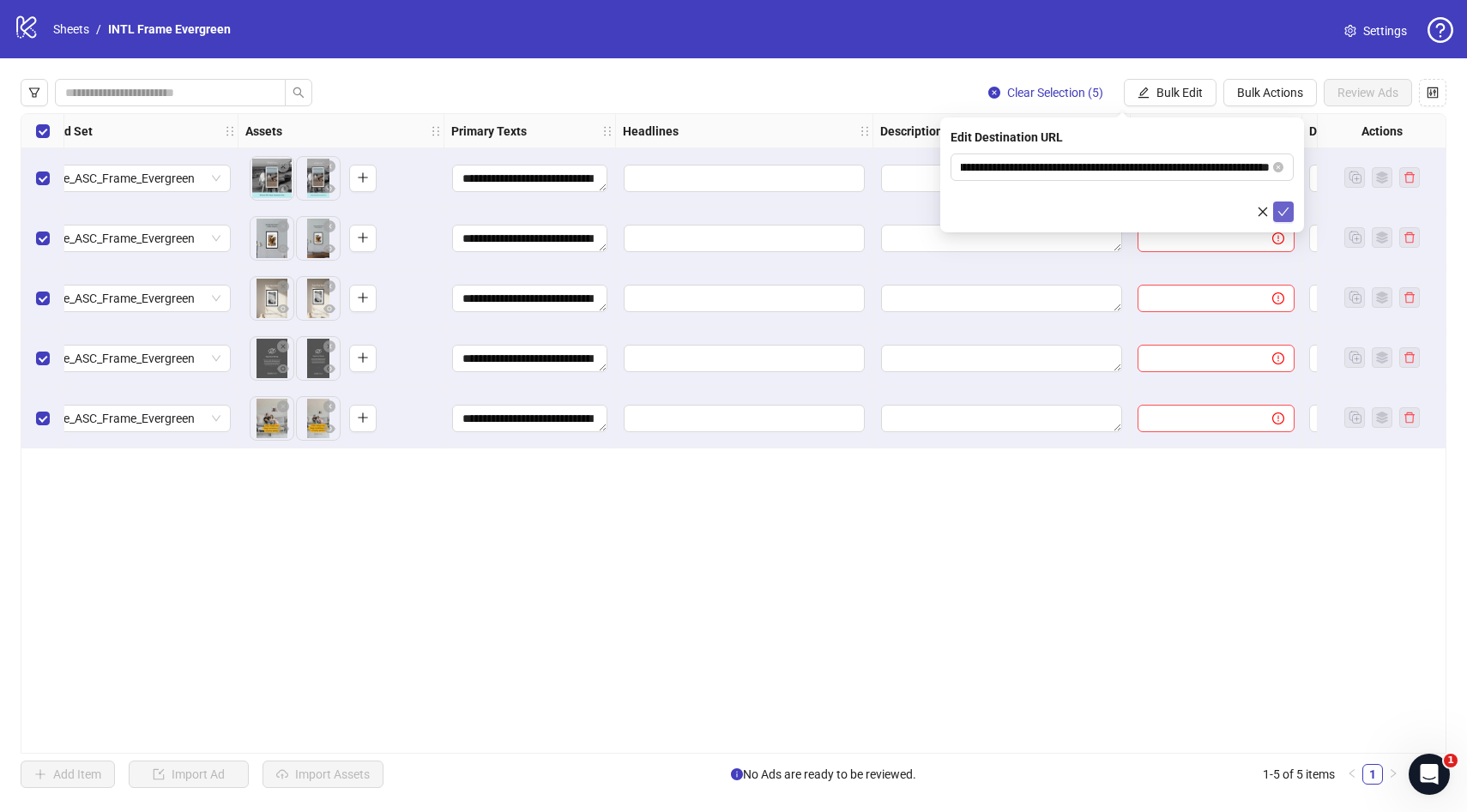
scroll to position [0, 0]
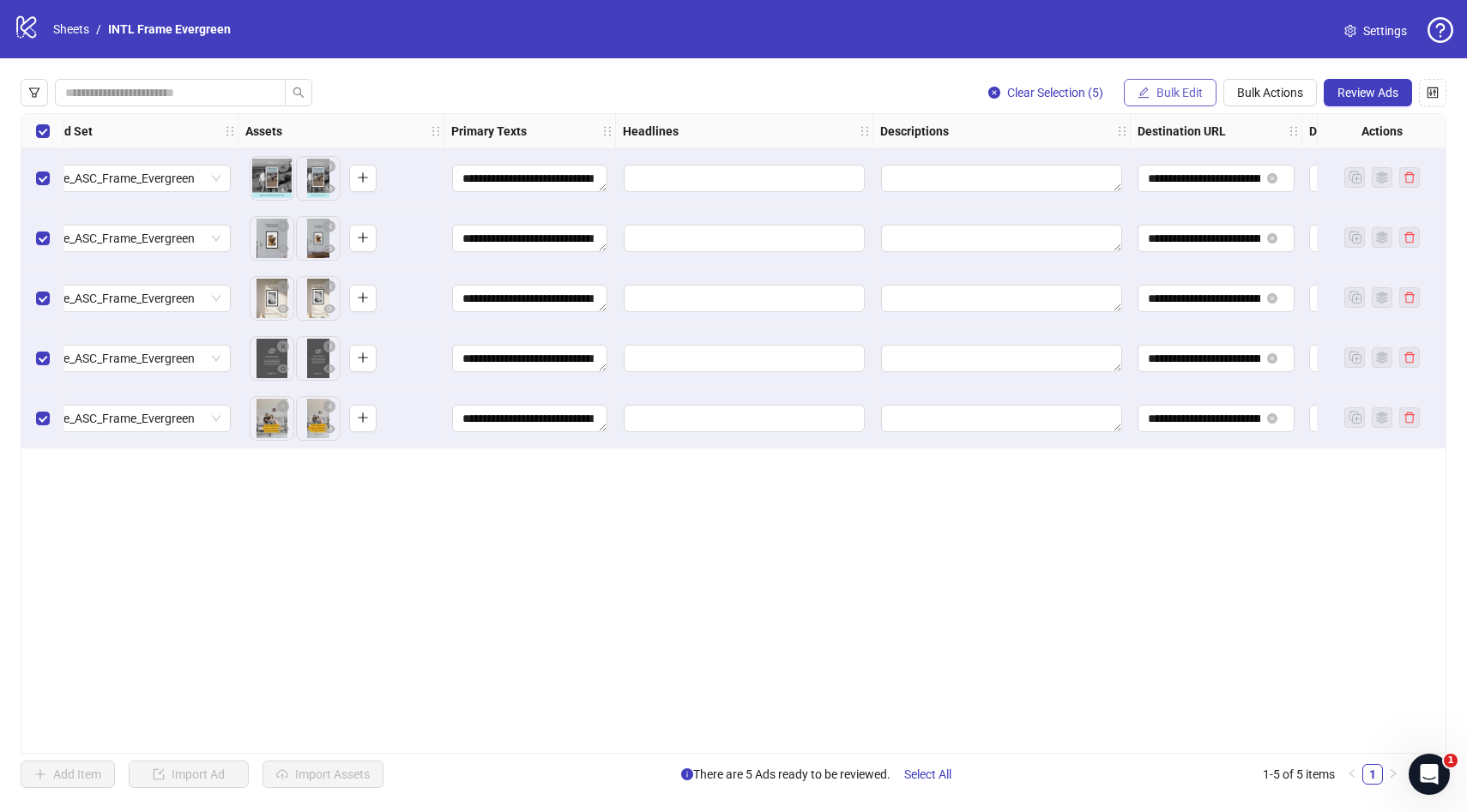
click at [1191, 92] on span "Bulk Edit" at bounding box center [1180, 93] width 46 height 14
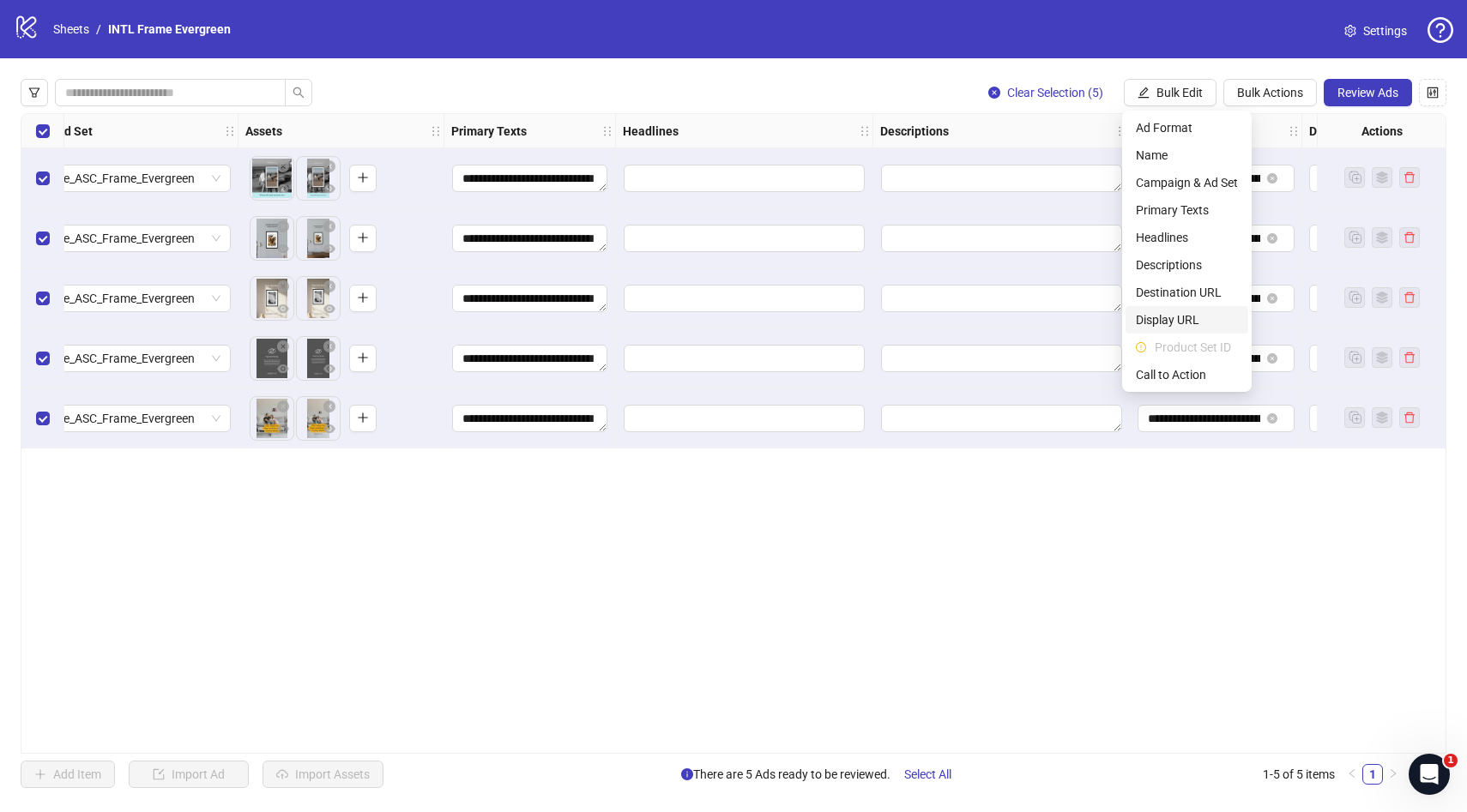
click at [1202, 317] on span "Display URL" at bounding box center [1187, 319] width 103 height 19
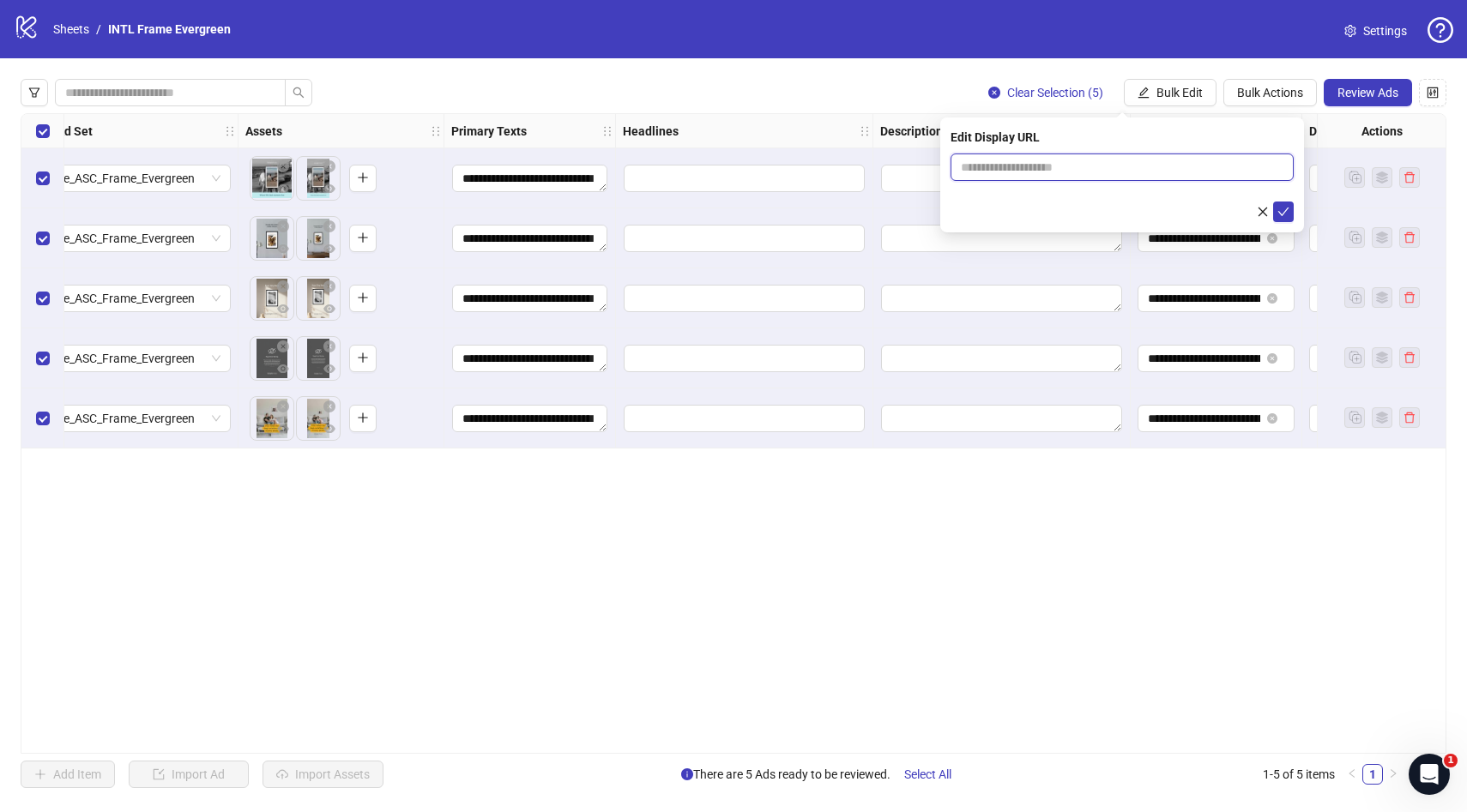
click at [1077, 164] on input "text" at bounding box center [1122, 167] width 343 height 27
type input "**********"
click at [1281, 213] on icon "check" at bounding box center [1284, 212] width 12 height 12
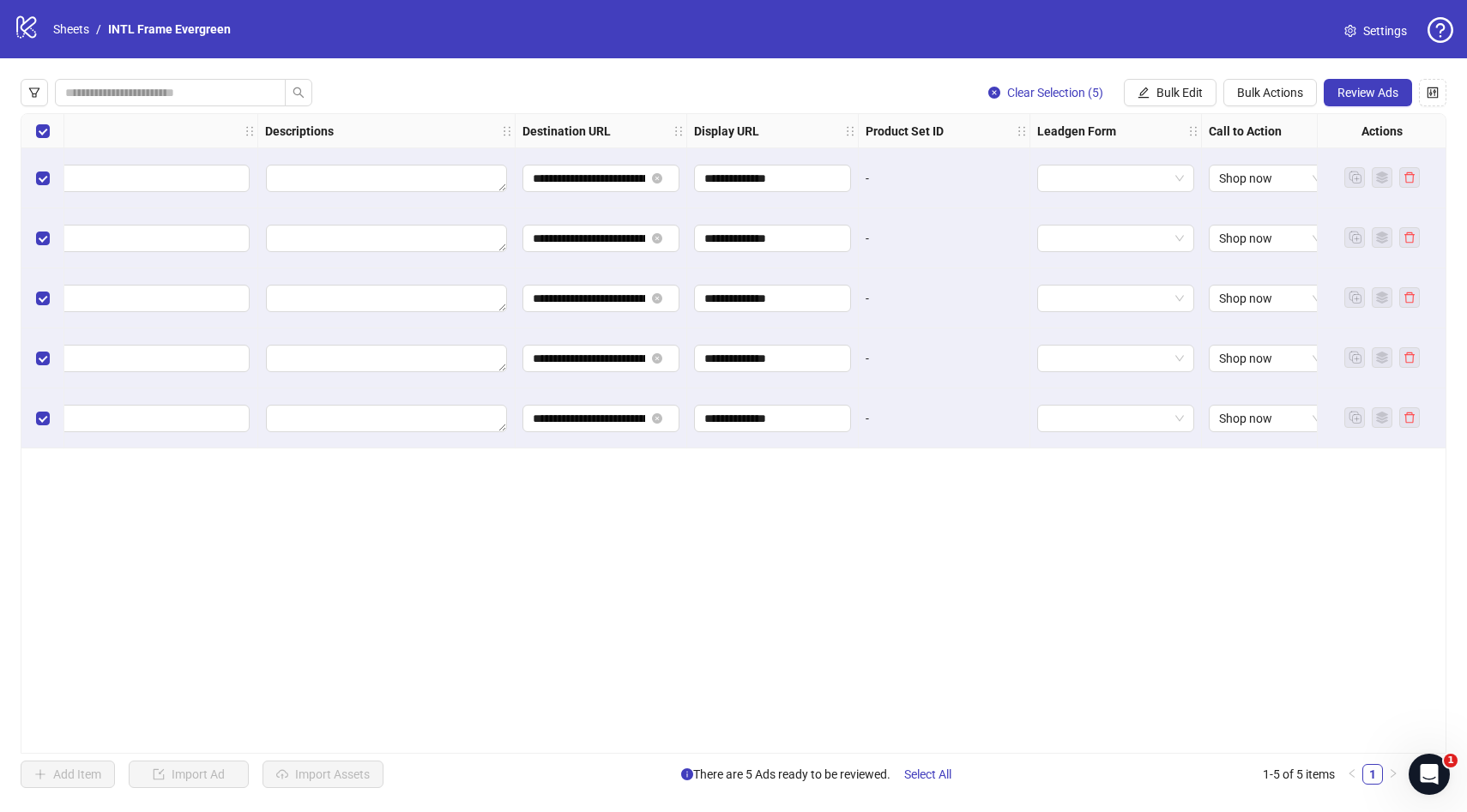
scroll to position [0, 1535]
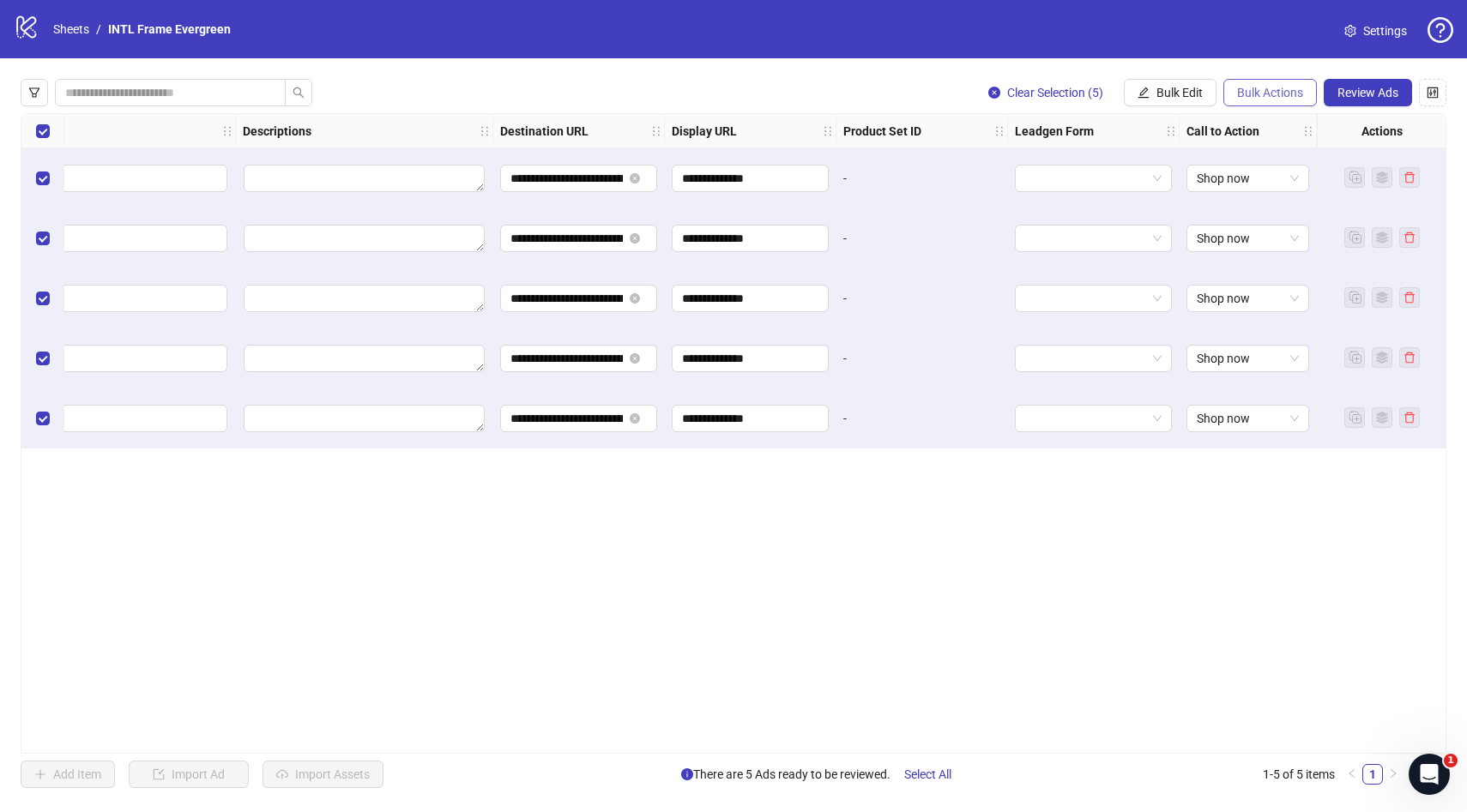
click at [1256, 93] on span "Bulk Actions" at bounding box center [1270, 93] width 66 height 14
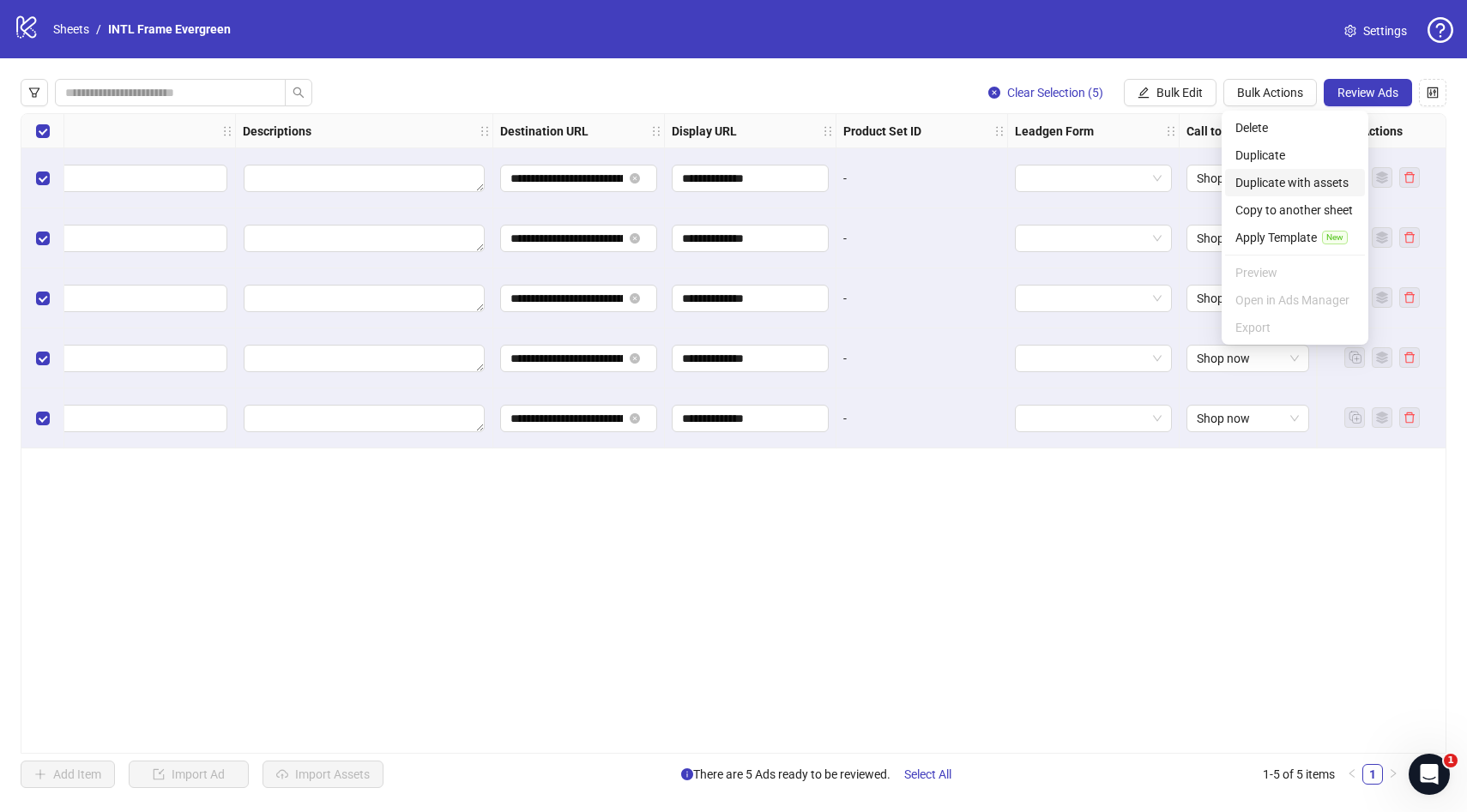
click at [1315, 179] on span "Duplicate with assets" at bounding box center [1295, 182] width 119 height 19
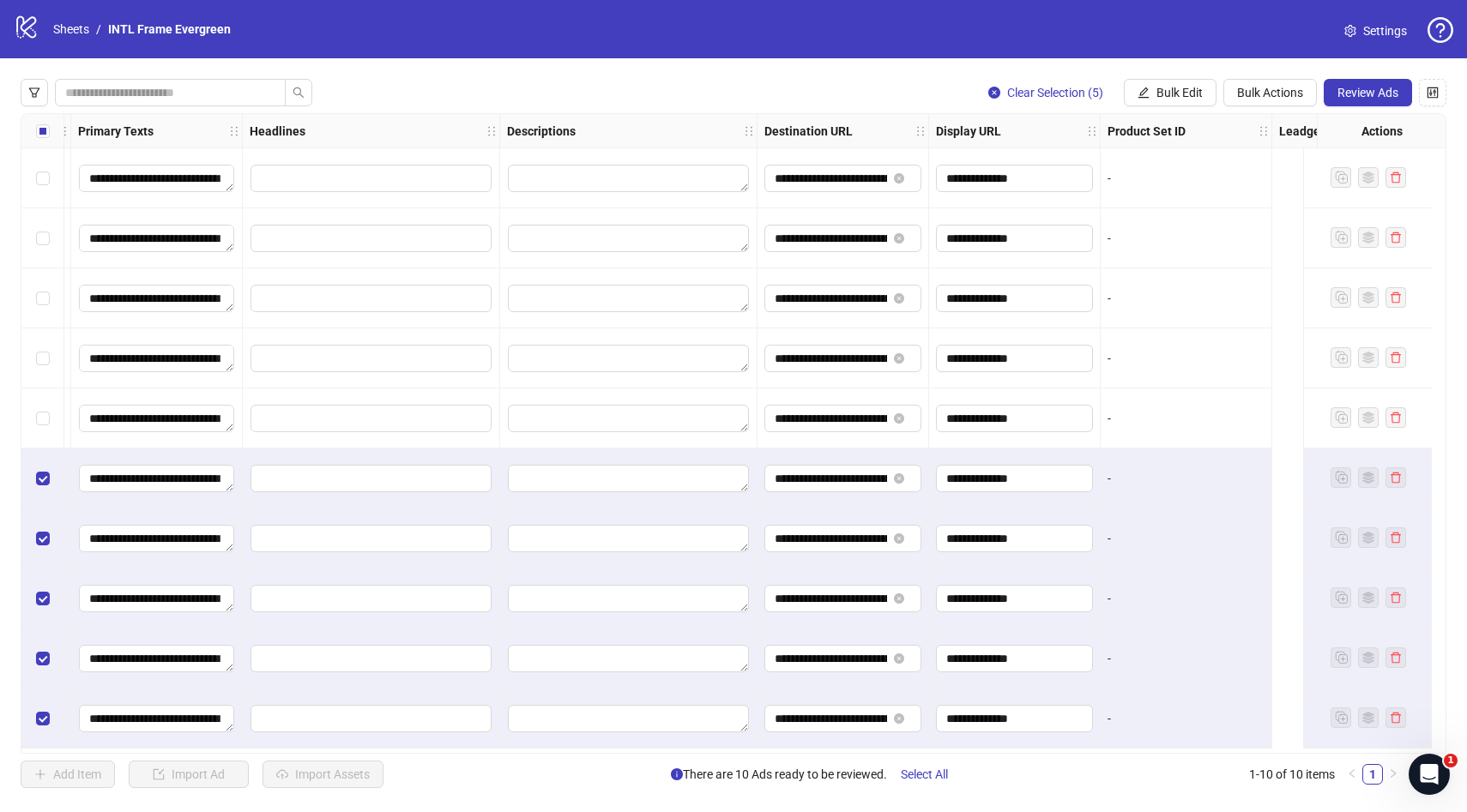
scroll to position [3, 528]
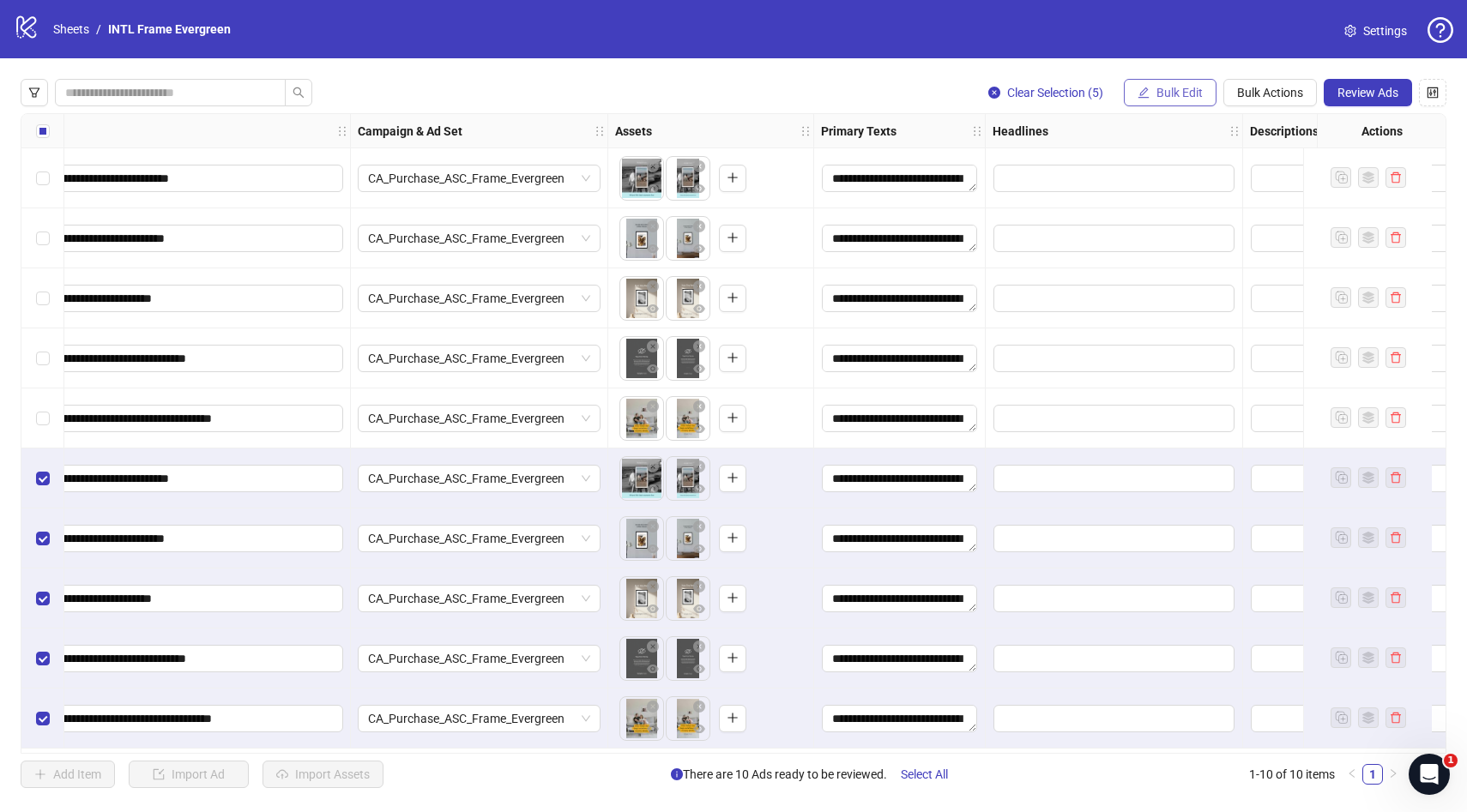
click at [1182, 94] on span "Bulk Edit" at bounding box center [1180, 93] width 46 height 14
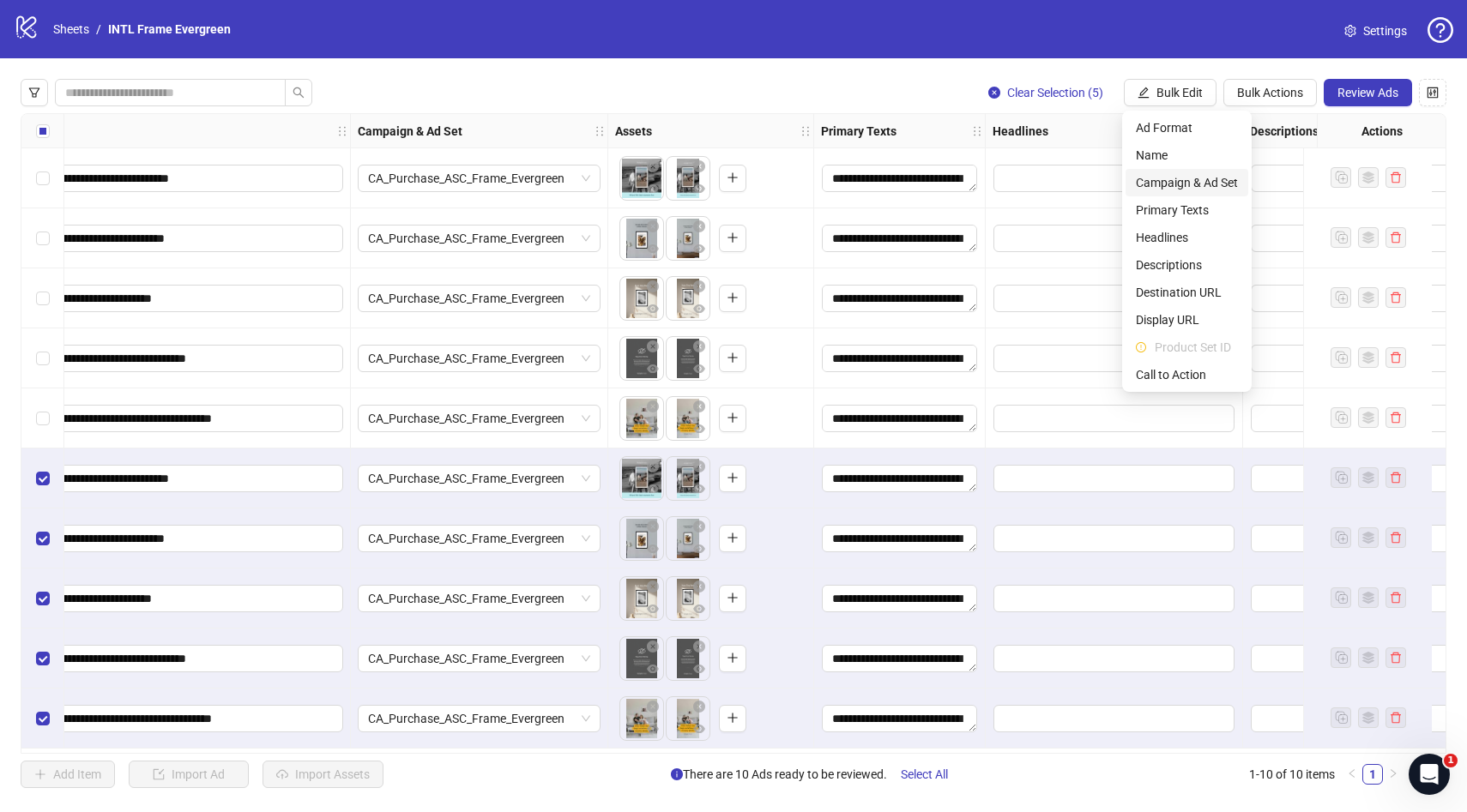
click at [1194, 176] on span "Campaign & Ad Set" at bounding box center [1187, 182] width 103 height 19
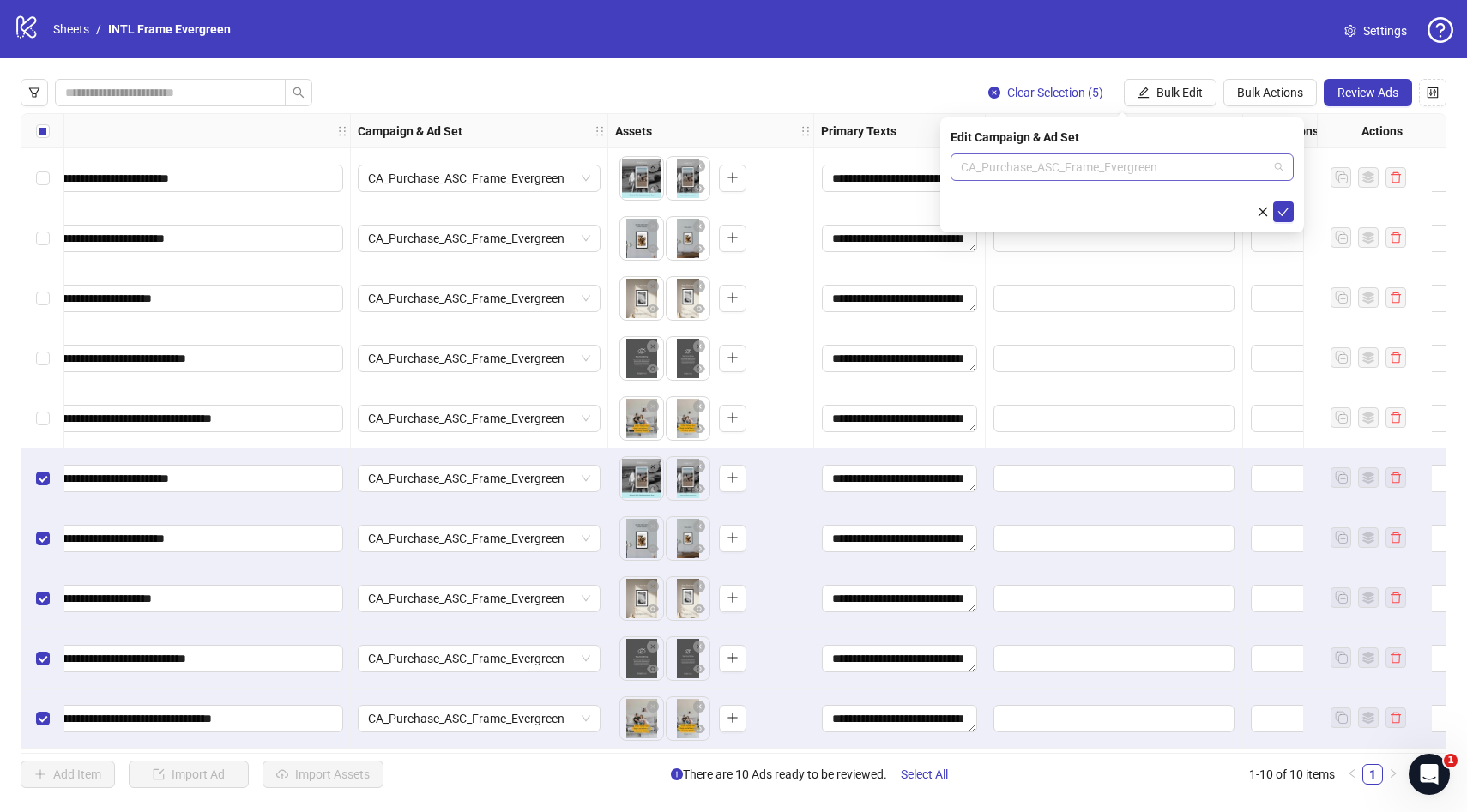
click at [1238, 167] on span "CA_Purchase_ASC_Frame_Evergreen" at bounding box center [1121, 167] width 323 height 26
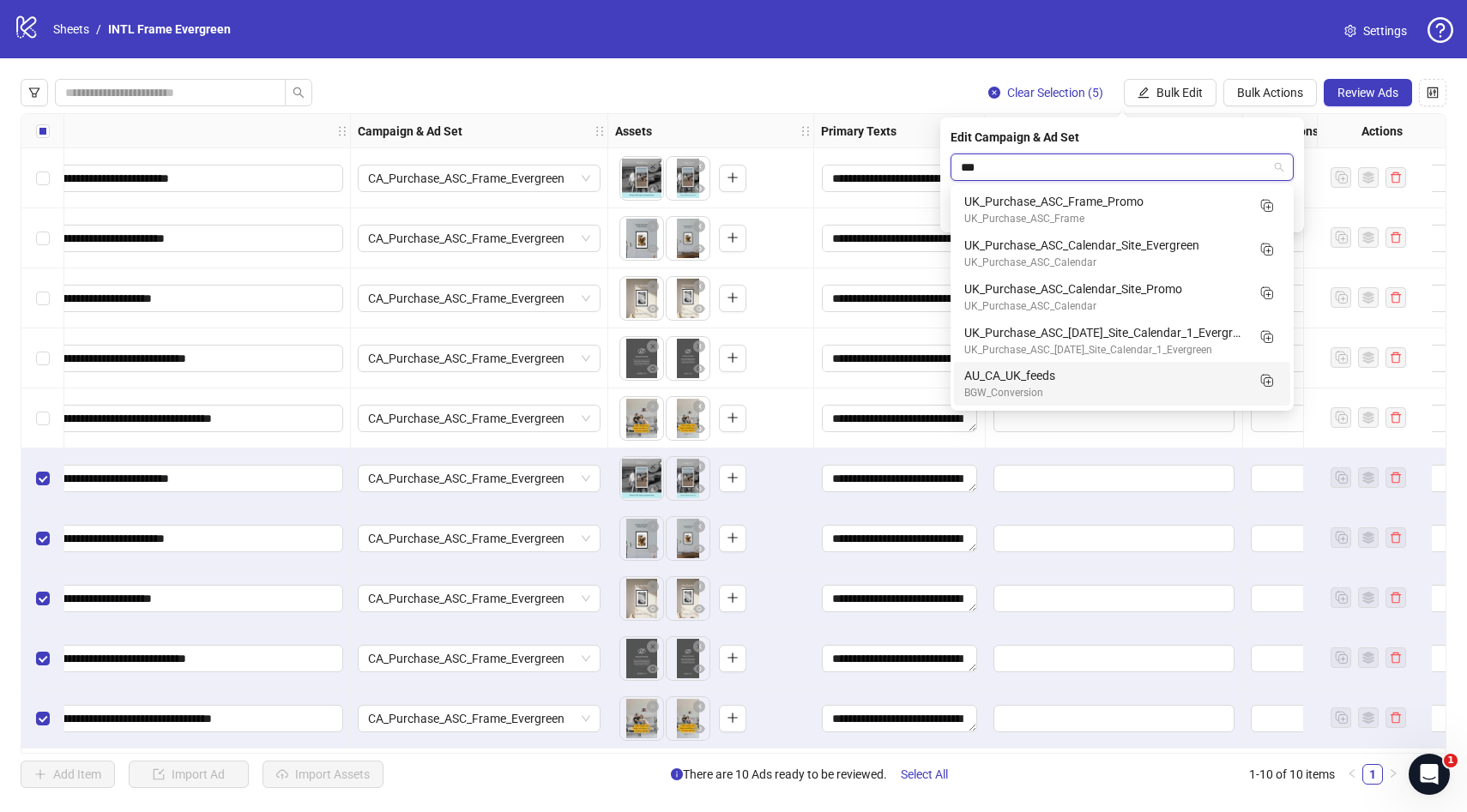
type input "***"
click at [639, 84] on div "Clear Selection (5) Bulk Edit Bulk Actions Review Ads" at bounding box center [733, 92] width 1425 height 27
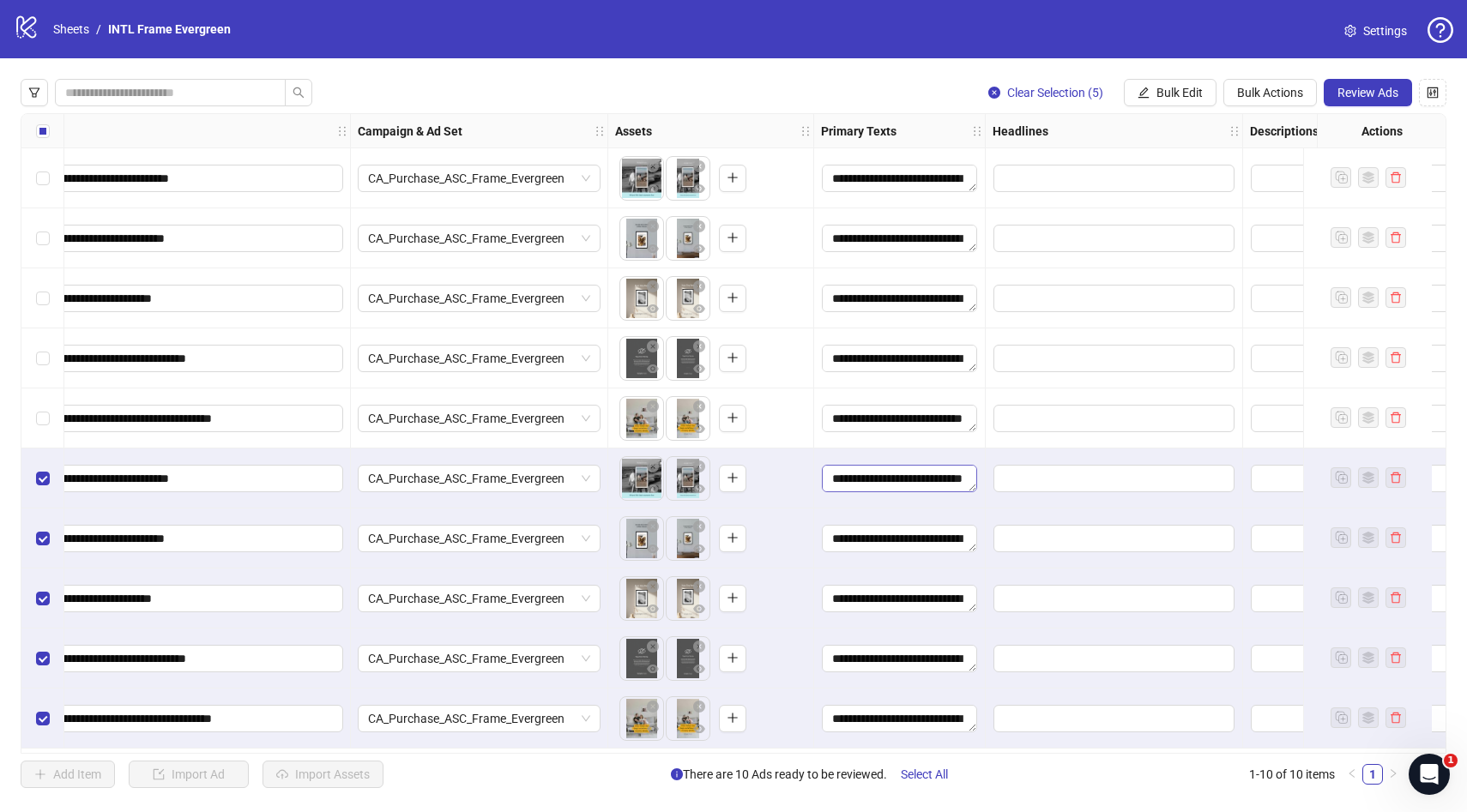
scroll to position [0, 0]
click at [1190, 88] on span "Bulk Edit" at bounding box center [1180, 93] width 46 height 14
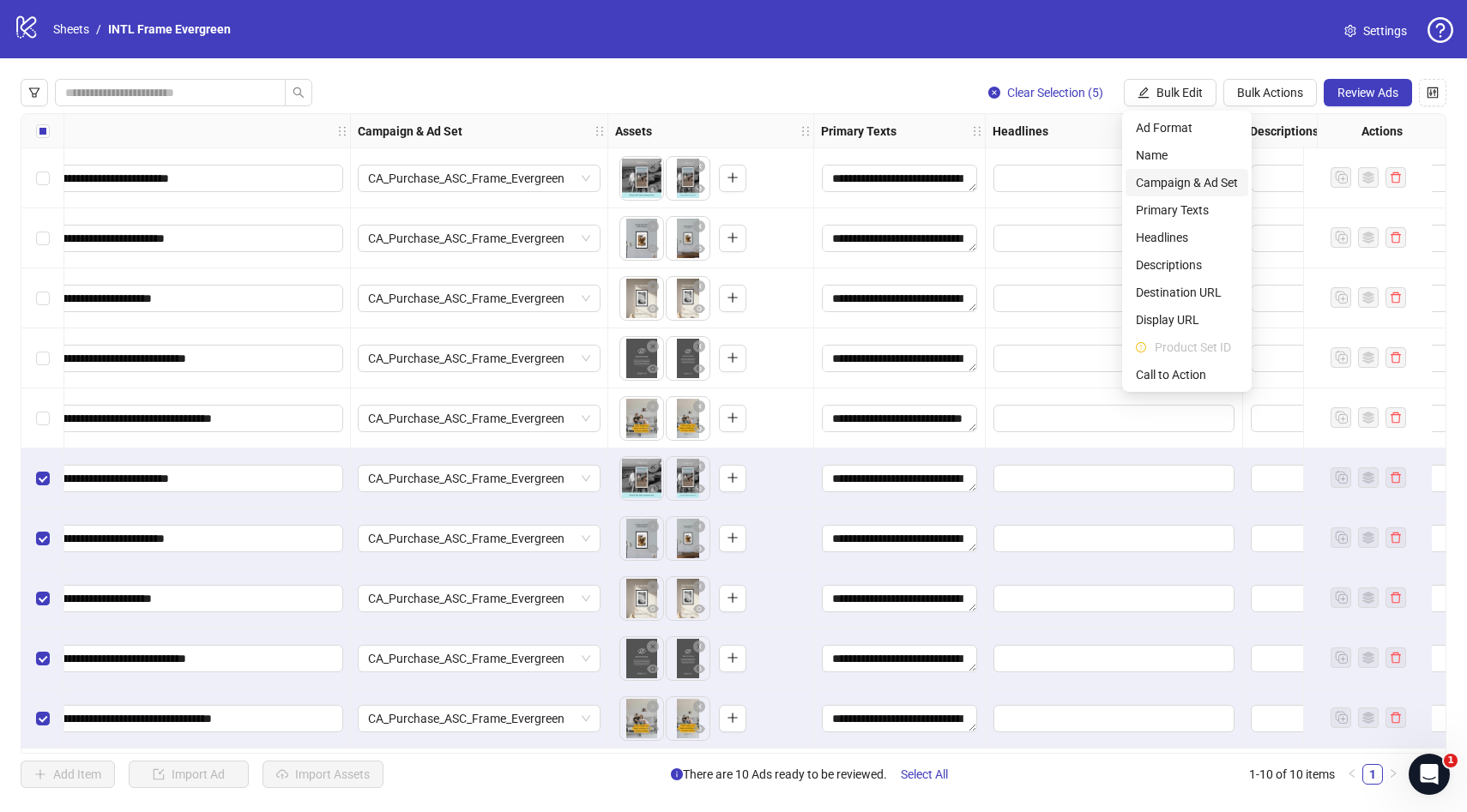
click at [1187, 186] on span "Campaign & Ad Set" at bounding box center [1187, 182] width 103 height 19
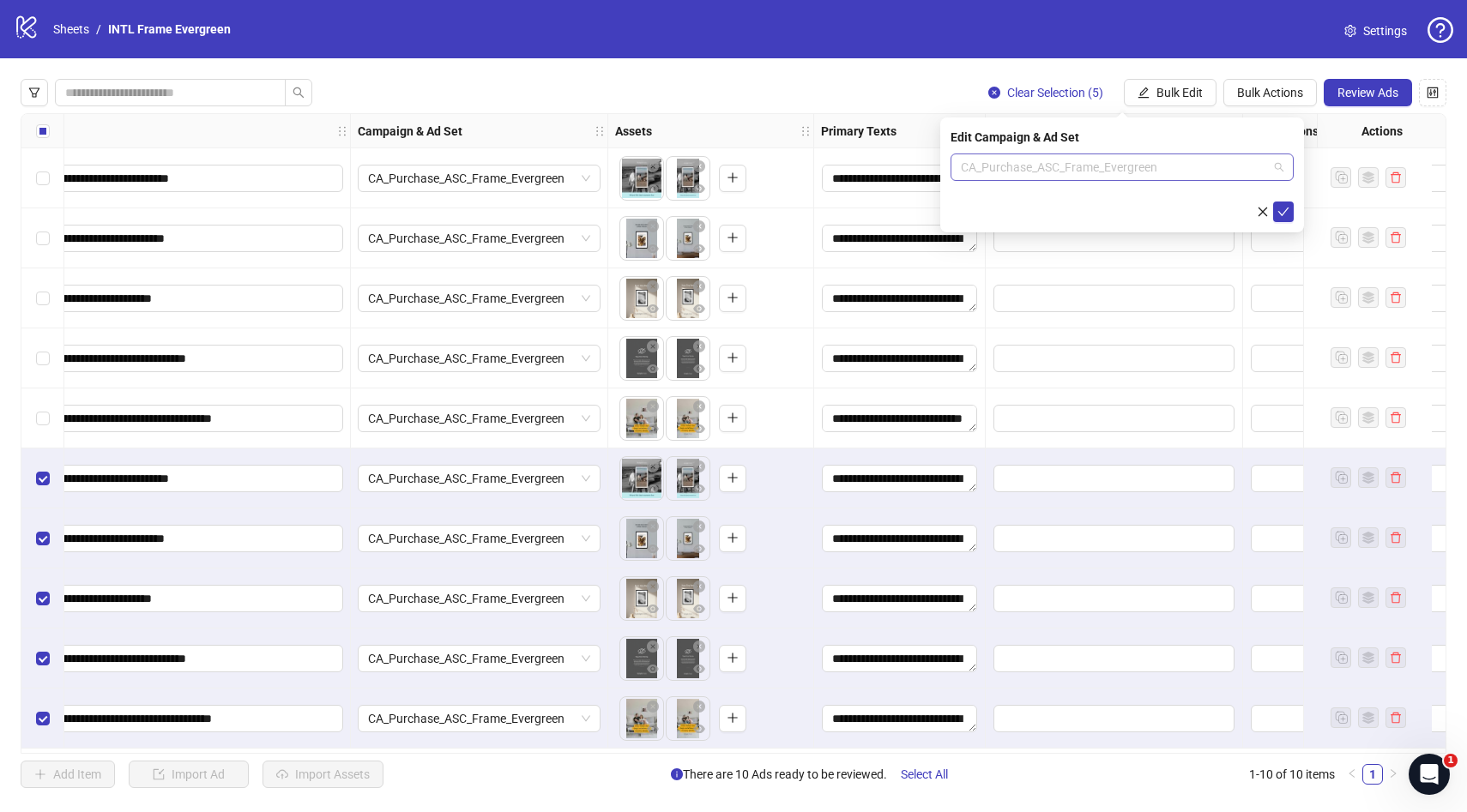
click at [1163, 165] on span "CA_Purchase_ASC_Frame_Evergreen" at bounding box center [1121, 167] width 323 height 26
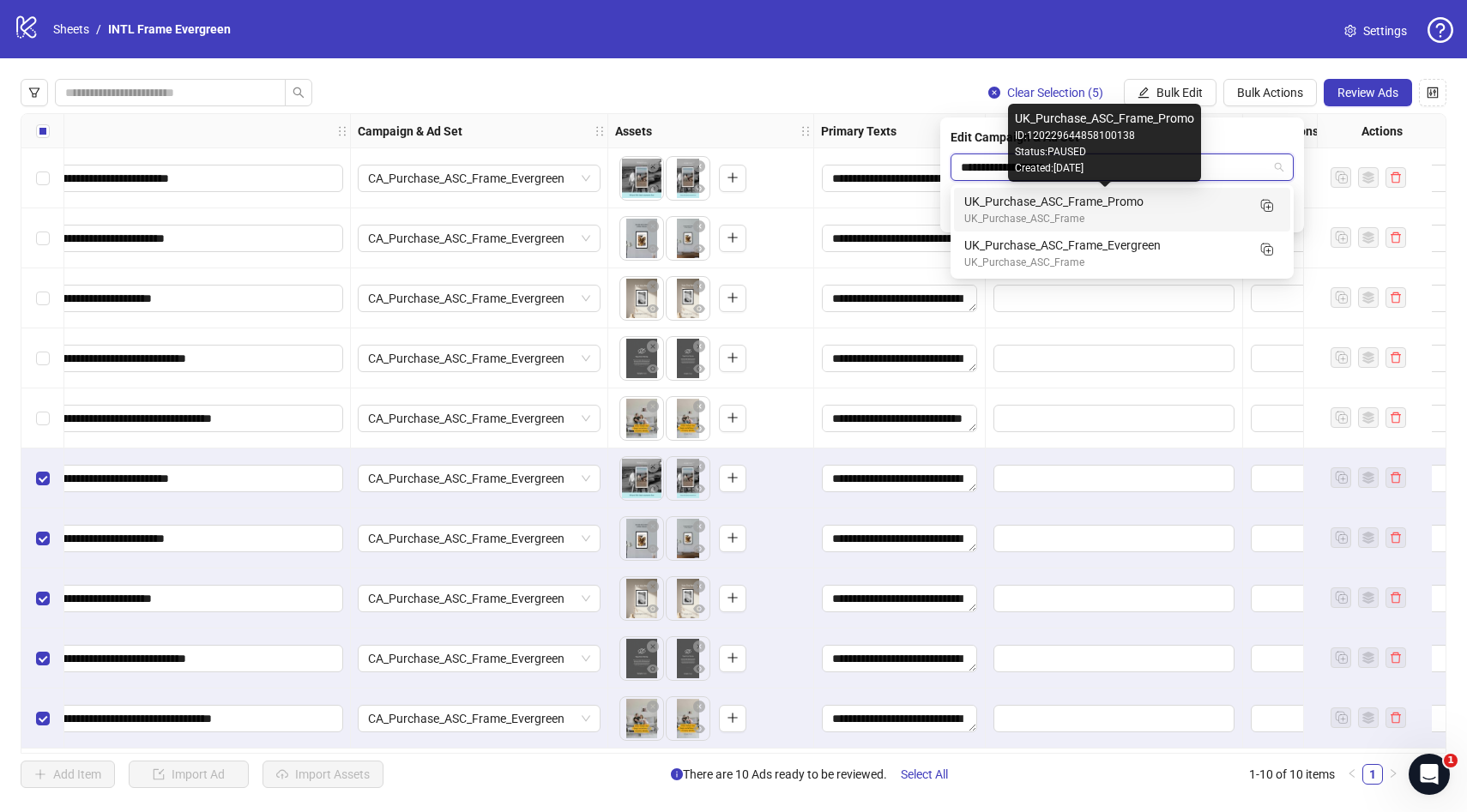
type input "**********"
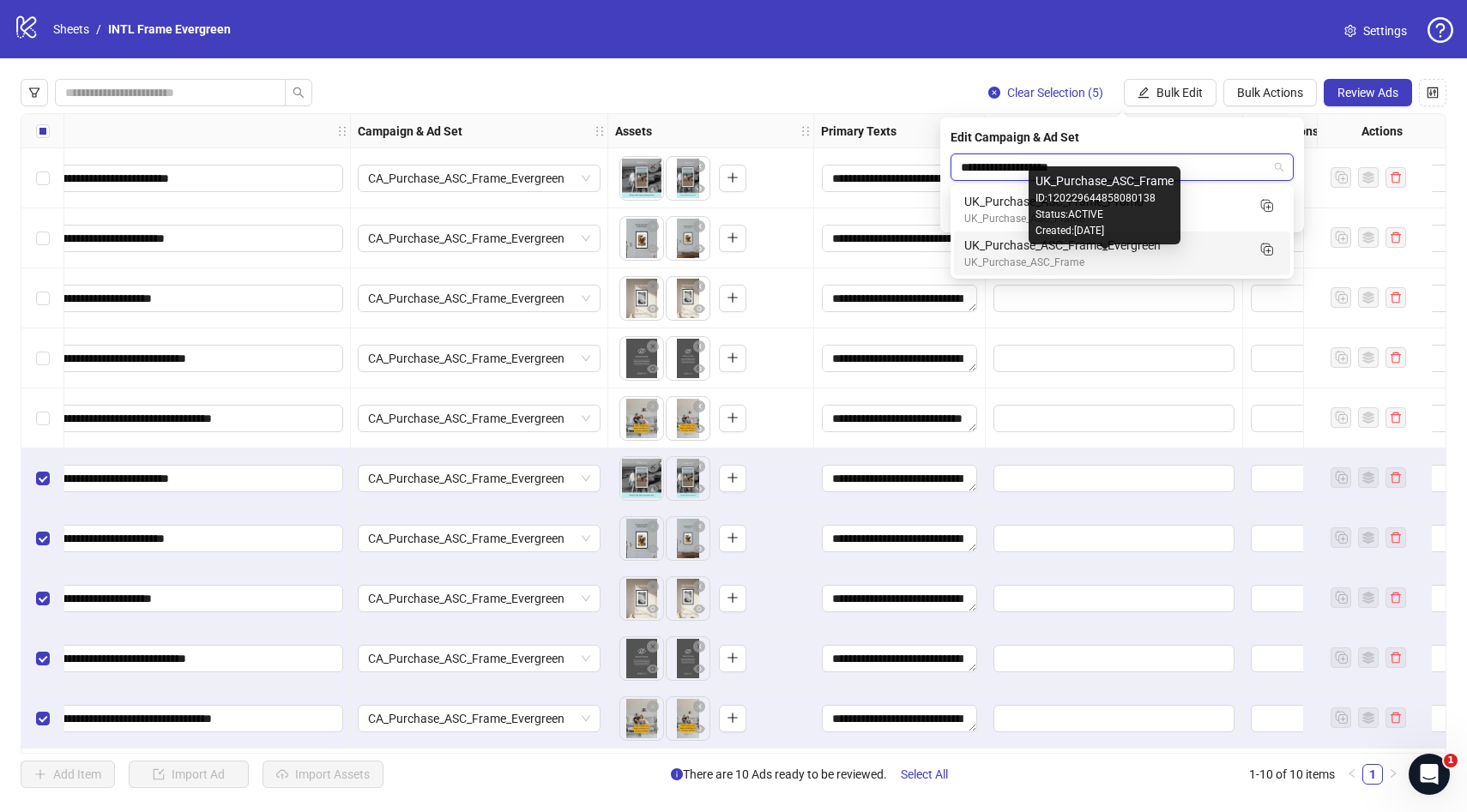
click at [1114, 247] on div "UK_Purchase_ASC_Frame_Evergreen" at bounding box center [1105, 245] width 281 height 19
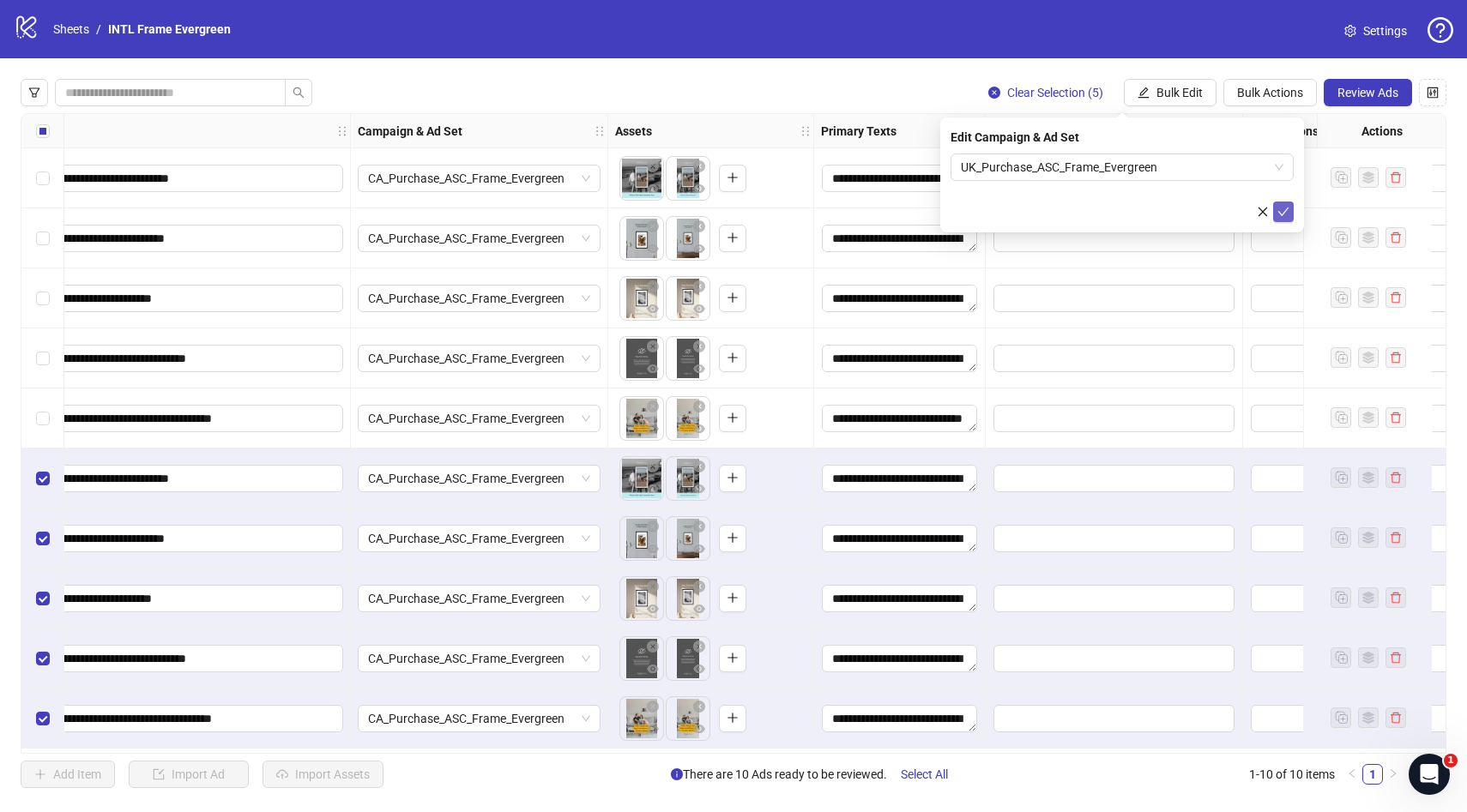
click at [1284, 209] on icon "check" at bounding box center [1284, 212] width 12 height 12
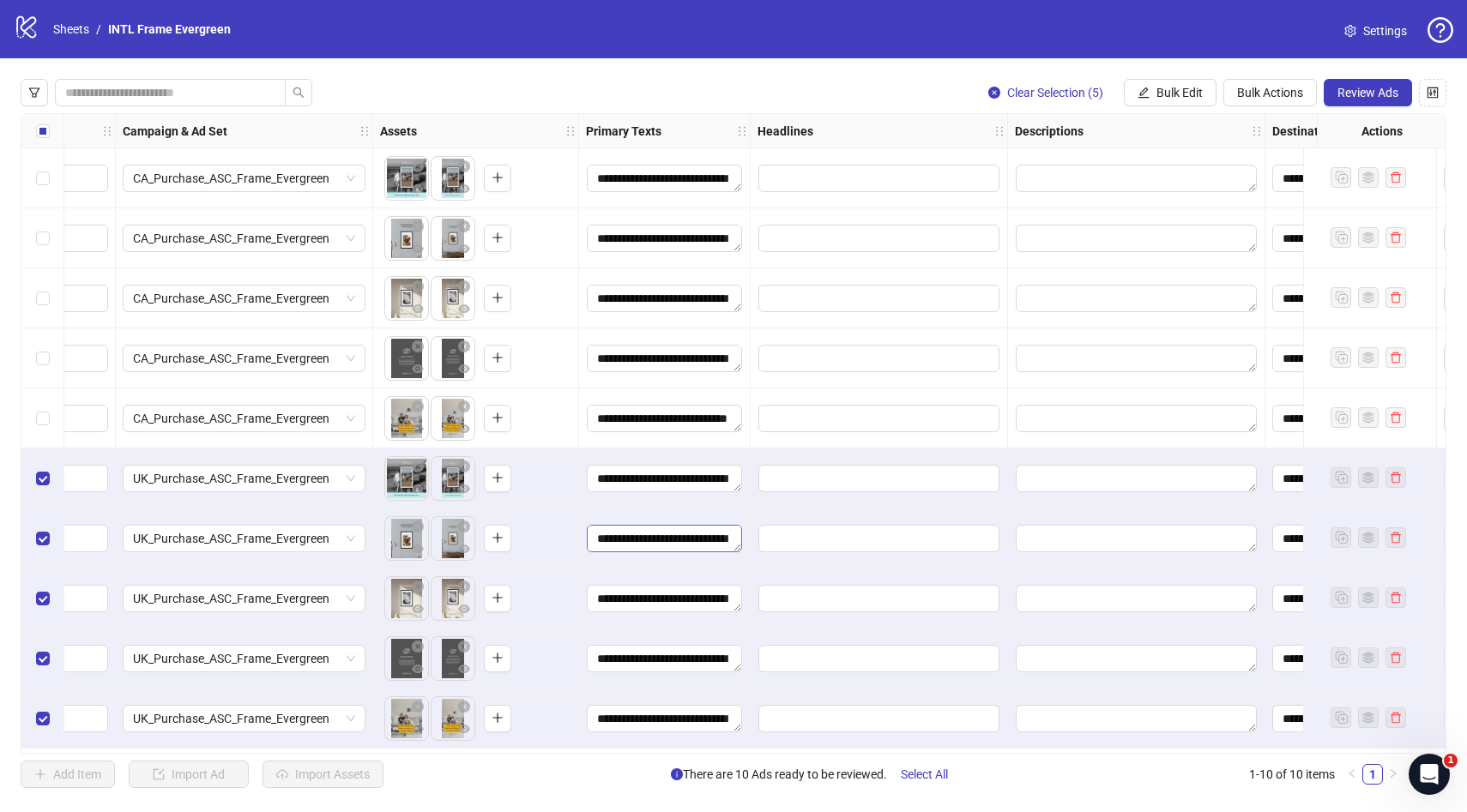
scroll to position [0, 1214]
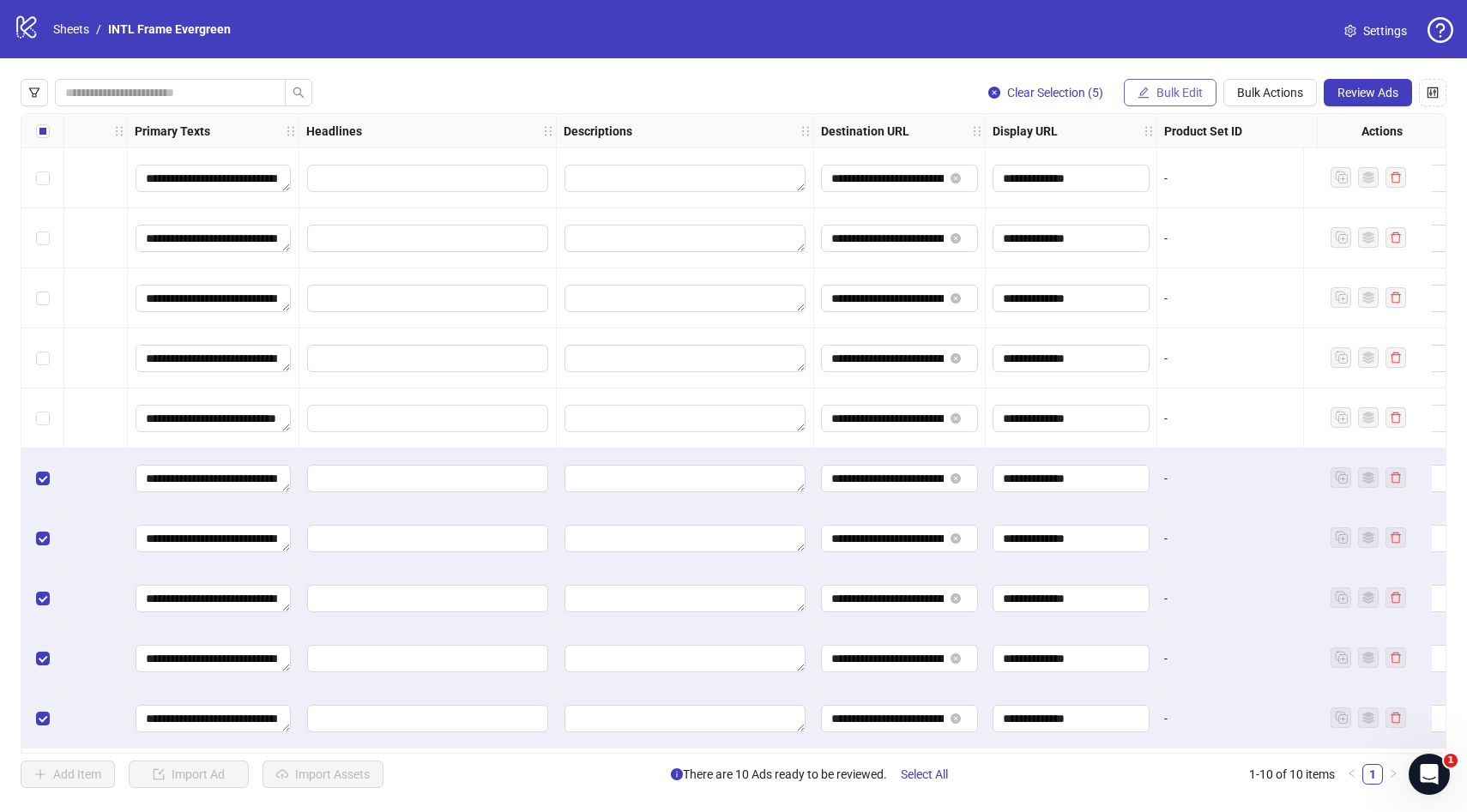
click at [1185, 96] on span "Bulk Edit" at bounding box center [1180, 93] width 46 height 14
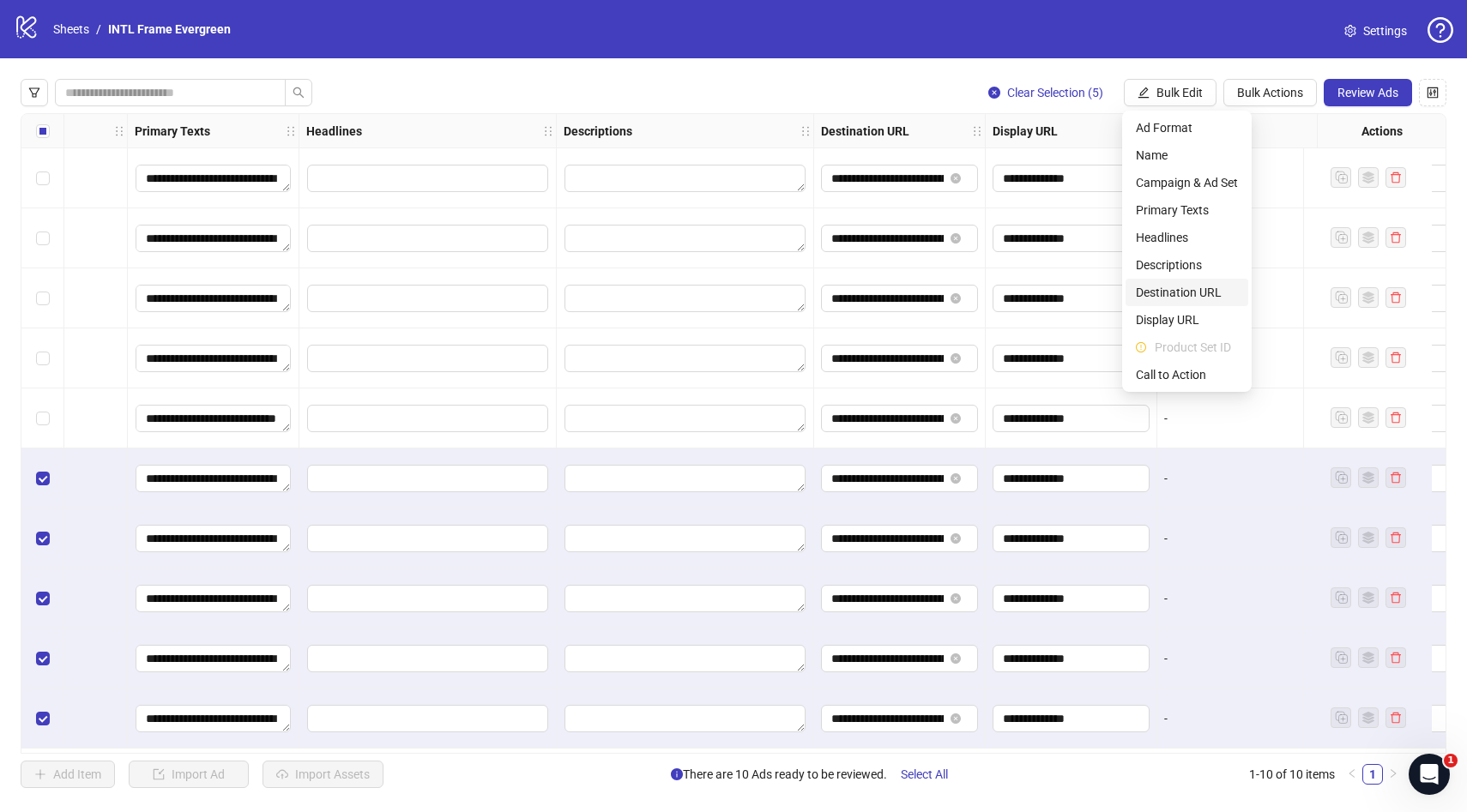
click at [1173, 300] on span "Destination URL" at bounding box center [1187, 292] width 103 height 19
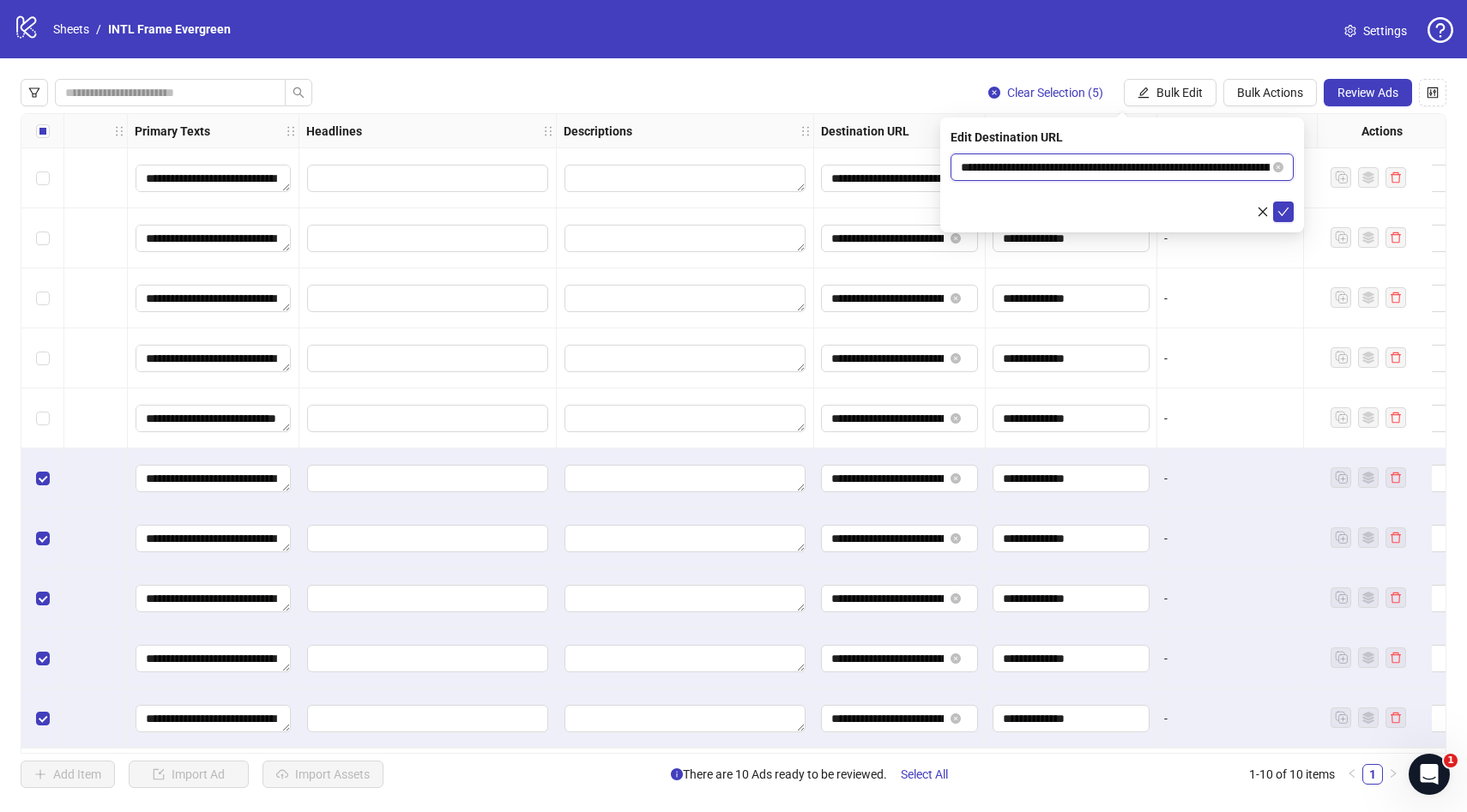
click at [1012, 169] on input "**********" at bounding box center [1114, 167] width 308 height 19
type input "**********"
click at [1283, 211] on icon "check" at bounding box center [1284, 212] width 12 height 12
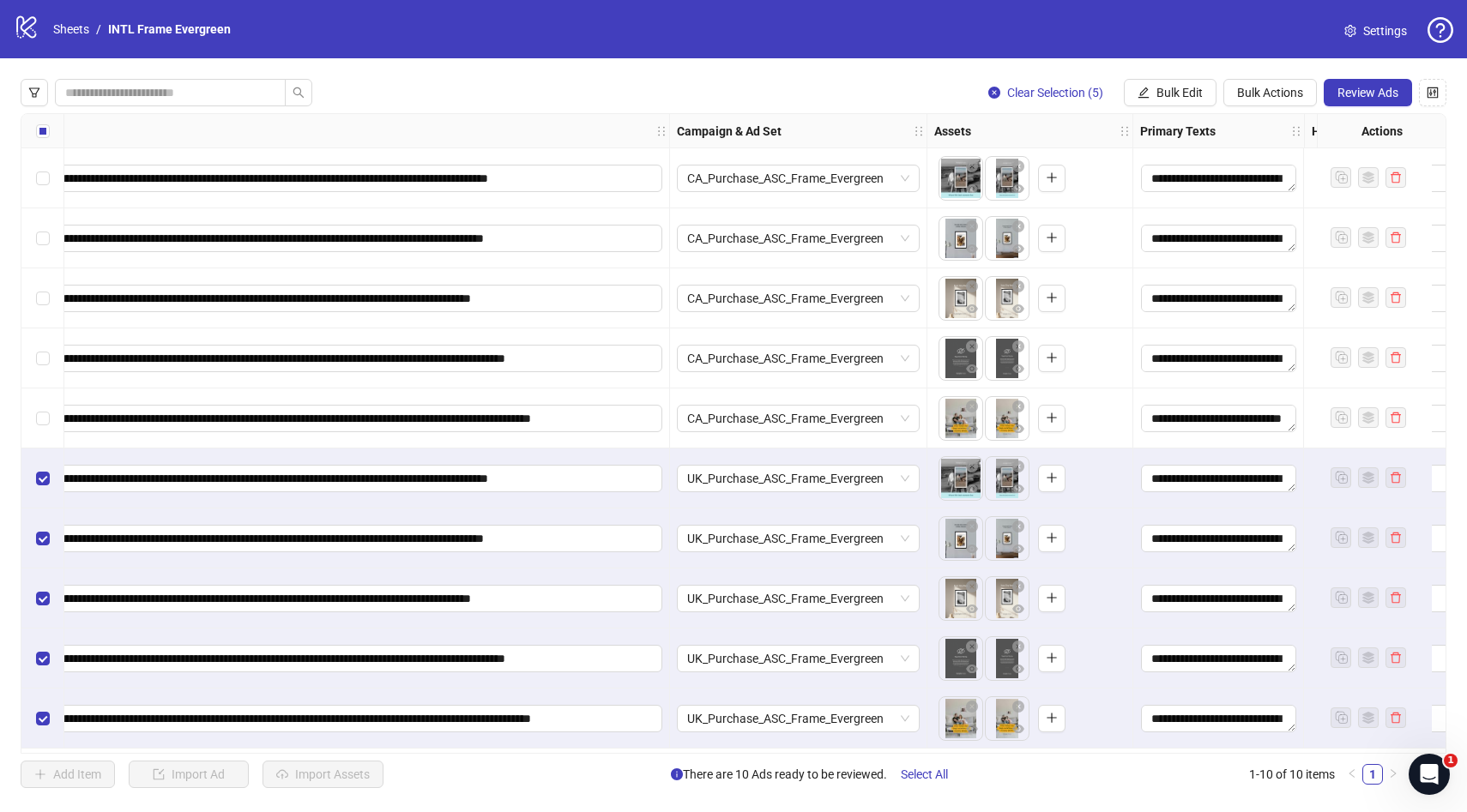
scroll to position [0, 0]
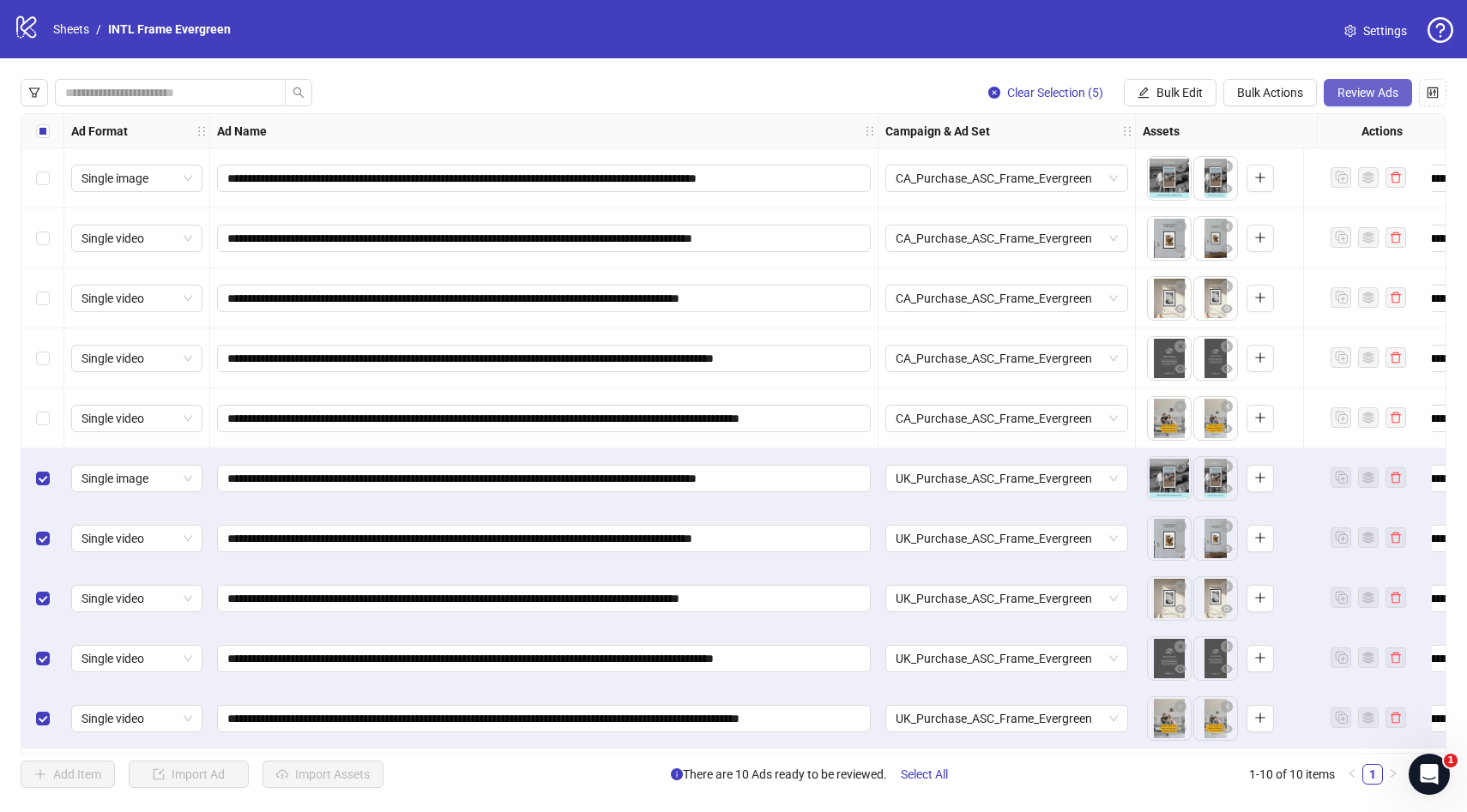
click at [1349, 87] on span "Review Ads" at bounding box center [1367, 93] width 61 height 14
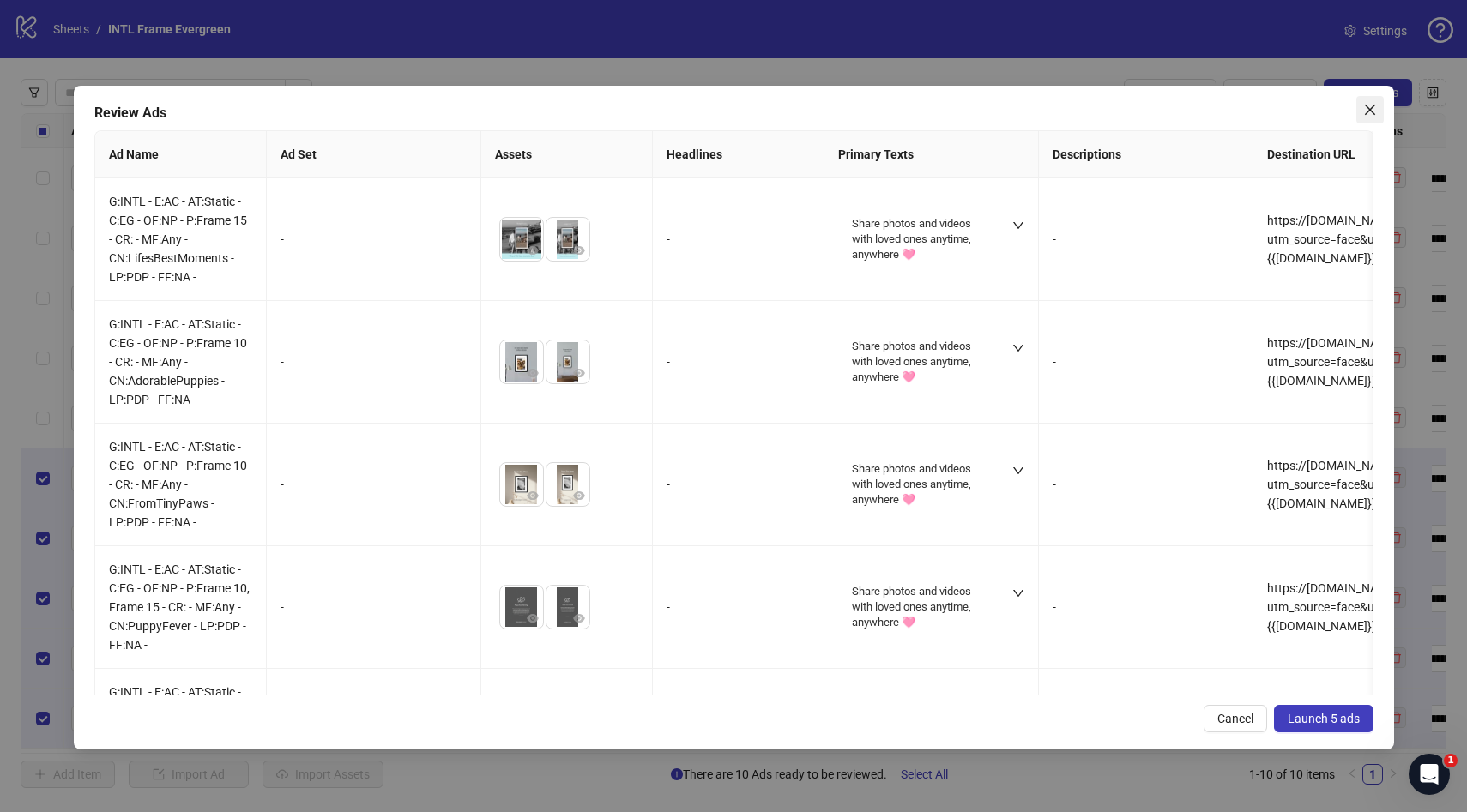
click at [1370, 107] on icon "close" at bounding box center [1370, 110] width 11 height 11
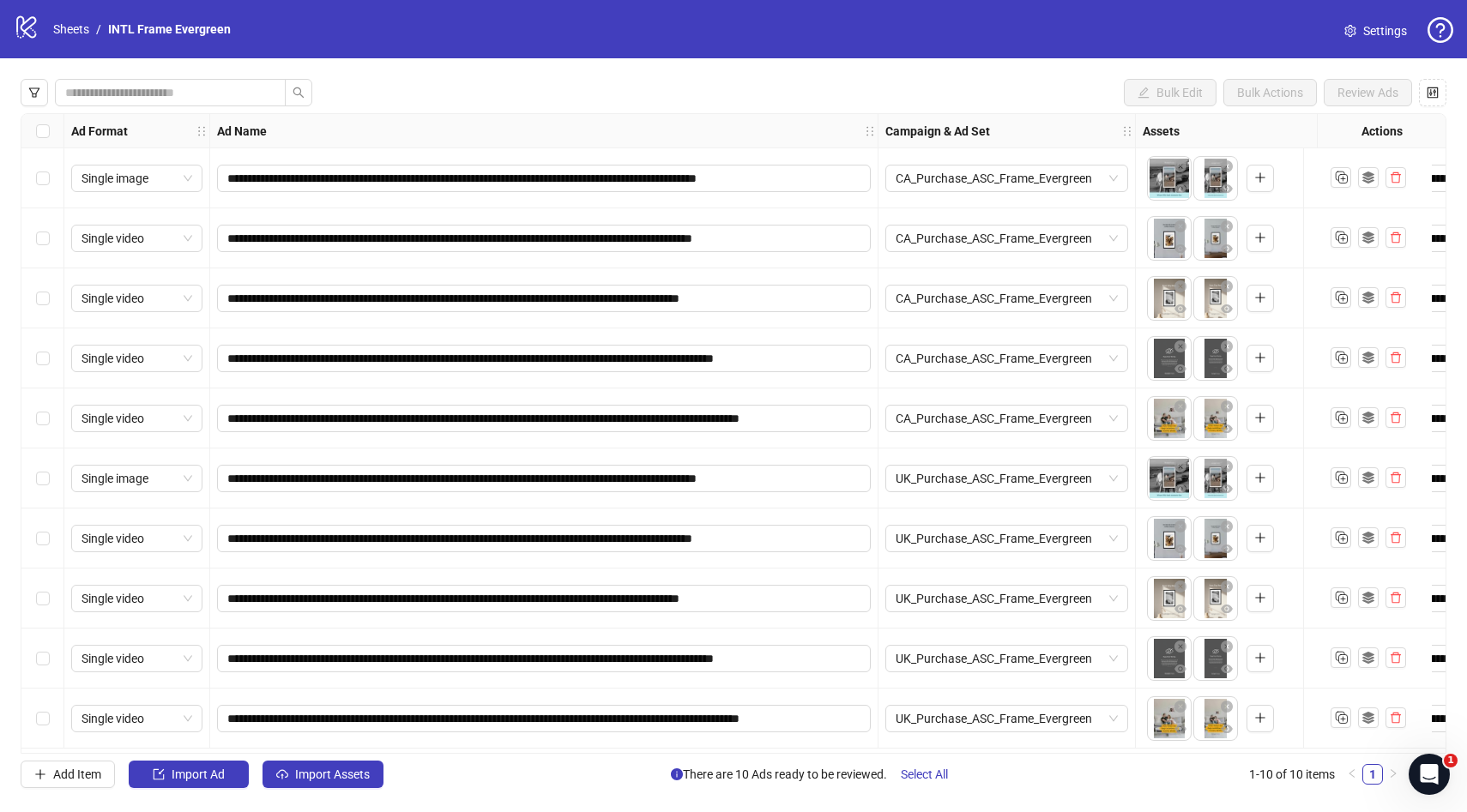
click at [49, 131] on div "Select all rows" at bounding box center [42, 131] width 43 height 34
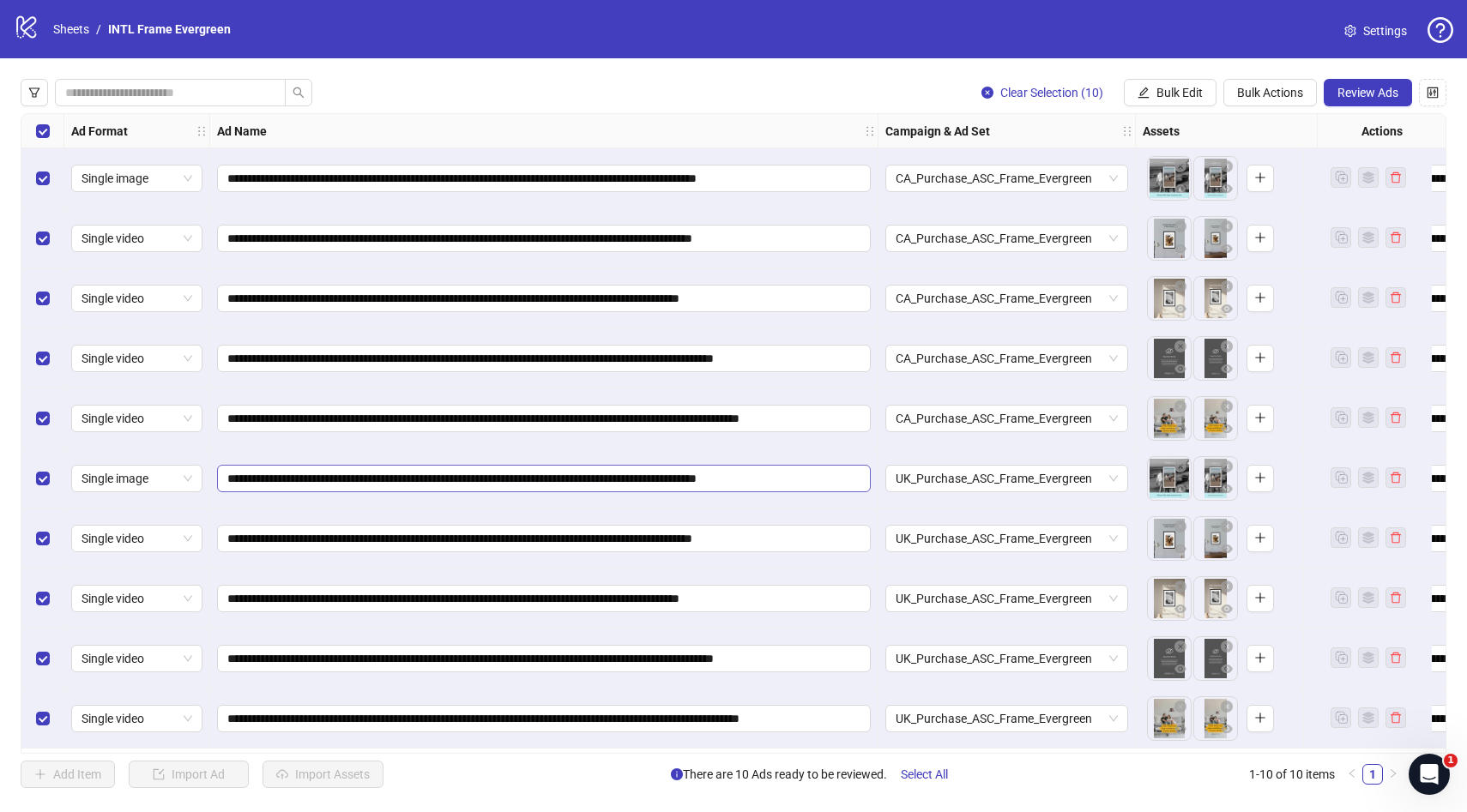
scroll to position [3, 0]
click at [1362, 87] on span "Review Ads" at bounding box center [1367, 93] width 61 height 14
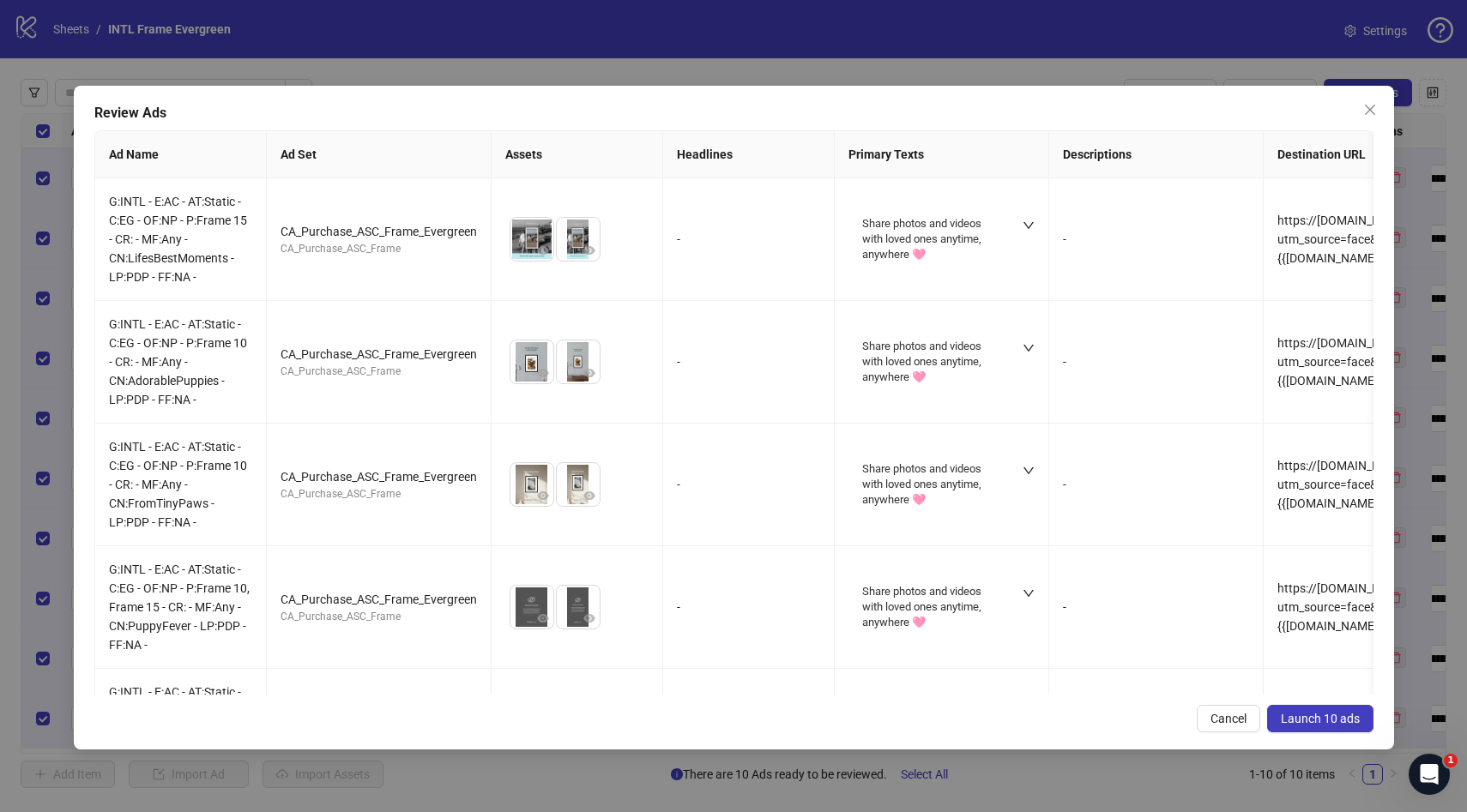
click at [1326, 718] on span "Launch 10 ads" at bounding box center [1319, 719] width 79 height 14
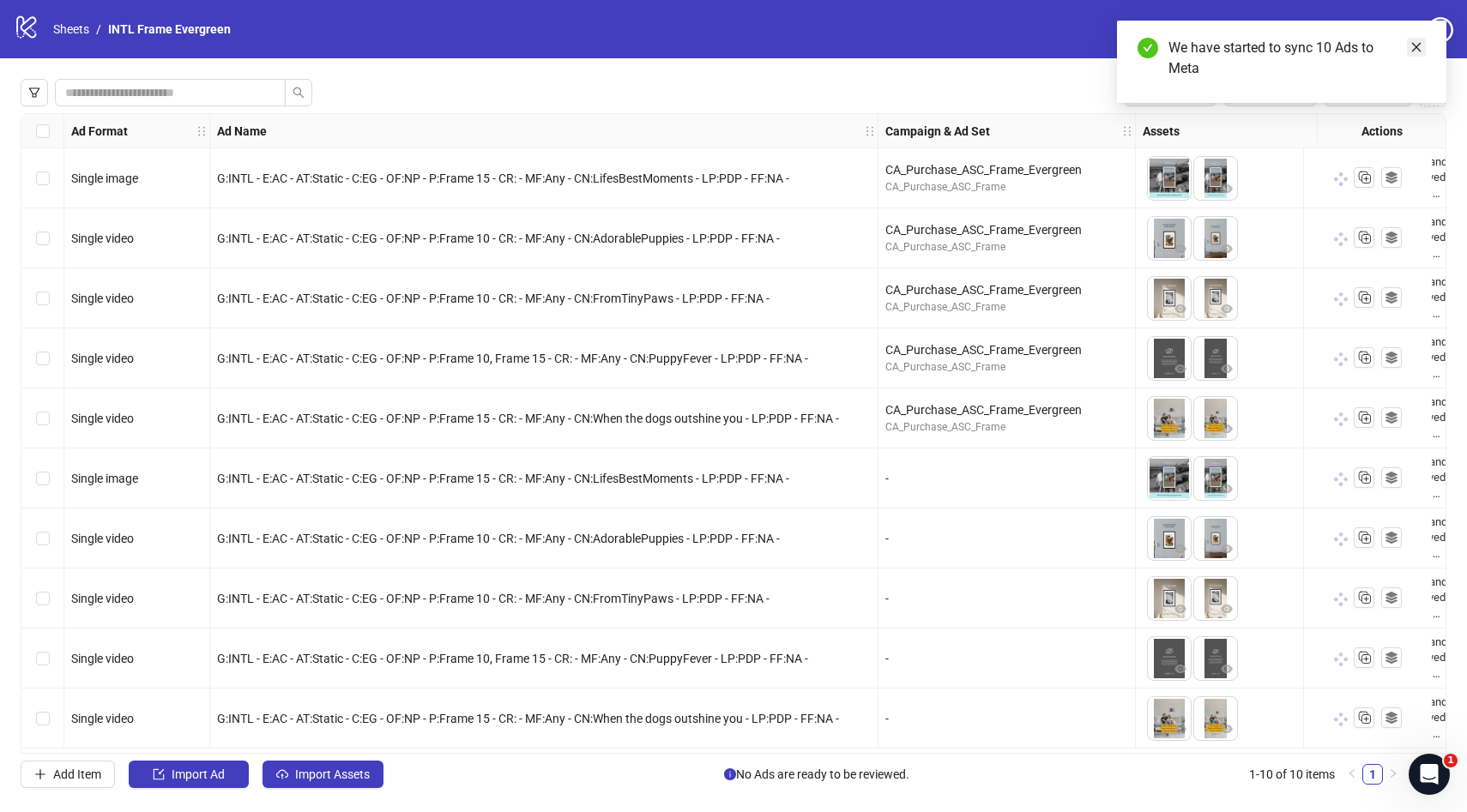
click at [1422, 44] on icon "close" at bounding box center [1417, 48] width 12 height 12
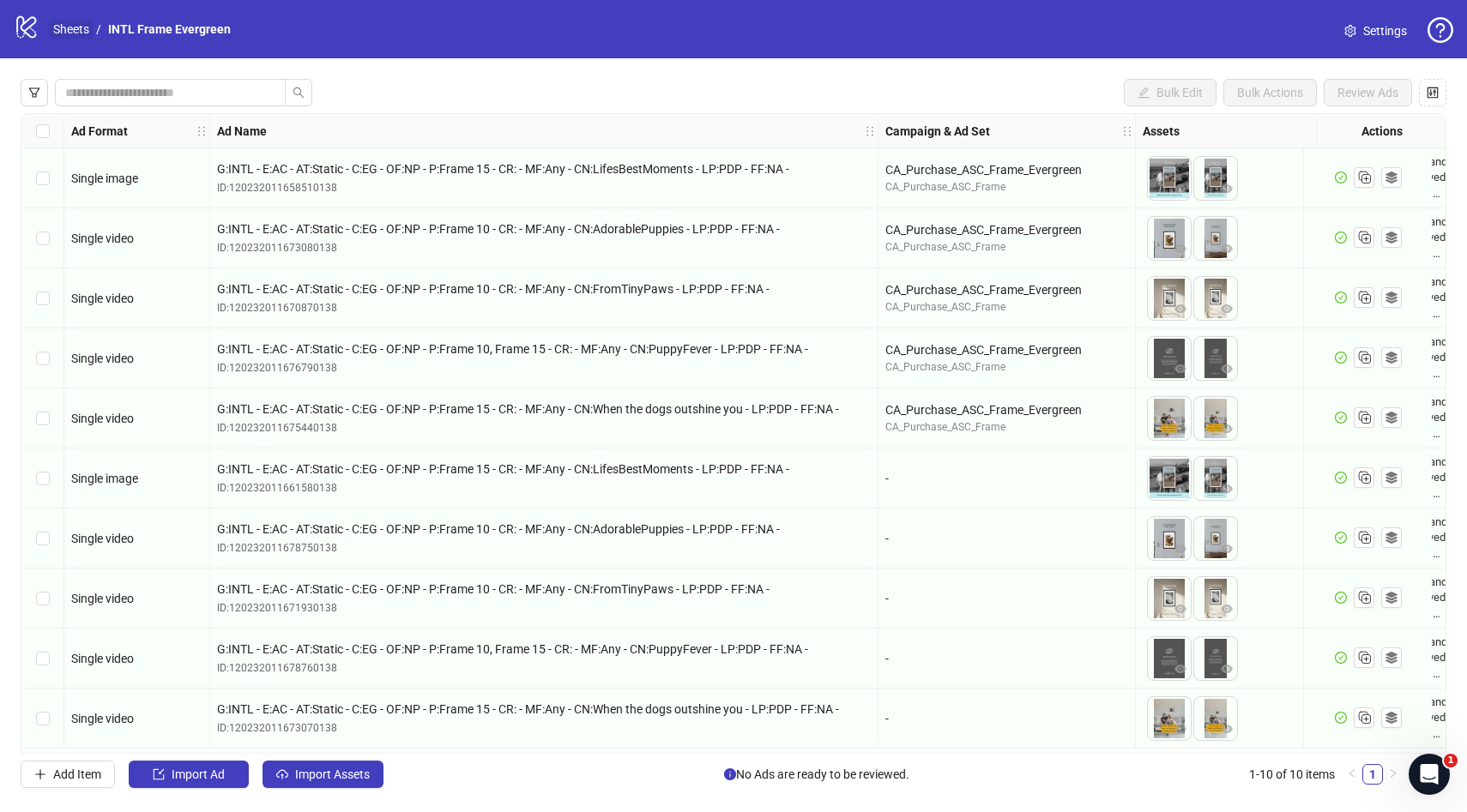
click at [73, 28] on link "Sheets" at bounding box center [71, 28] width 43 height 19
